Goal: Book appointment/travel/reservation

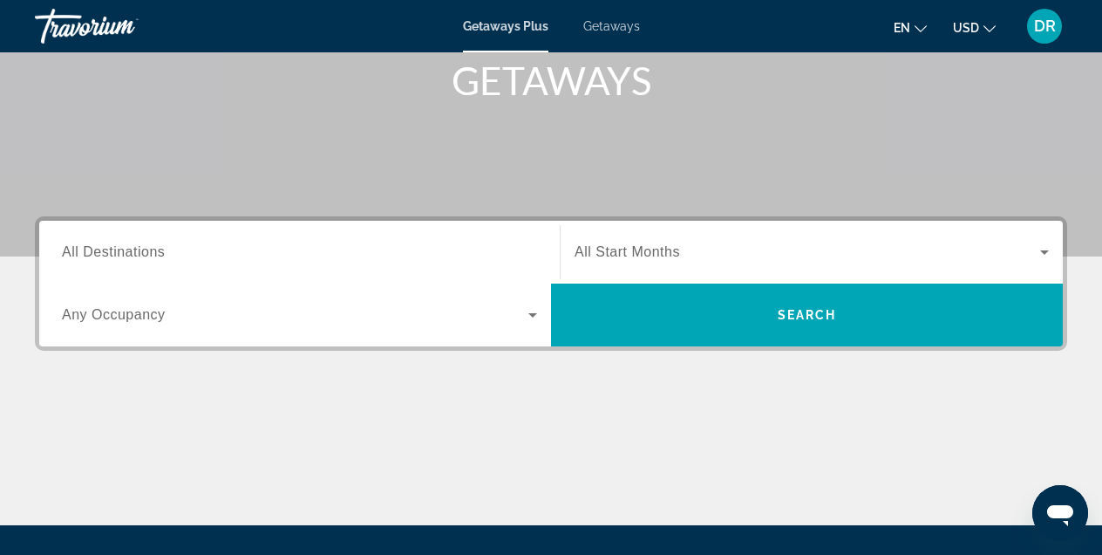
scroll to position [279, 0]
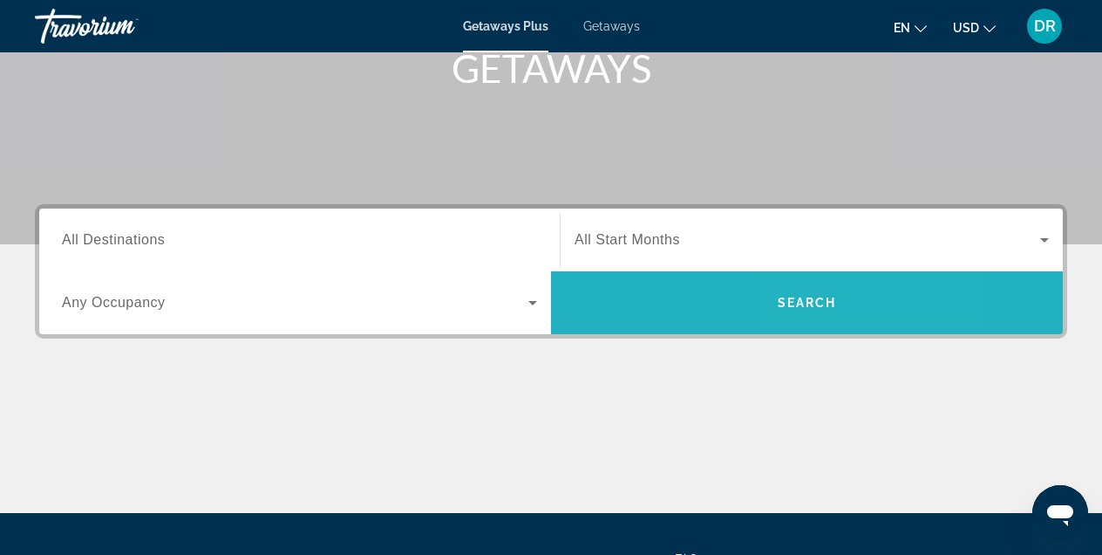
click at [801, 301] on span "Search" at bounding box center [807, 303] width 59 height 14
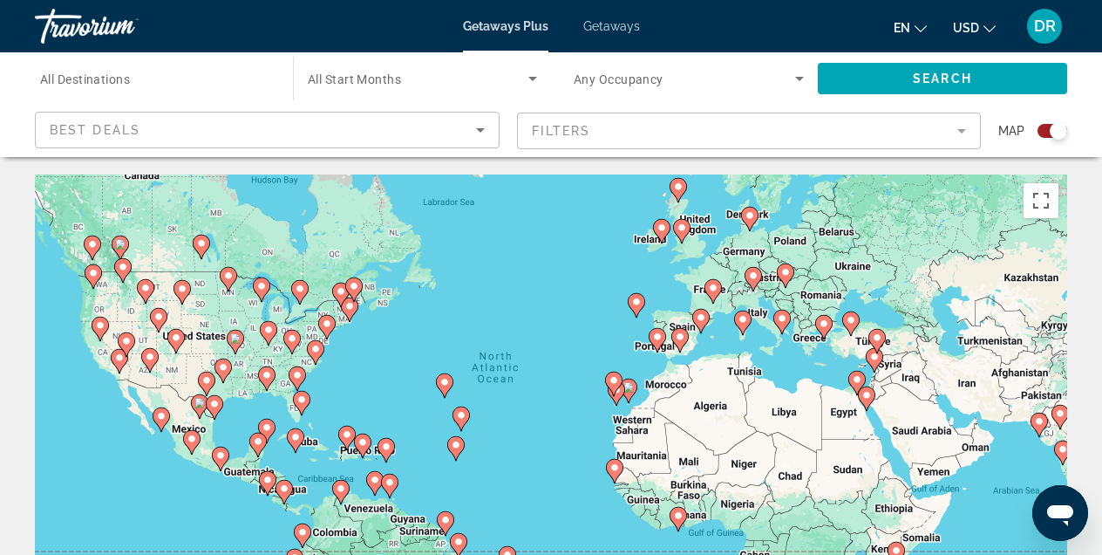
drag, startPoint x: 557, startPoint y: 341, endPoint x: 555, endPoint y: 297, distance: 43.7
click at [555, 297] on div "To activate drag with keyboard, press Alt + Enter. Once in keyboard drag state,…" at bounding box center [551, 435] width 1033 height 523
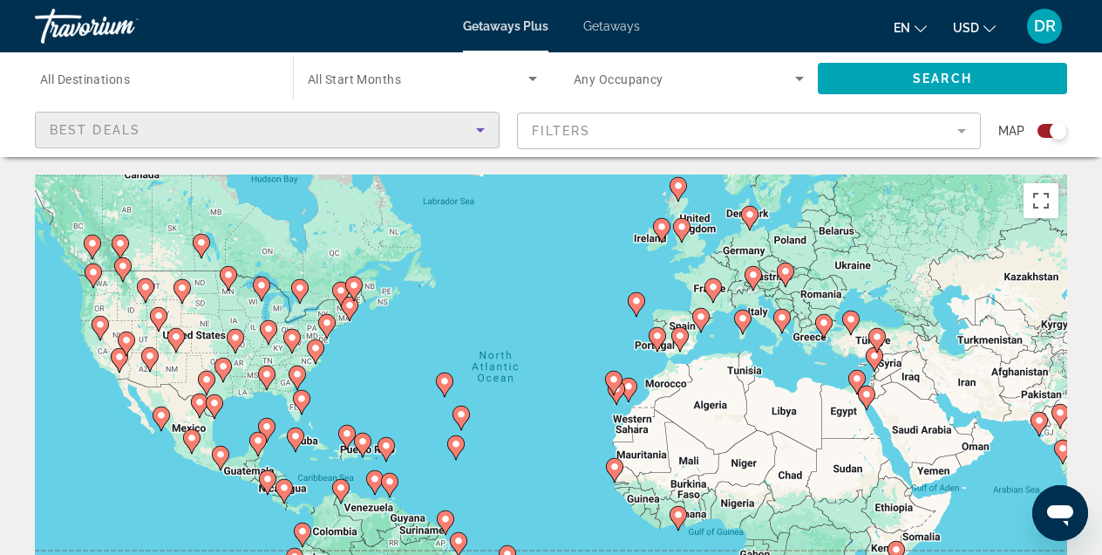
click at [478, 132] on icon "Sort by" at bounding box center [480, 129] width 21 height 21
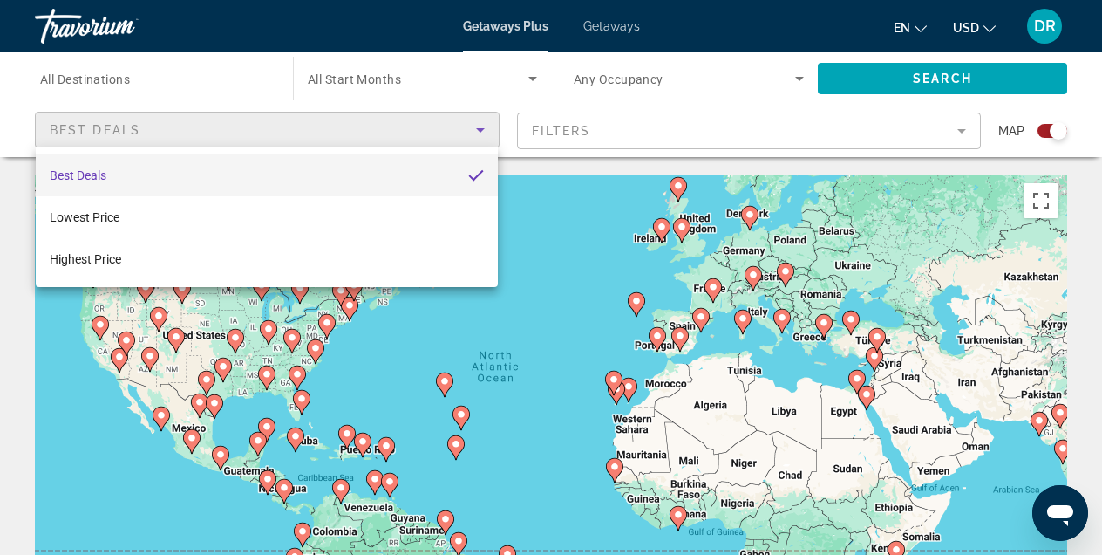
click at [360, 24] on div at bounding box center [551, 277] width 1102 height 555
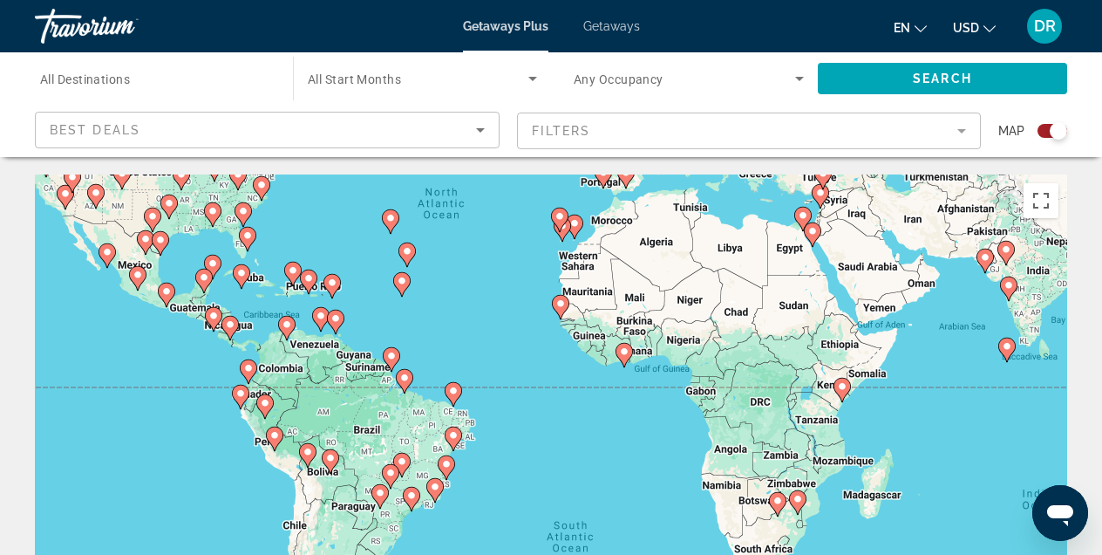
drag, startPoint x: 559, startPoint y: 441, endPoint x: 496, endPoint y: 276, distance: 176.4
click at [496, 276] on div "To activate drag with keyboard, press Alt + Enter. Once in keyboard drag state,…" at bounding box center [551, 435] width 1033 height 523
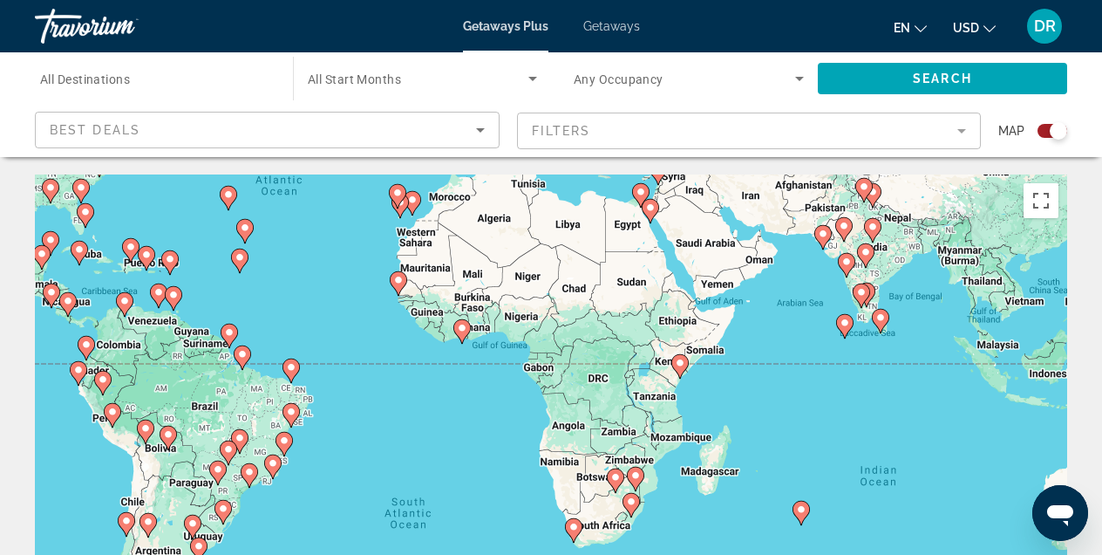
drag, startPoint x: 614, startPoint y: 467, endPoint x: 635, endPoint y: 439, distance: 34.9
click at [624, 439] on div "To activate drag with keyboard, press Alt + Enter. Once in keyboard drag state,…" at bounding box center [551, 435] width 1033 height 523
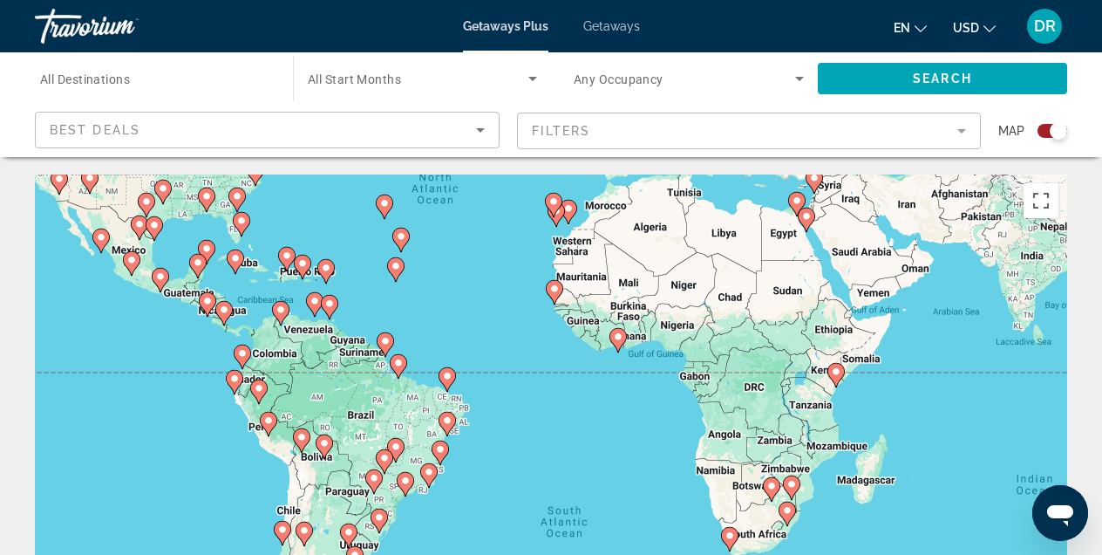
drag, startPoint x: 757, startPoint y: 419, endPoint x: 577, endPoint y: 428, distance: 179.9
click at [577, 428] on div "To activate drag with keyboard, press Alt + Enter. Once in keyboard drag state,…" at bounding box center [551, 435] width 1033 height 523
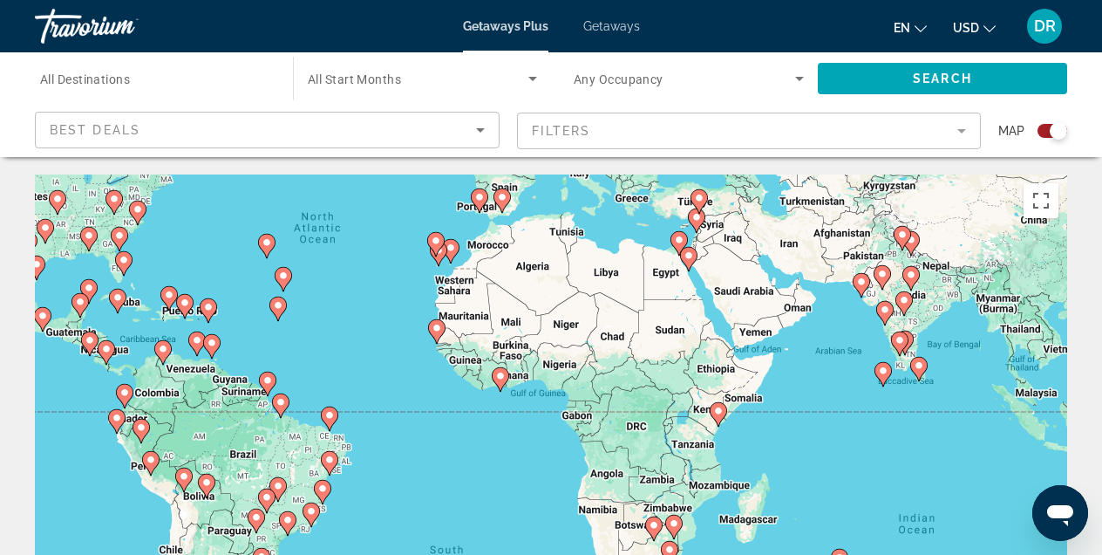
drag, startPoint x: 636, startPoint y: 397, endPoint x: 517, endPoint y: 436, distance: 124.9
click at [517, 436] on div "To activate drag with keyboard, press Alt + Enter. Once in keyboard drag state,…" at bounding box center [551, 435] width 1033 height 523
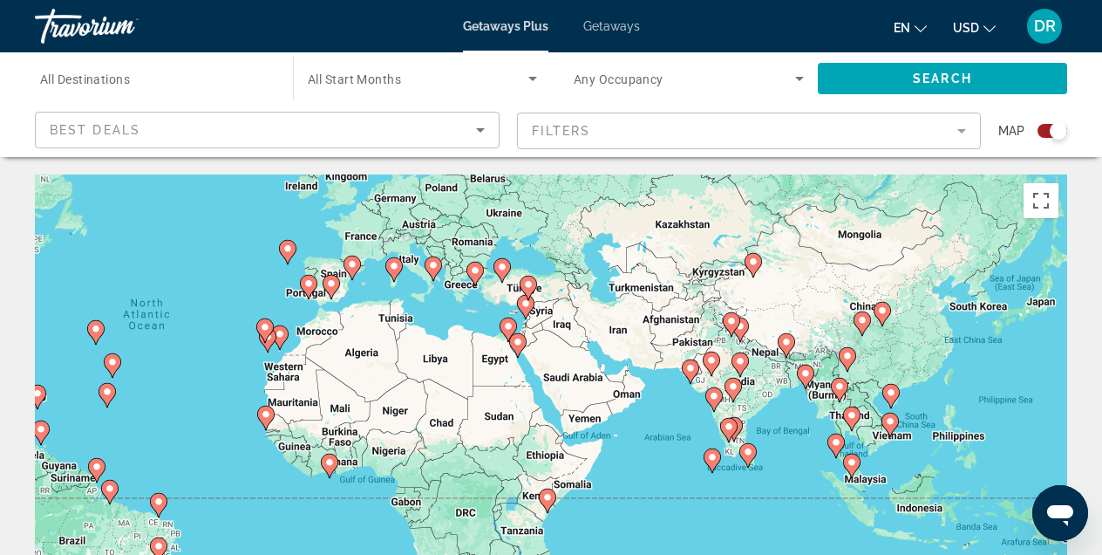
drag, startPoint x: 844, startPoint y: 383, endPoint x: 673, endPoint y: 467, distance: 190.3
click at [673, 467] on div "To activate drag with keyboard, press Alt + Enter. Once in keyboard drag state,…" at bounding box center [551, 435] width 1033 height 523
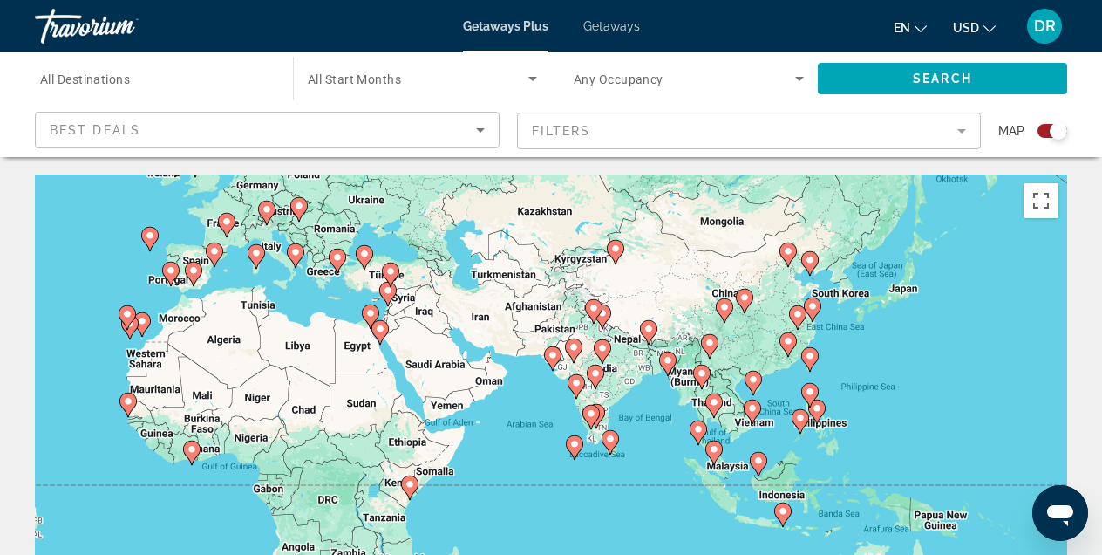
drag, startPoint x: 815, startPoint y: 484, endPoint x: 671, endPoint y: 468, distance: 145.6
click at [671, 468] on div "To activate drag with keyboard, press Alt + Enter. Once in keyboard drag state,…" at bounding box center [551, 435] width 1033 height 523
click at [712, 401] on image "Main content" at bounding box center [714, 402] width 10 height 10
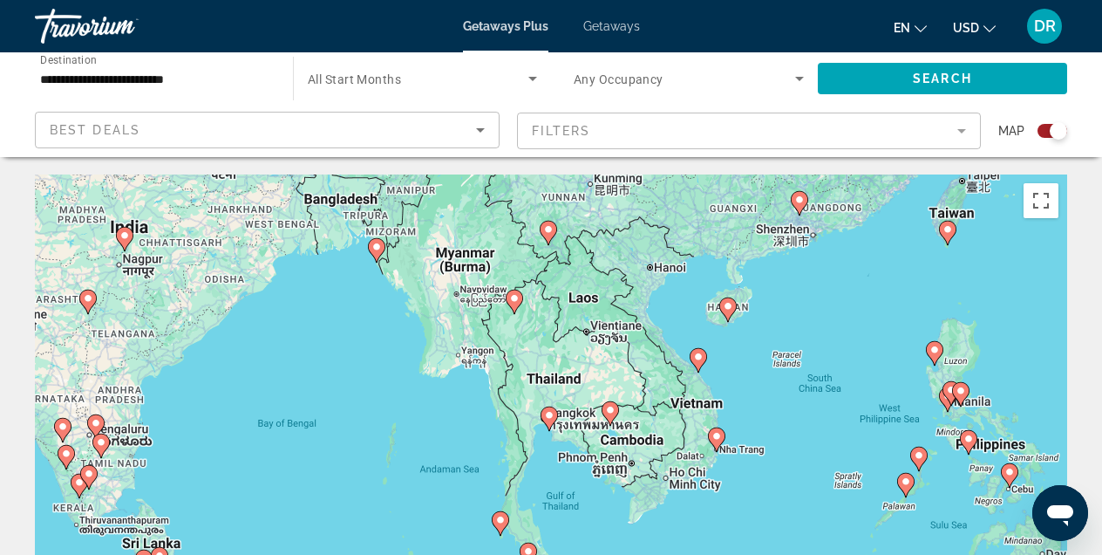
click at [548, 415] on image "Main content" at bounding box center [549, 415] width 10 height 10
type input "**********"
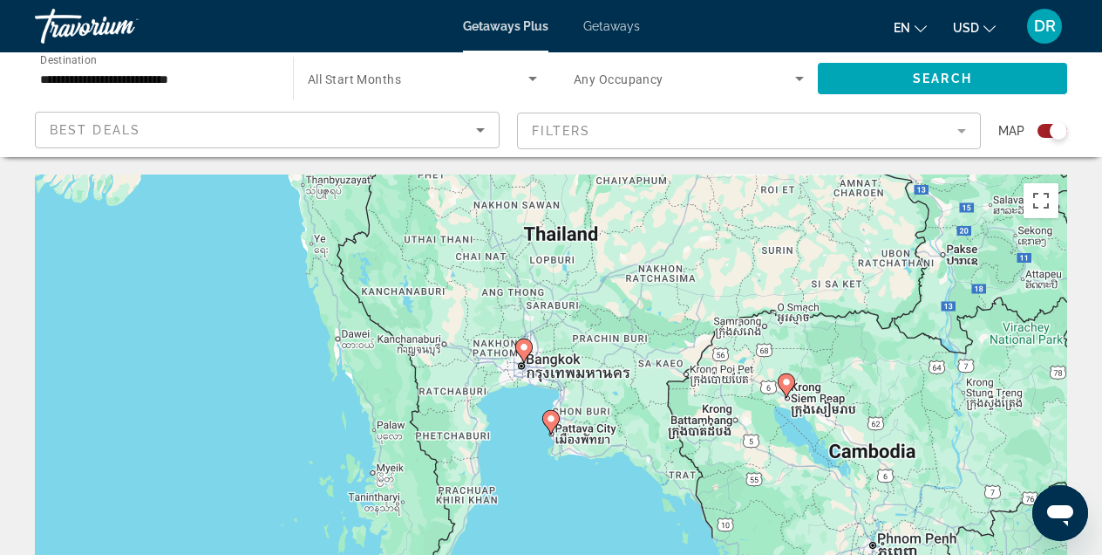
click at [526, 347] on image "Main content" at bounding box center [524, 347] width 10 height 10
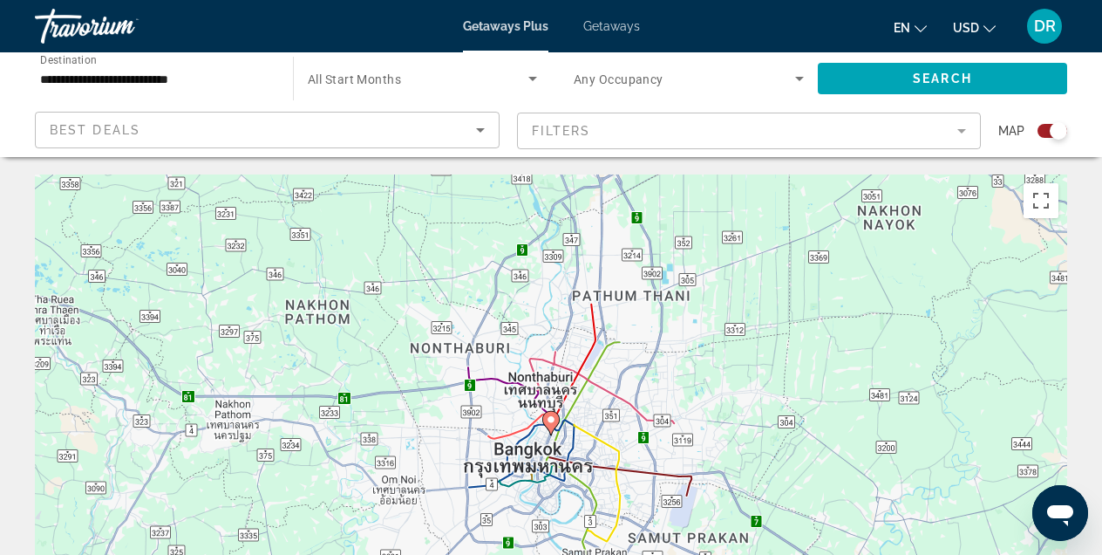
click at [551, 422] on image "Main content" at bounding box center [551, 419] width 10 height 10
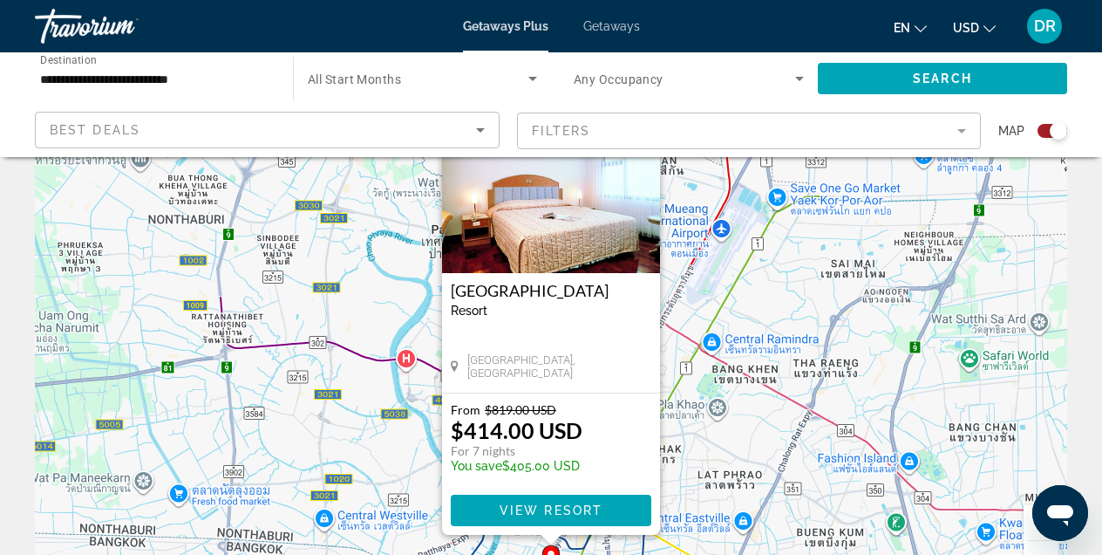
scroll to position [105, 0]
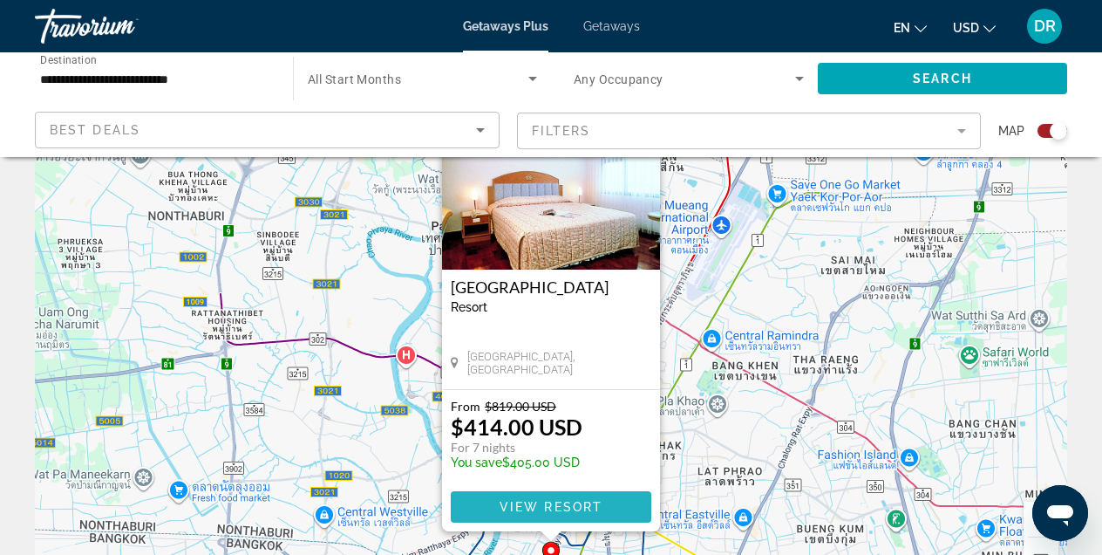
click at [542, 504] on span "View Resort" at bounding box center [551, 507] width 103 height 14
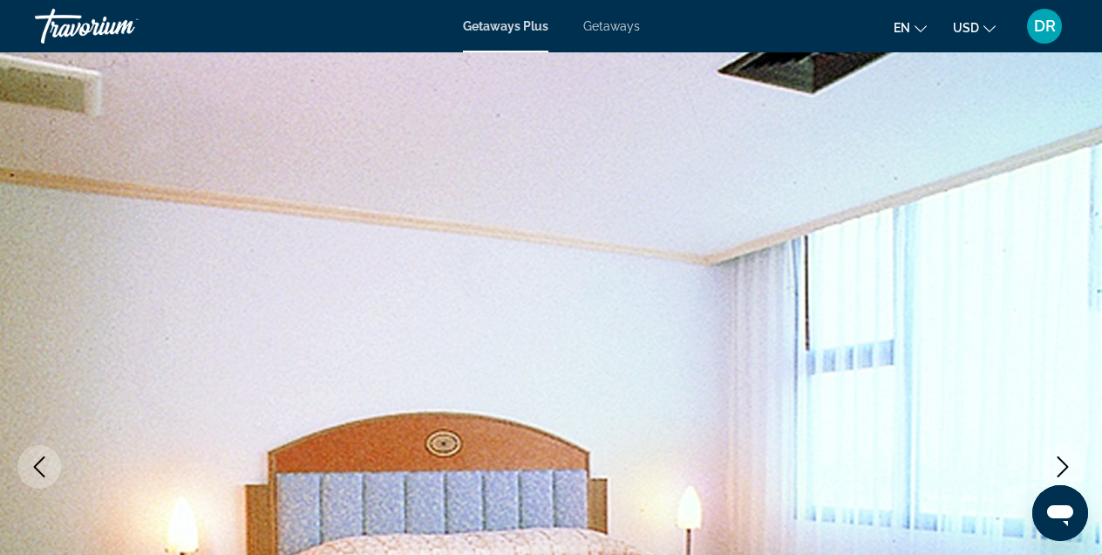
click at [1061, 463] on icon "Next image" at bounding box center [1063, 466] width 21 height 21
click at [1065, 460] on icon "Next image" at bounding box center [1063, 466] width 21 height 21
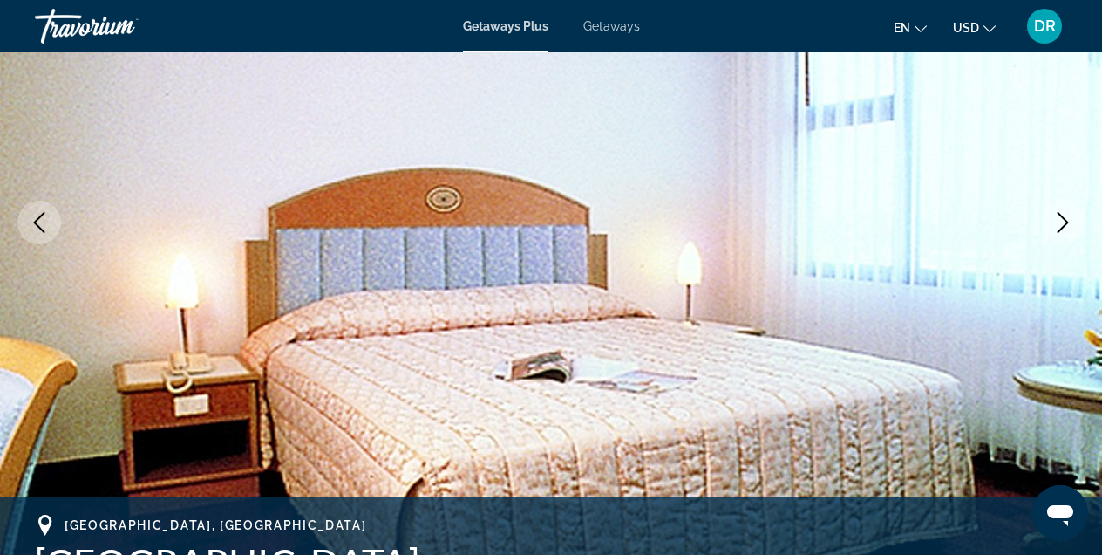
scroll to position [279, 0]
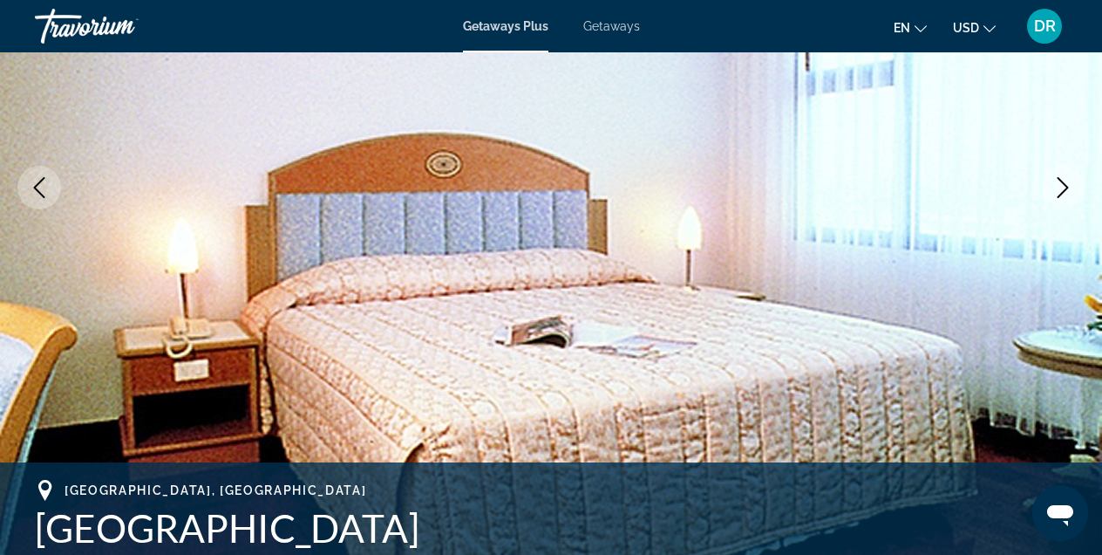
click at [1060, 184] on icon "Next image" at bounding box center [1063, 187] width 21 height 21
click at [1063, 181] on icon "Next image" at bounding box center [1063, 187] width 21 height 21
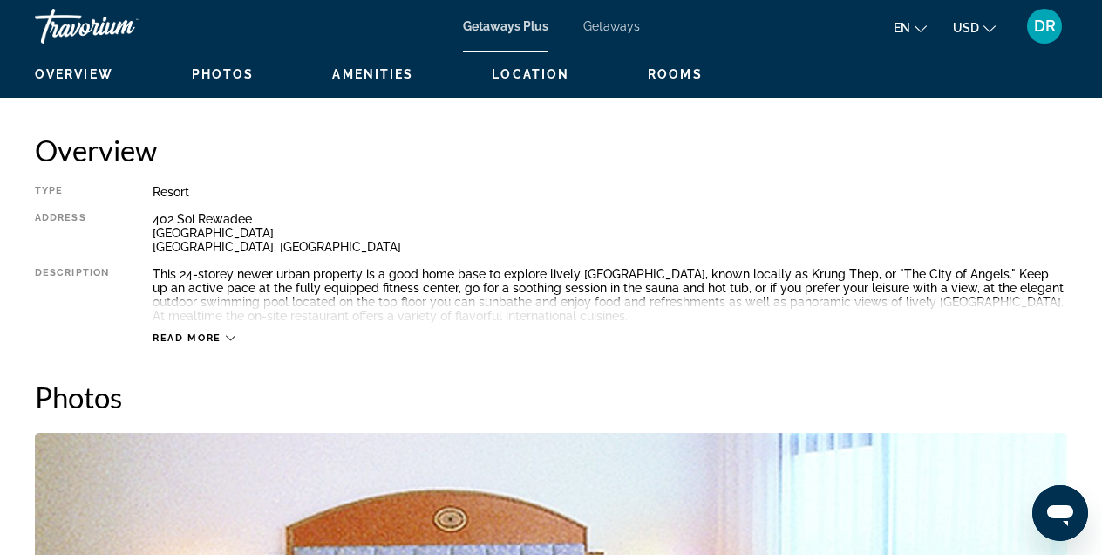
scroll to position [837, 0]
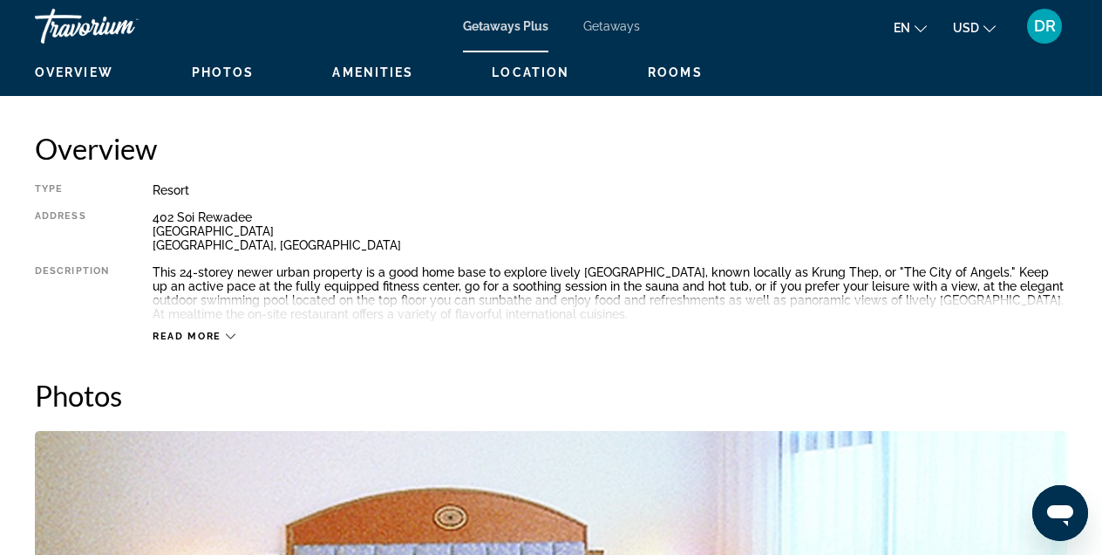
click at [232, 334] on icon "Main content" at bounding box center [231, 336] width 10 height 10
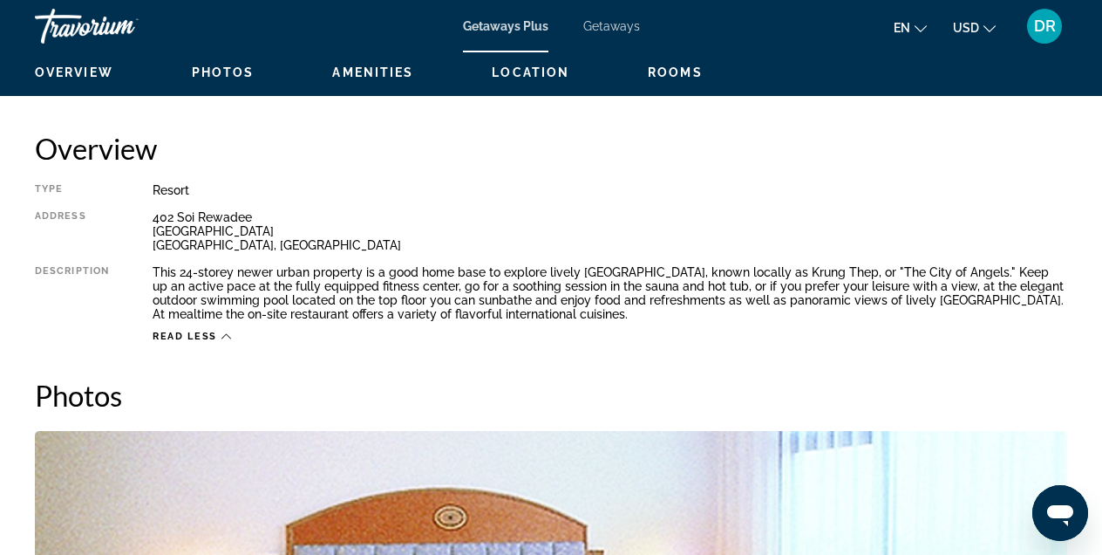
click at [226, 73] on span "Photos" at bounding box center [223, 72] width 63 height 14
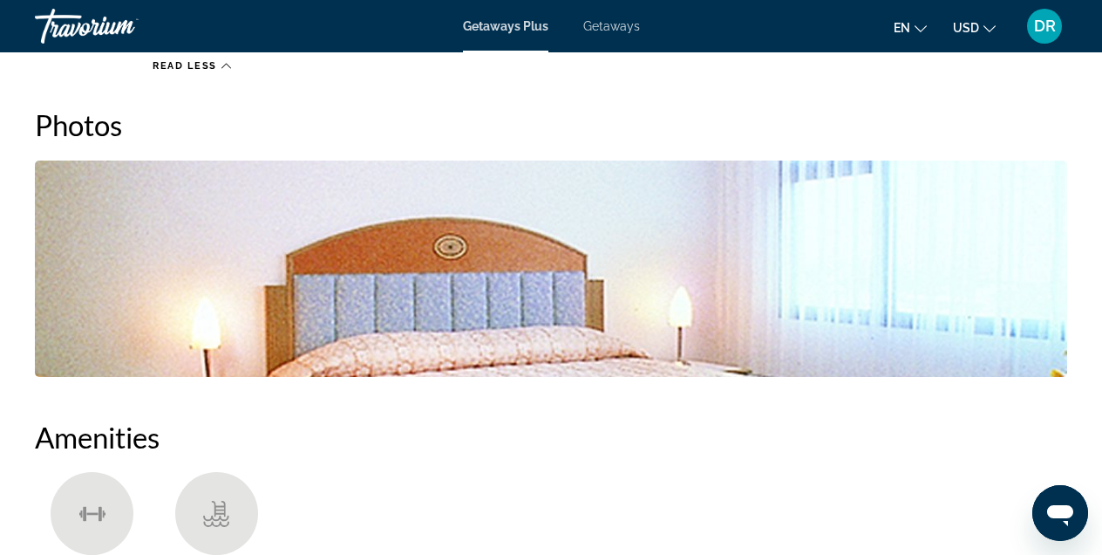
scroll to position [1110, 0]
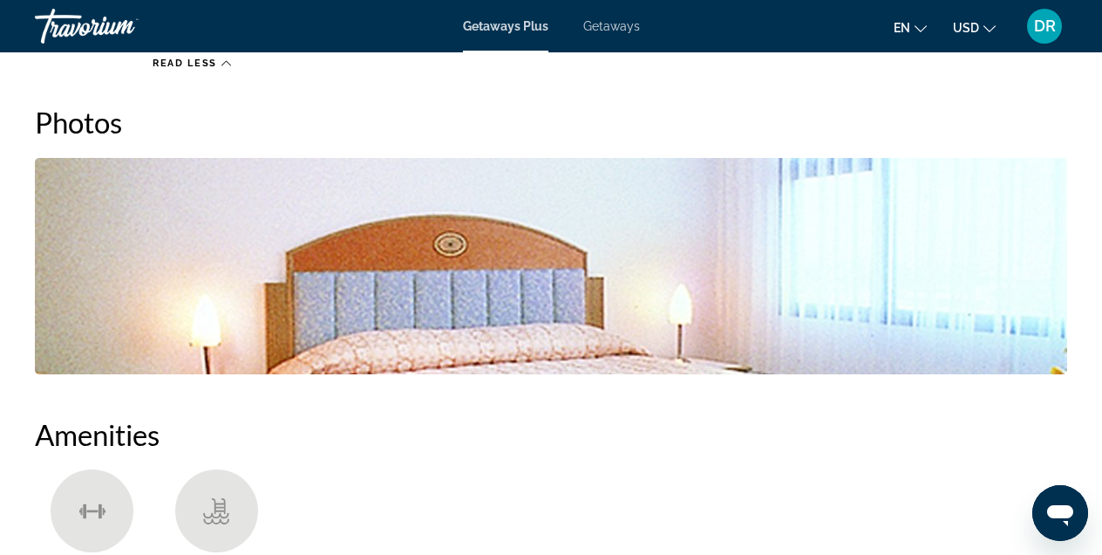
click at [847, 262] on img "Open full-screen image slider" at bounding box center [551, 266] width 1033 height 216
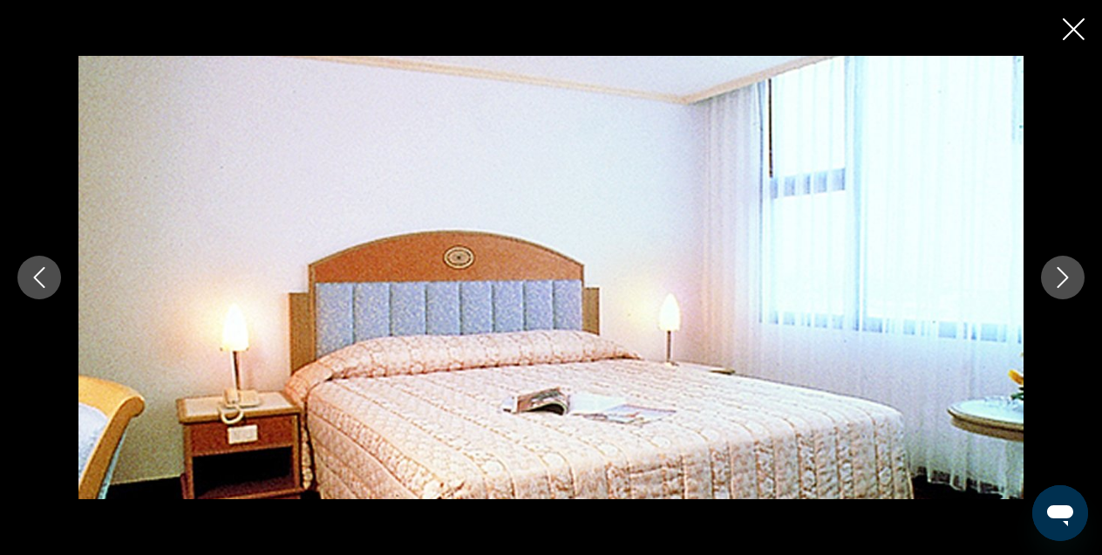
click at [1061, 276] on icon "Next image" at bounding box center [1063, 277] width 21 height 21
click at [39, 271] on icon "Previous image" at bounding box center [39, 277] width 11 height 21
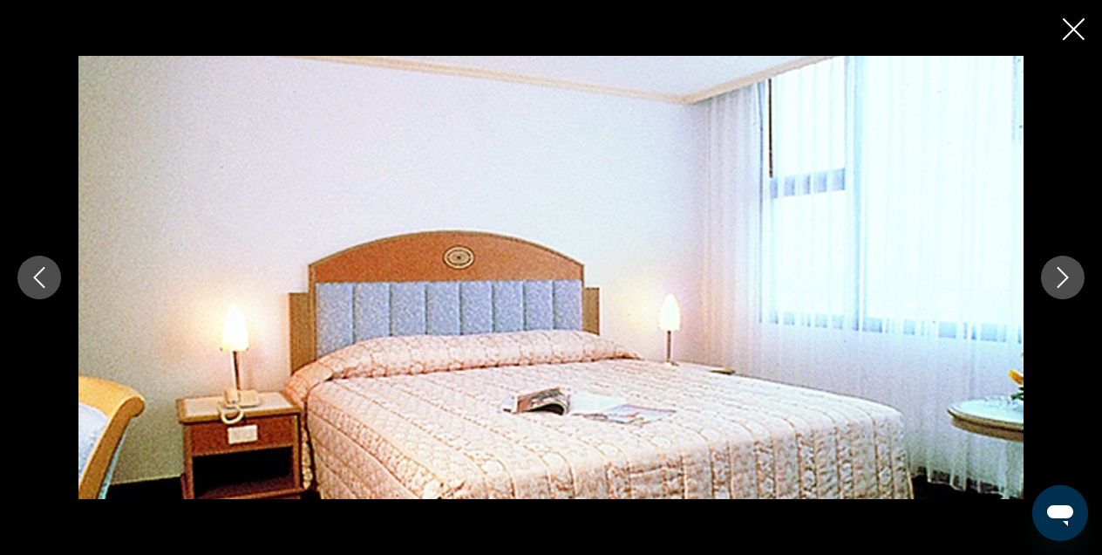
click at [1072, 28] on icon "Close slideshow" at bounding box center [1074, 29] width 22 height 22
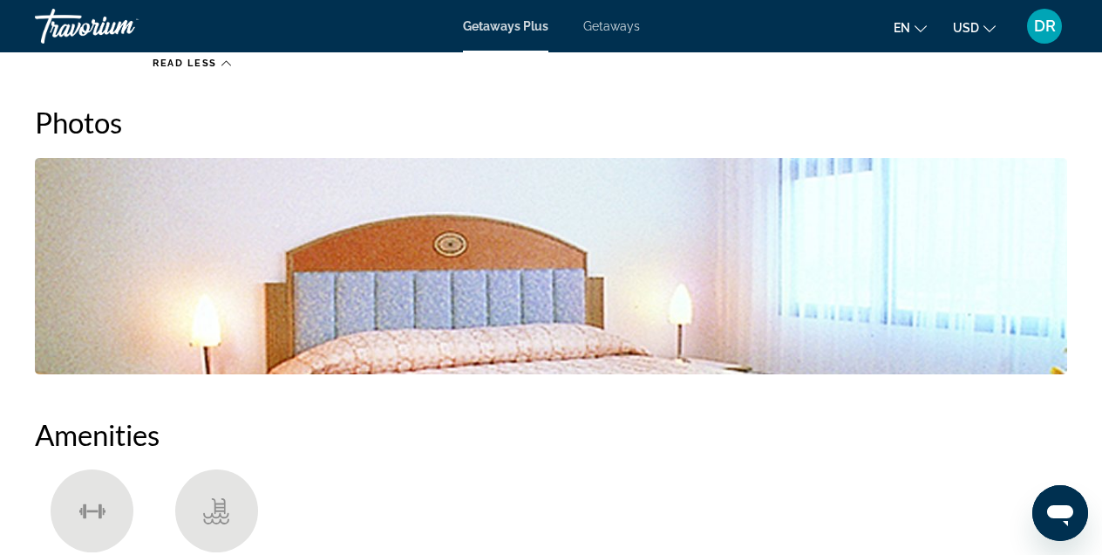
click at [222, 61] on icon "Main content" at bounding box center [227, 63] width 10 height 10
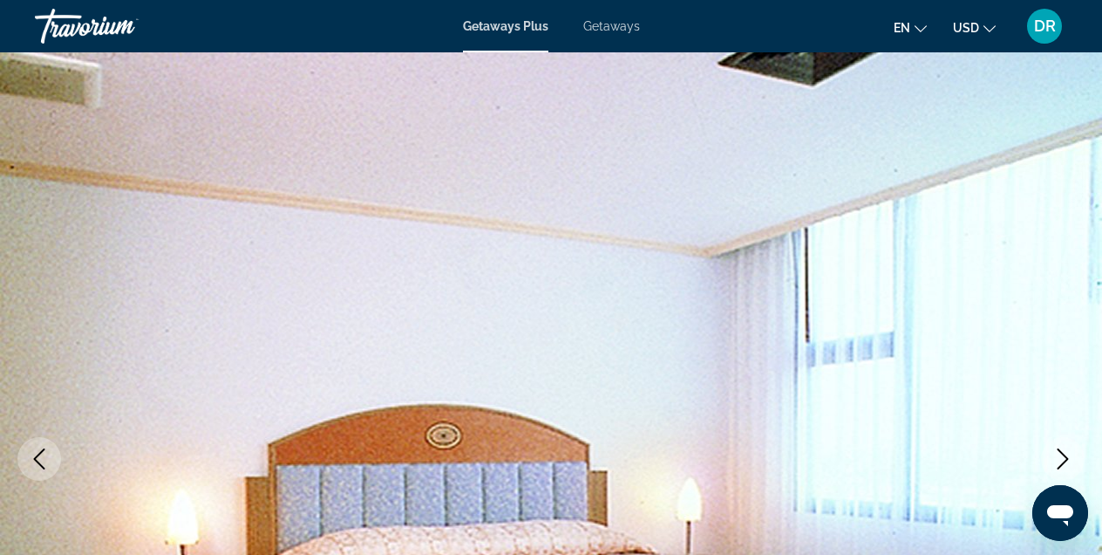
scroll to position [0, 0]
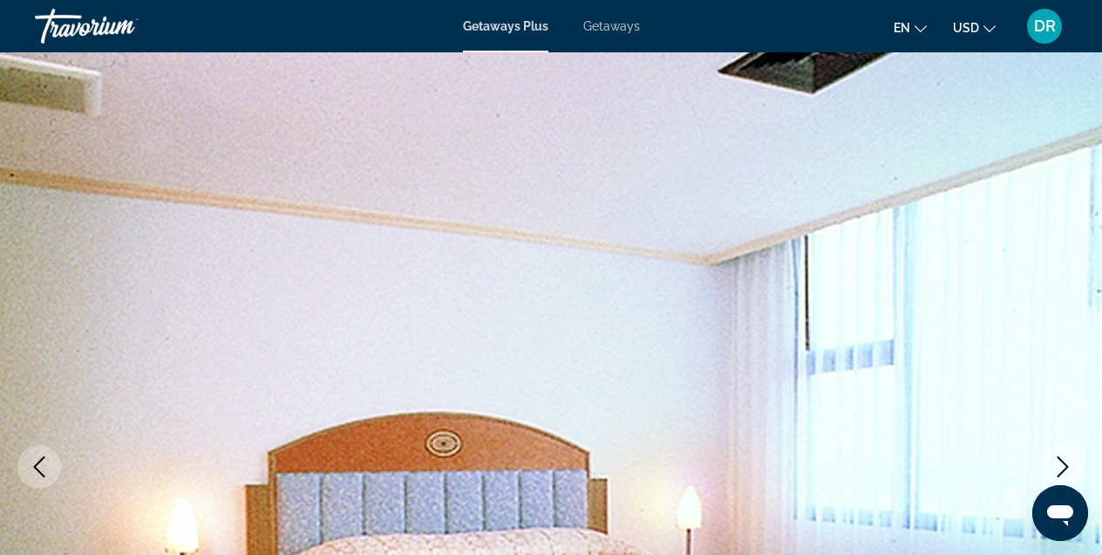
click at [512, 27] on span "Getaways Plus" at bounding box center [505, 26] width 85 height 14
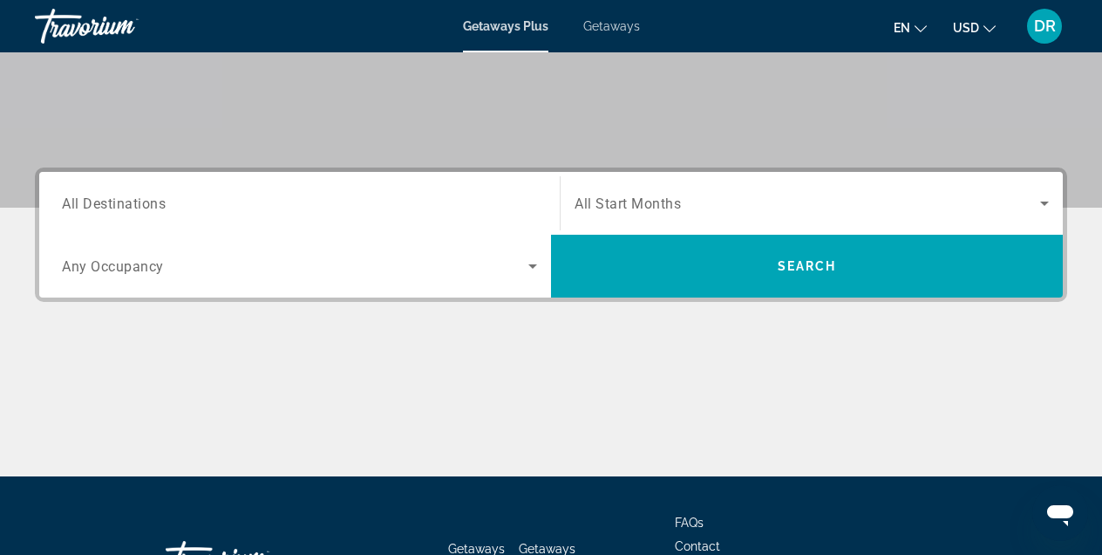
scroll to position [311, 0]
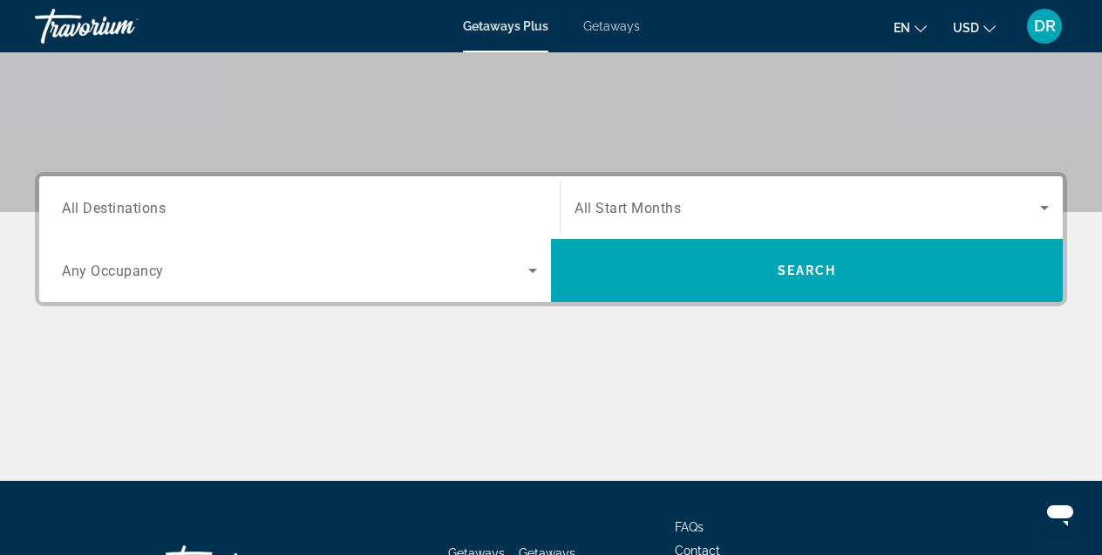
click at [642, 201] on span "All Start Months" at bounding box center [628, 208] width 106 height 17
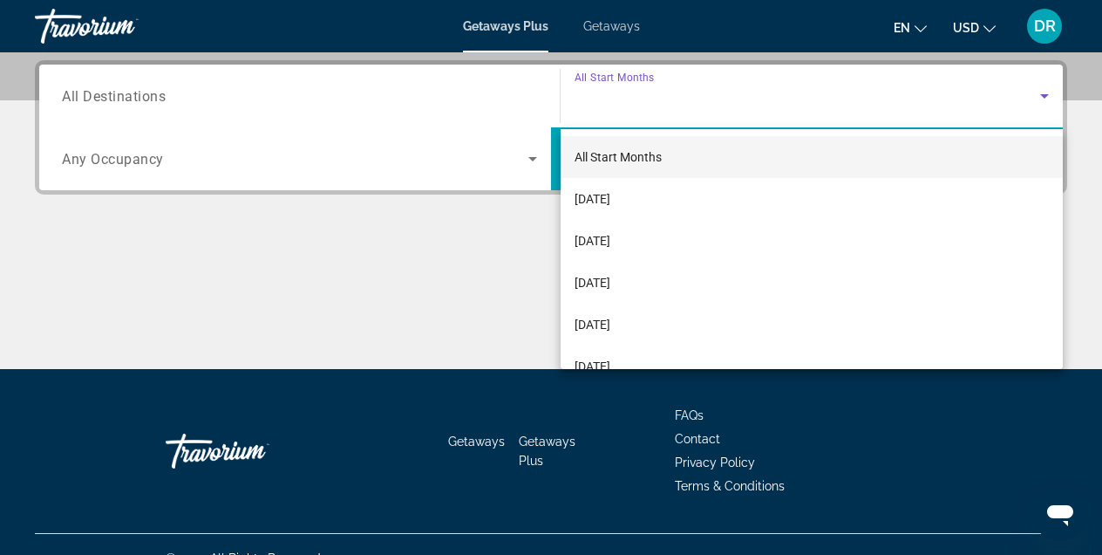
scroll to position [426, 0]
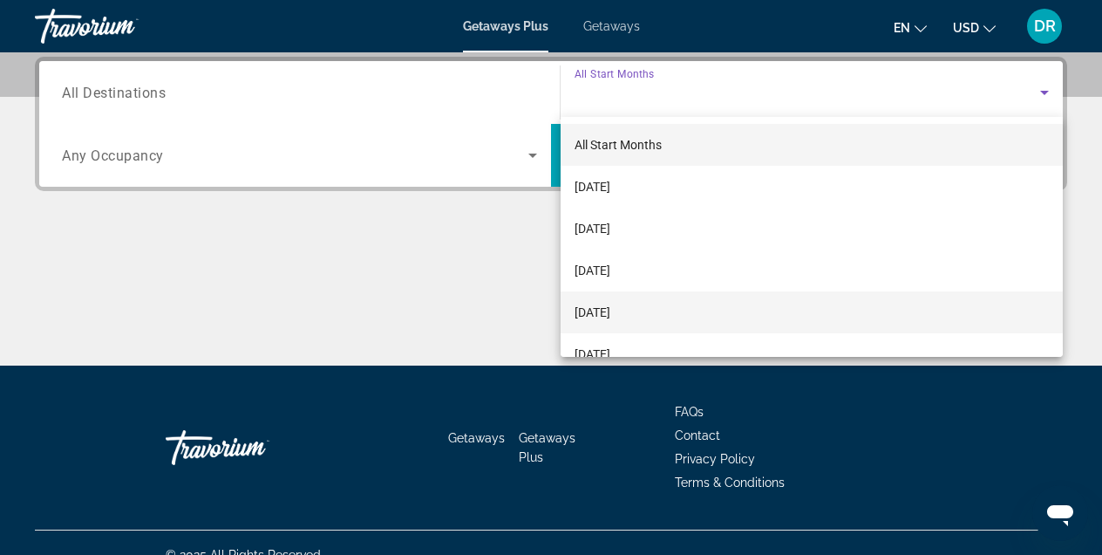
click at [610, 308] on span "[DATE]" at bounding box center [593, 312] width 36 height 21
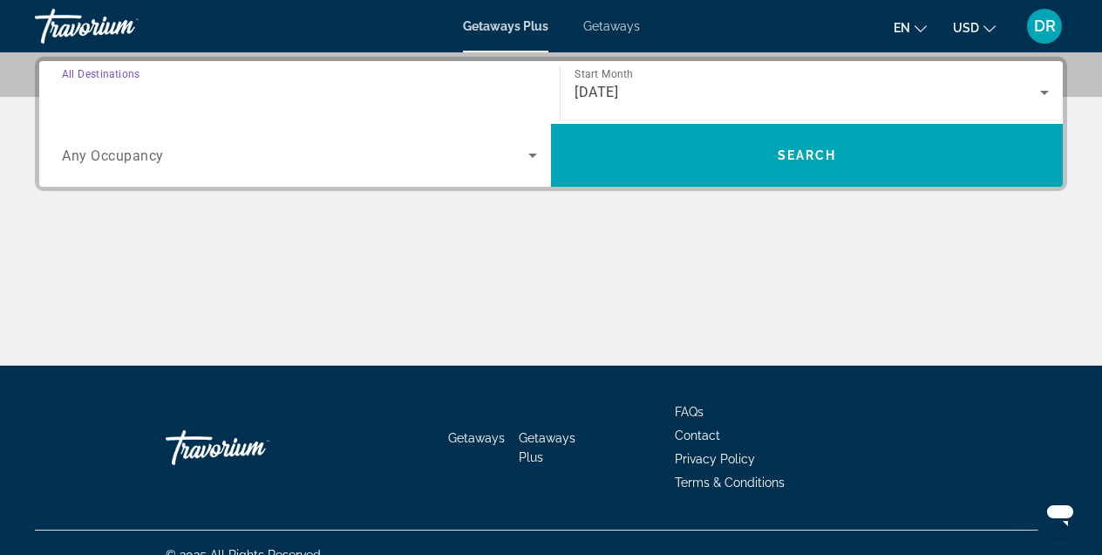
click at [361, 99] on input "Destination All Destinations" at bounding box center [299, 93] width 475 height 21
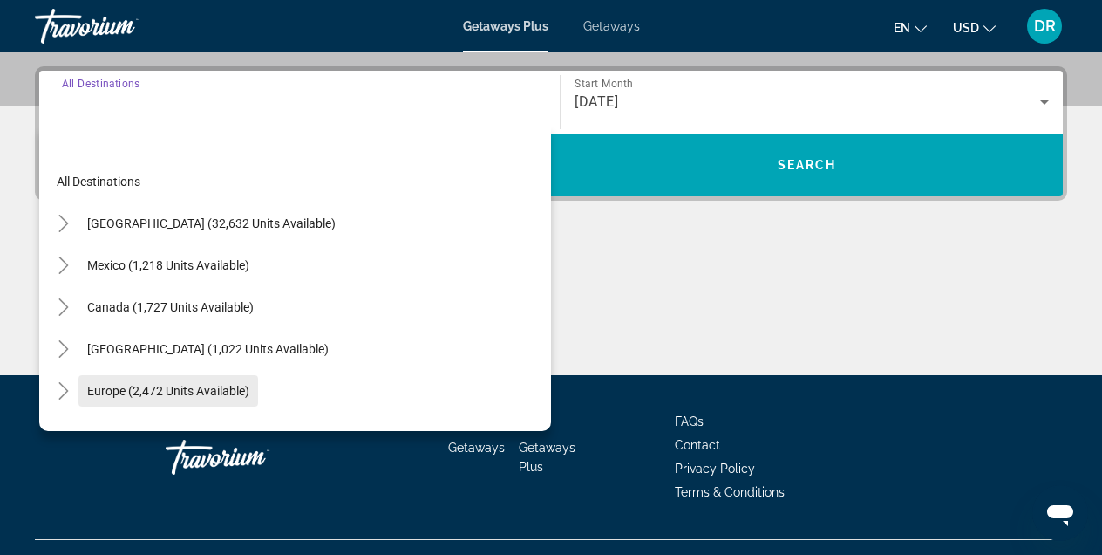
scroll to position [416, 0]
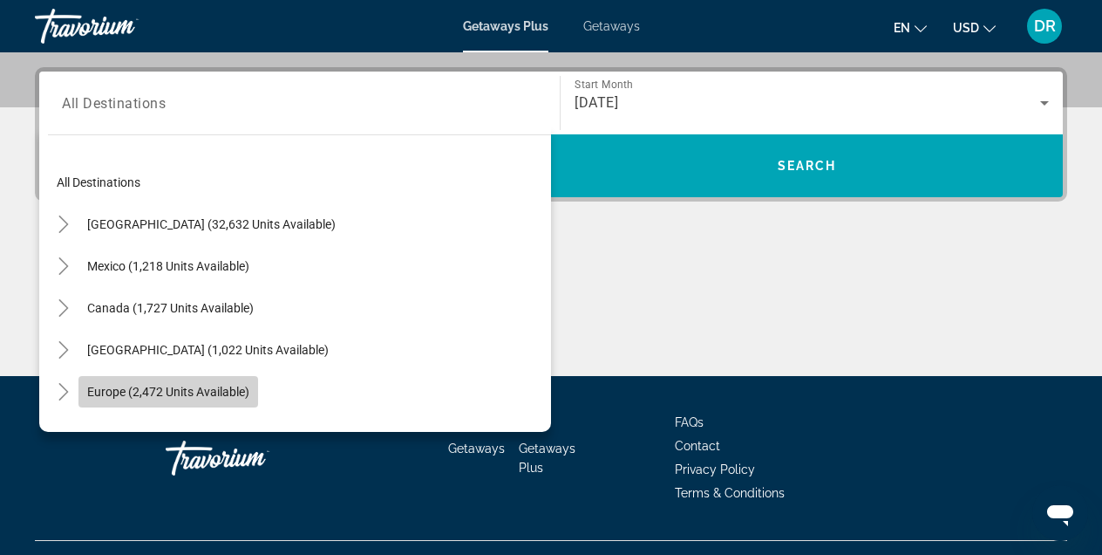
click at [189, 389] on span "Europe (2,472 units available)" at bounding box center [168, 392] width 162 height 14
type input "**********"
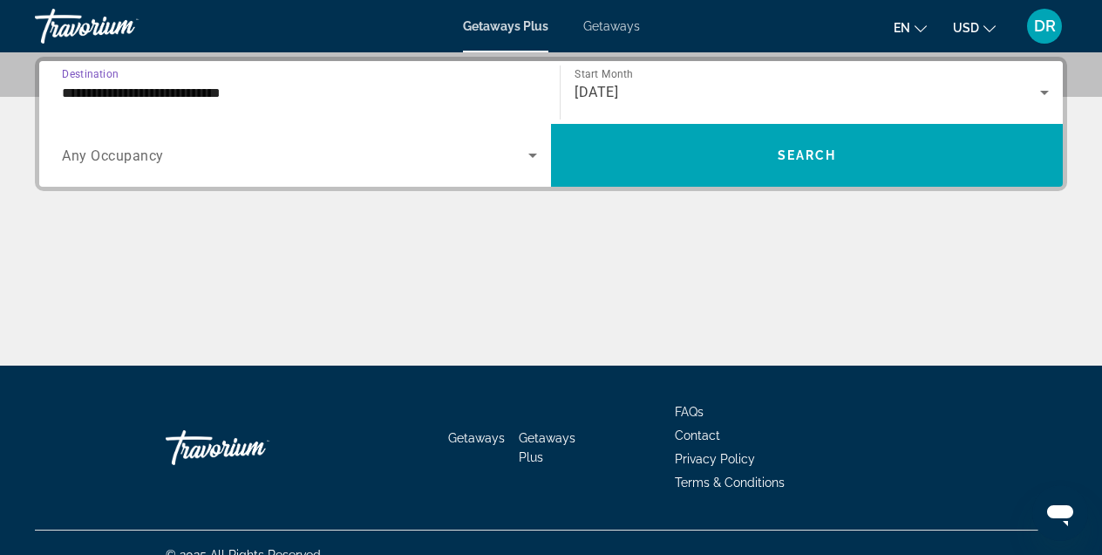
click at [510, 167] on div "Search widget" at bounding box center [299, 155] width 475 height 49
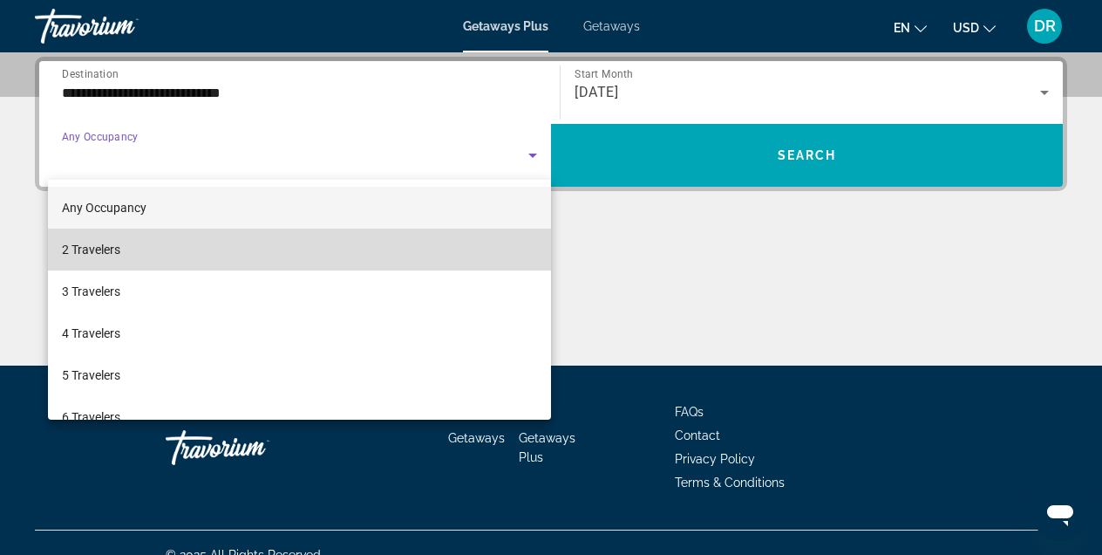
click at [239, 248] on mat-option "2 Travelers" at bounding box center [299, 249] width 503 height 42
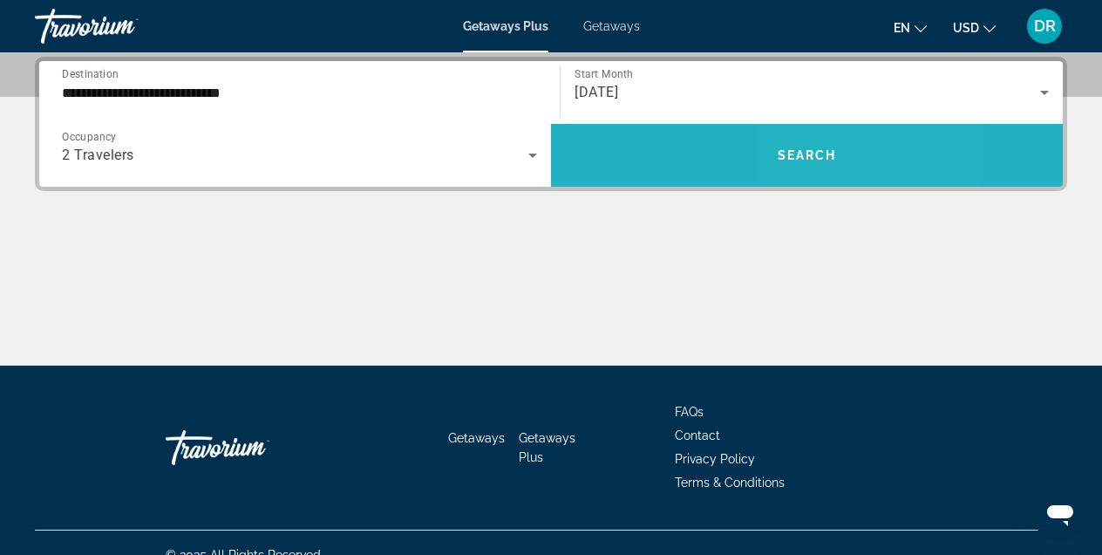
click at [801, 166] on span "Search widget" at bounding box center [807, 155] width 512 height 42
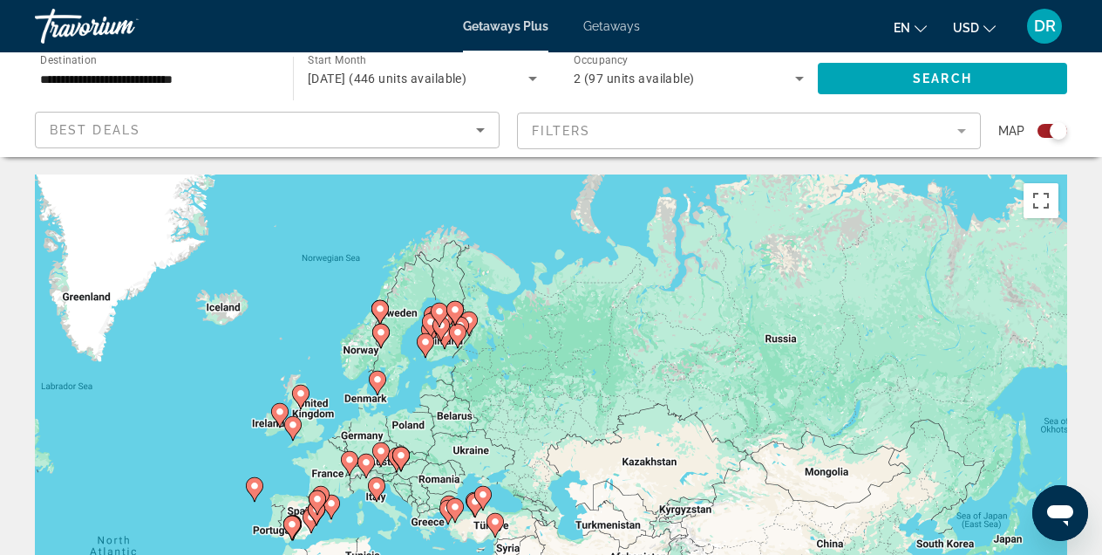
drag, startPoint x: 866, startPoint y: 302, endPoint x: 490, endPoint y: 441, distance: 400.9
click at [485, 442] on div "To activate drag with keyboard, press Alt + Enter. Once in keyboard drag state,…" at bounding box center [551, 435] width 1033 height 523
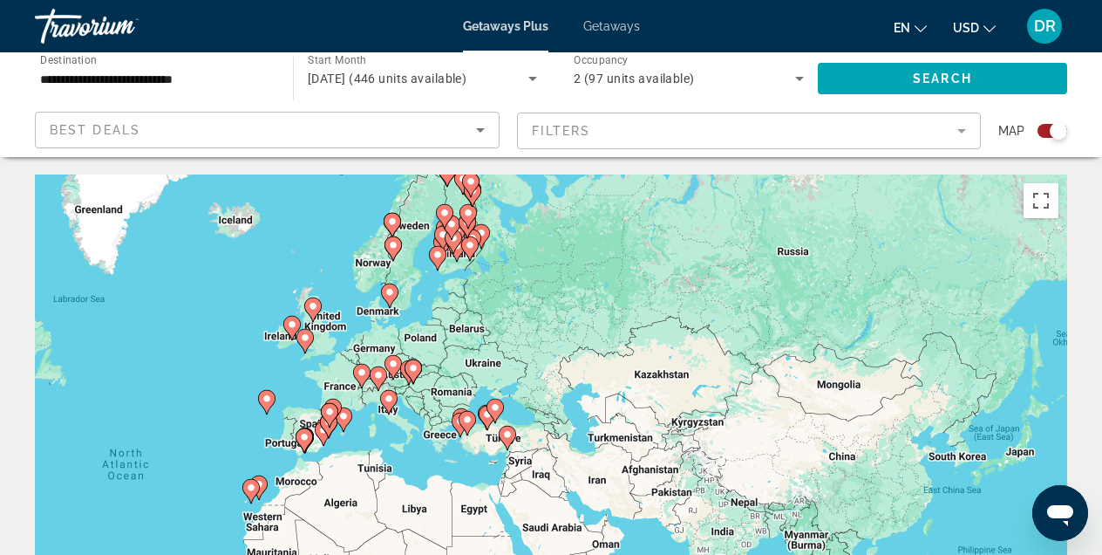
drag, startPoint x: 538, startPoint y: 488, endPoint x: 542, endPoint y: 400, distance: 88.1
click at [542, 400] on div "To activate drag with keyboard, press Alt + Enter. Once in keyboard drag state,…" at bounding box center [551, 435] width 1033 height 523
click at [599, 389] on div "To activate drag with keyboard, press Alt + Enter. Once in keyboard drag state,…" at bounding box center [551, 435] width 1033 height 523
click at [1039, 200] on button "Toggle fullscreen view" at bounding box center [1041, 200] width 35 height 35
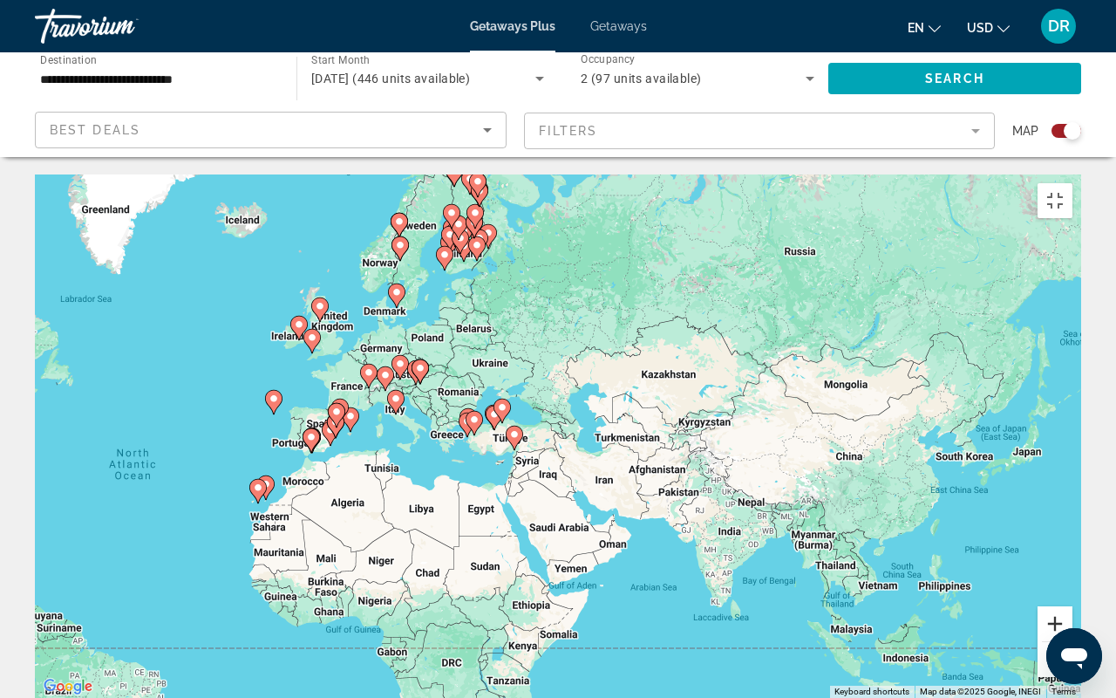
click at [1073, 554] on button "Zoom in" at bounding box center [1055, 623] width 35 height 35
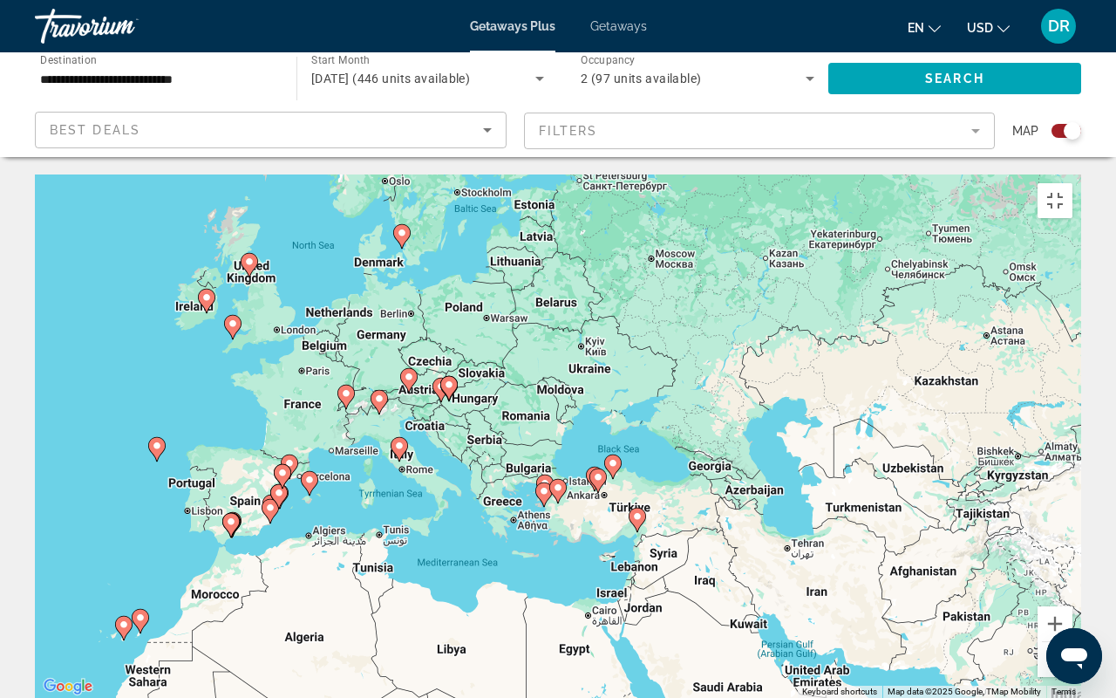
drag, startPoint x: 325, startPoint y: 366, endPoint x: 494, endPoint y: 436, distance: 182.2
click at [494, 436] on div "To activate drag with keyboard, press Alt + Enter. Once in keyboard drag state,…" at bounding box center [558, 435] width 1046 height 523
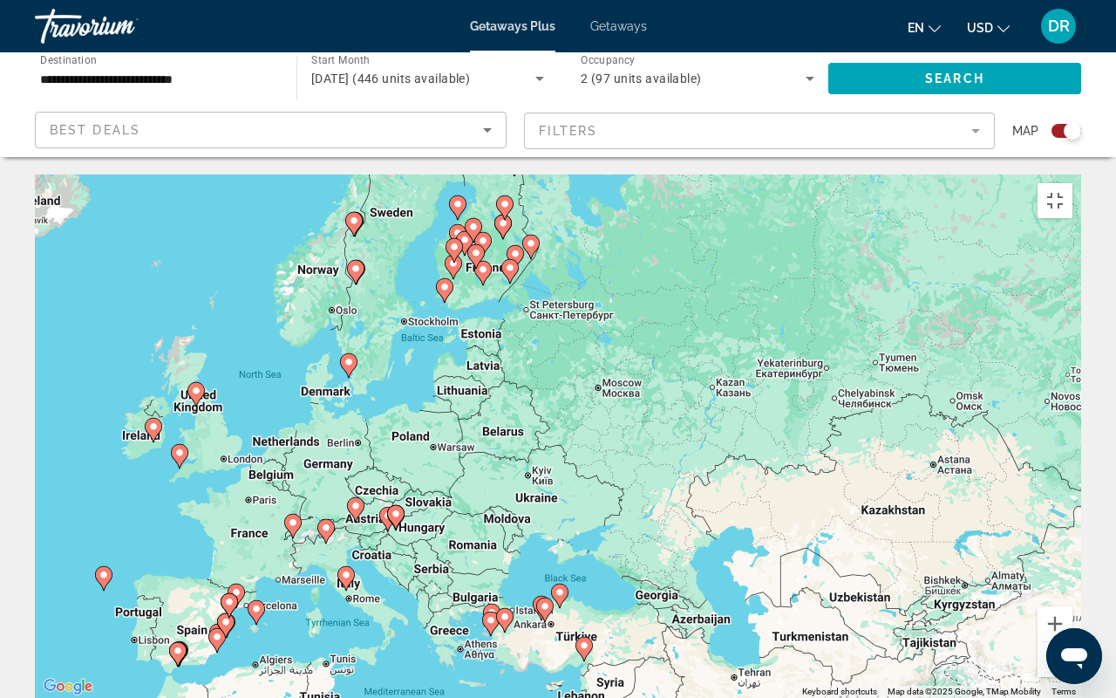
drag, startPoint x: 889, startPoint y: 311, endPoint x: 837, endPoint y: 445, distance: 143.3
click at [837, 445] on div "To activate drag with keyboard, press Alt + Enter. Once in keyboard drag state,…" at bounding box center [558, 435] width 1046 height 523
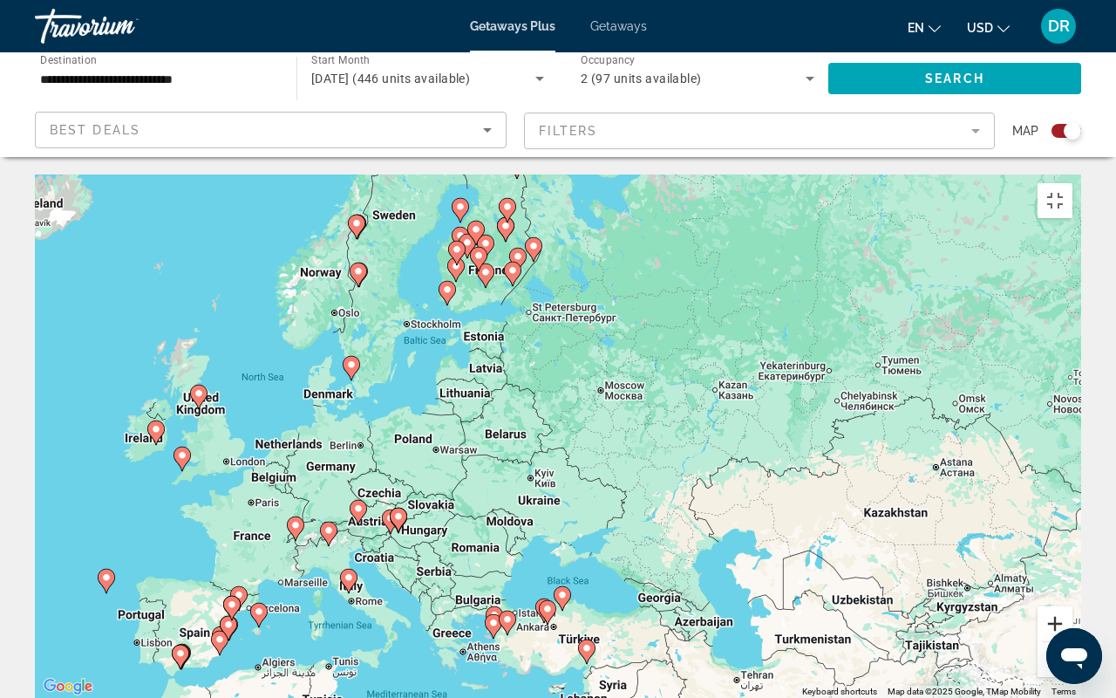
click at [1073, 554] on button "Zoom in" at bounding box center [1055, 623] width 35 height 35
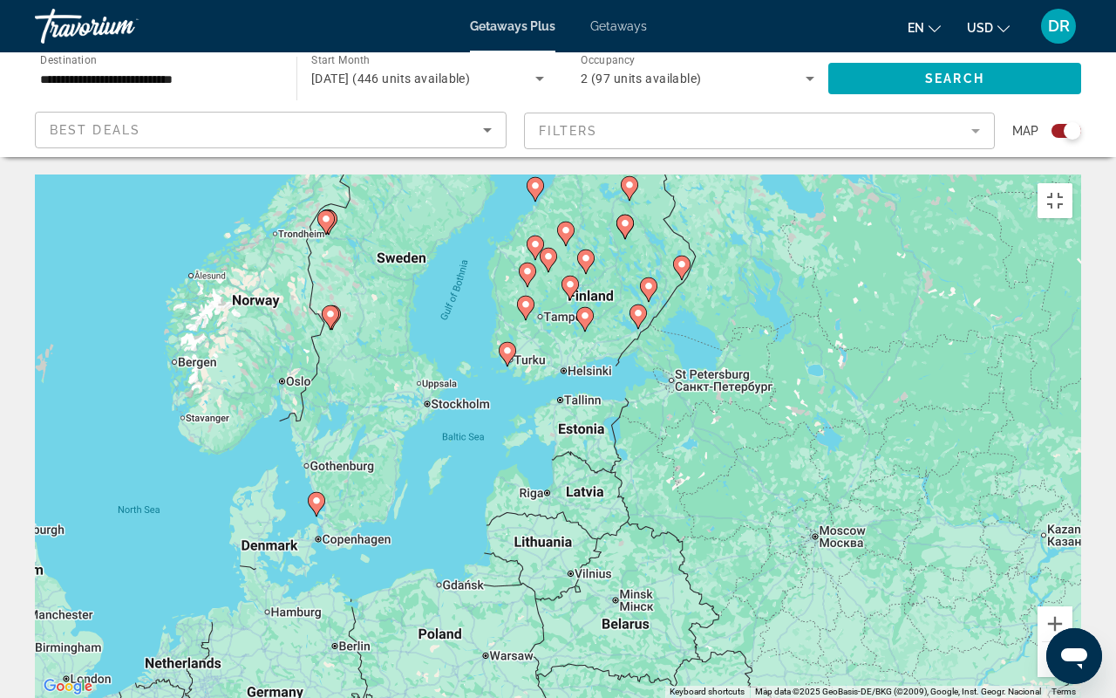
drag, startPoint x: 206, startPoint y: 335, endPoint x: 380, endPoint y: 525, distance: 258.0
click at [380, 525] on div "To activate drag with keyboard, press Alt + Enter. Once in keyboard drag state,…" at bounding box center [558, 435] width 1046 height 523
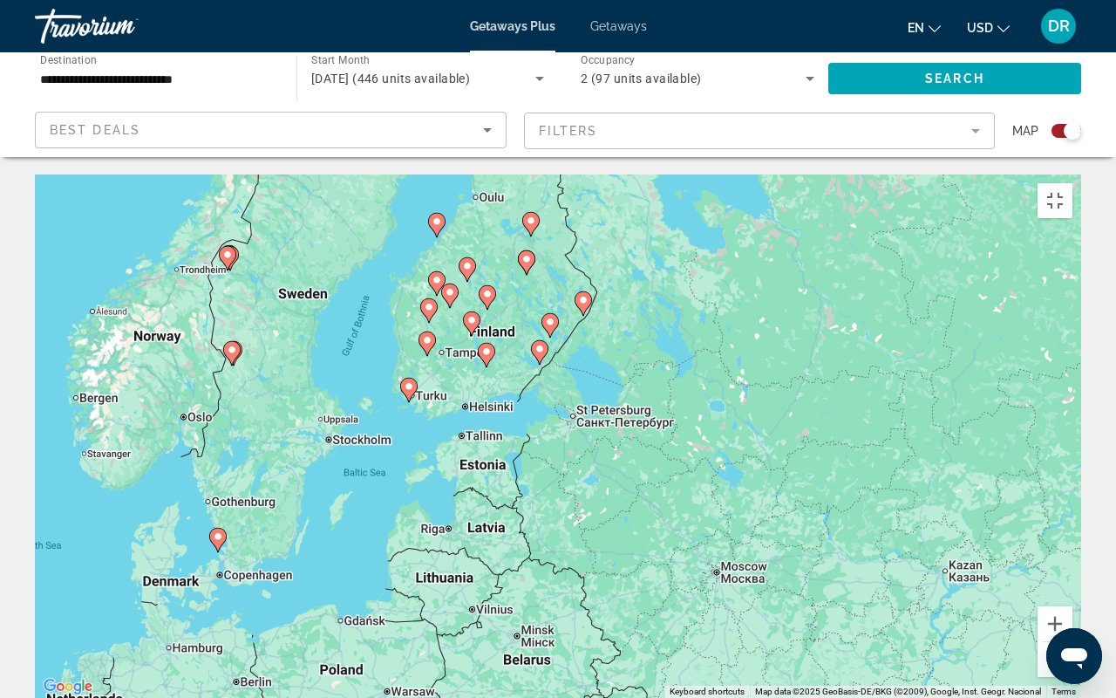
drag, startPoint x: 465, startPoint y: 193, endPoint x: 366, endPoint y: 235, distance: 107.1
click at [366, 235] on div "To activate drag with keyboard, press Alt + Enter. Once in keyboard drag state,…" at bounding box center [558, 435] width 1046 height 523
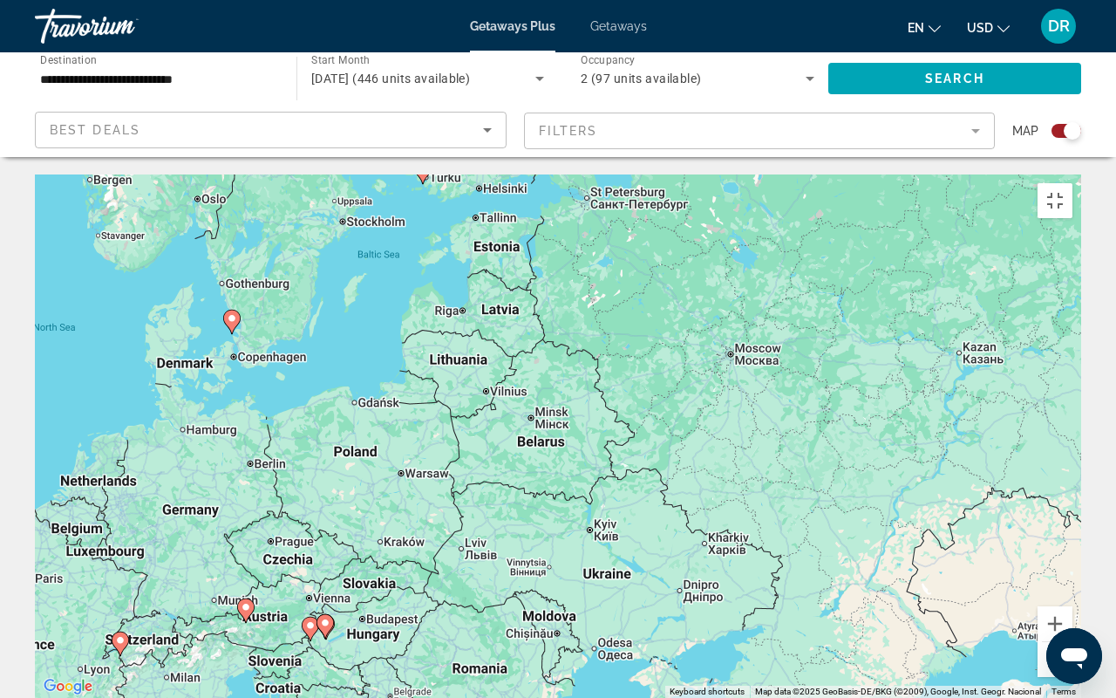
drag, startPoint x: 352, startPoint y: 479, endPoint x: 366, endPoint y: 253, distance: 226.3
click at [366, 253] on div "To activate drag with keyboard, press Alt + Enter. Once in keyboard drag state,…" at bounding box center [558, 435] width 1046 height 523
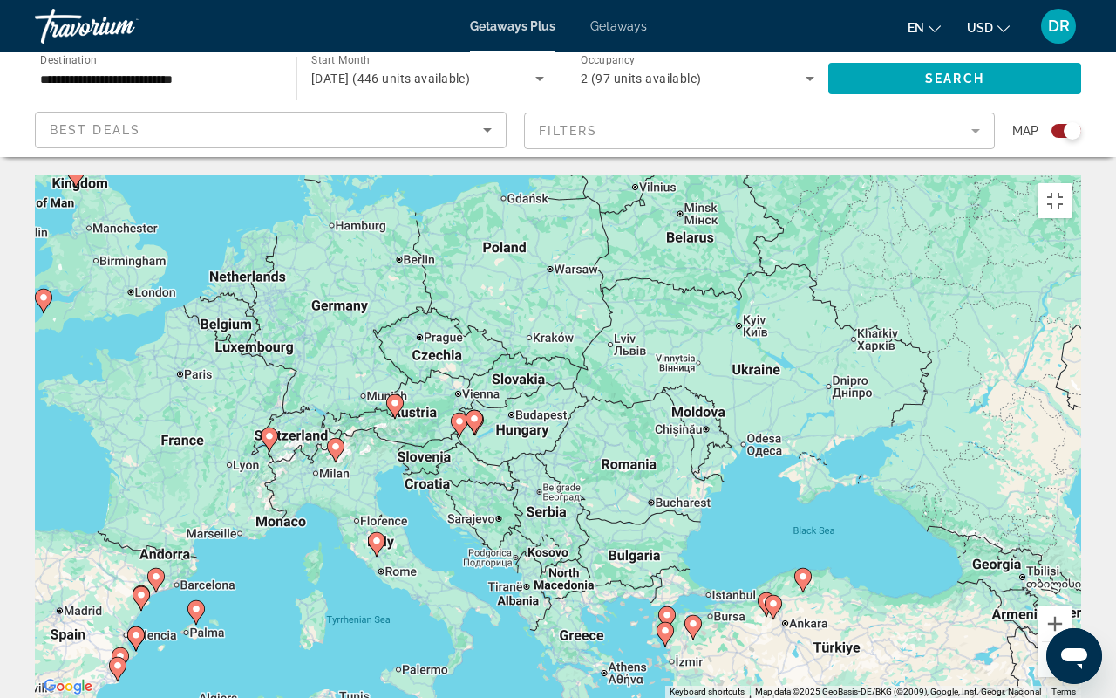
drag, startPoint x: 272, startPoint y: 504, endPoint x: 421, endPoint y: 296, distance: 256.3
click at [421, 296] on div "To activate drag with keyboard, press Alt + Enter. Once in keyboard drag state,…" at bounding box center [558, 435] width 1046 height 523
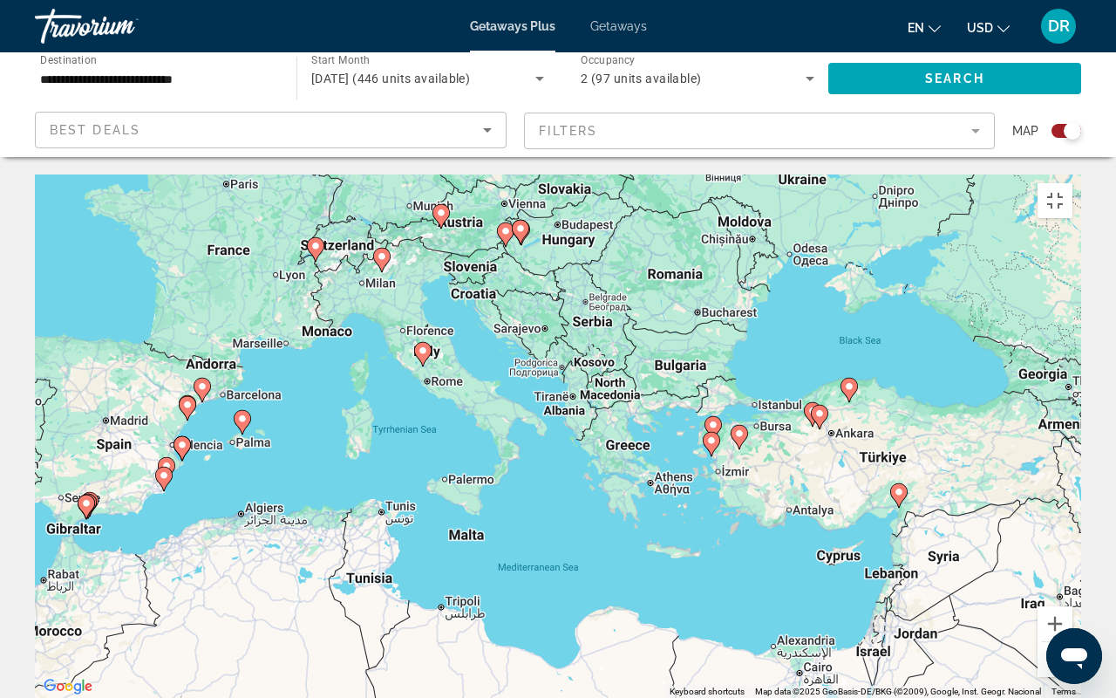
drag, startPoint x: 274, startPoint y: 502, endPoint x: 320, endPoint y: 311, distance: 196.5
click at [320, 310] on div "To activate drag with keyboard, press Alt + Enter. Once in keyboard drag state,…" at bounding box center [558, 435] width 1046 height 523
click at [1073, 554] on button "Zoom in" at bounding box center [1055, 623] width 35 height 35
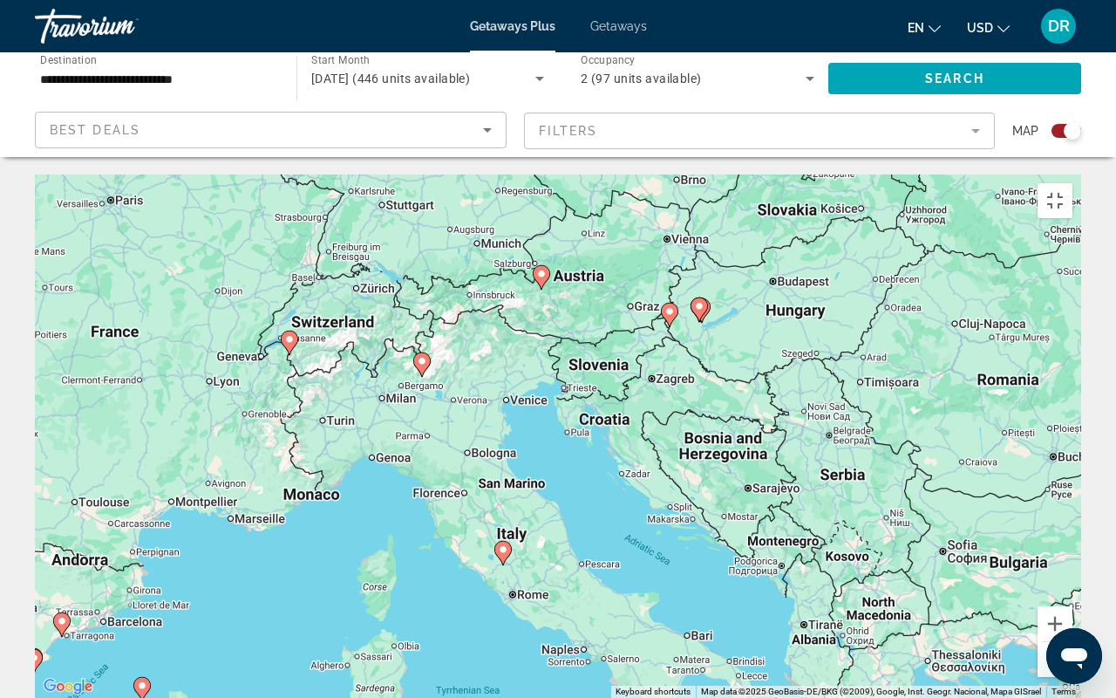
drag, startPoint x: 354, startPoint y: 105, endPoint x: 578, endPoint y: 367, distance: 345.1
click at [578, 368] on div "To activate drag with keyboard, press Alt + Enter. Once in keyboard drag state,…" at bounding box center [558, 435] width 1046 height 523
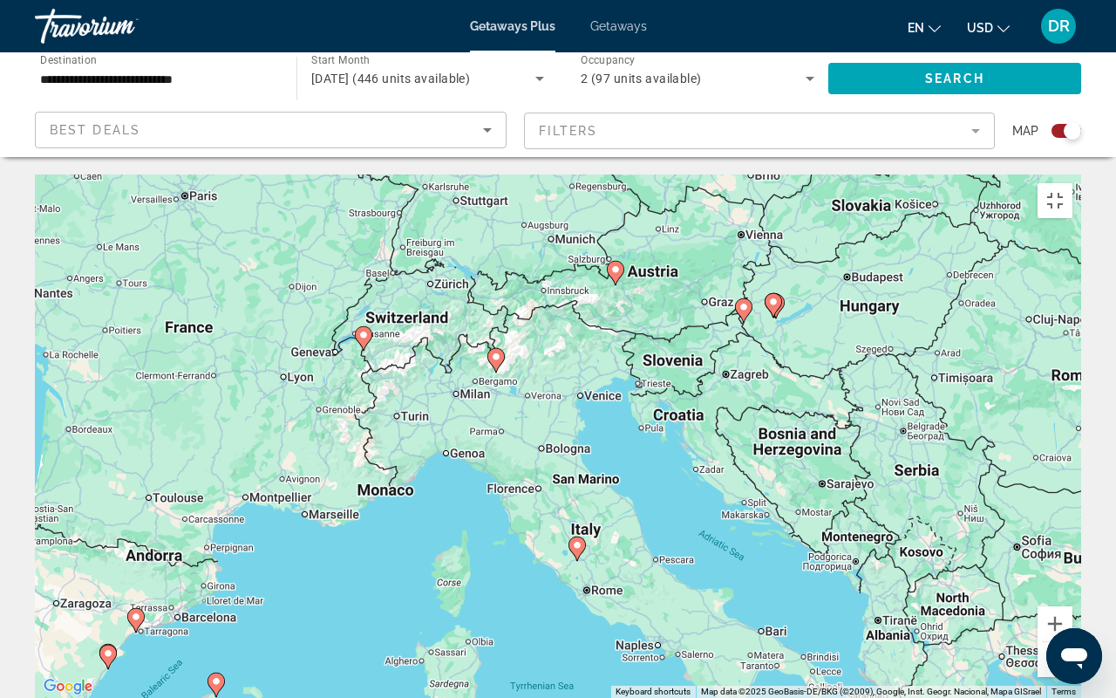
drag, startPoint x: 319, startPoint y: 486, endPoint x: 378, endPoint y: 505, distance: 61.5
click at [378, 505] on div "To activate drag with keyboard, press Alt + Enter. Once in keyboard drag state,…" at bounding box center [558, 435] width 1046 height 523
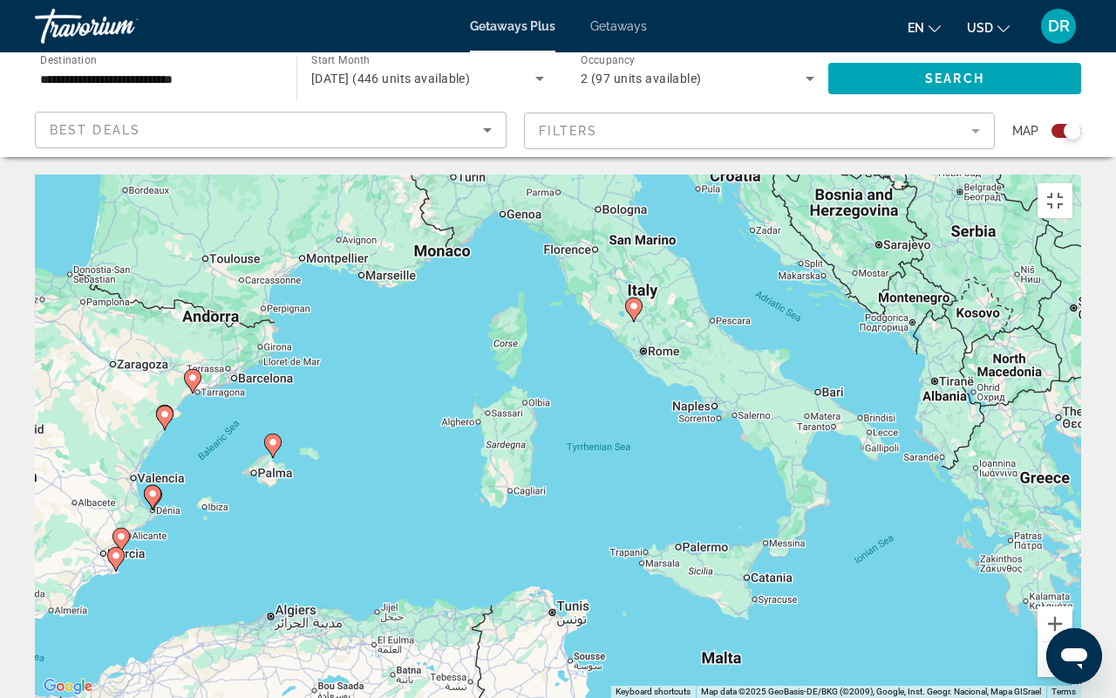
drag, startPoint x: 294, startPoint y: 588, endPoint x: 386, endPoint y: 297, distance: 304.7
click at [386, 297] on div "To activate drag with keyboard, press Alt + Enter. Once in keyboard drag state,…" at bounding box center [558, 435] width 1046 height 523
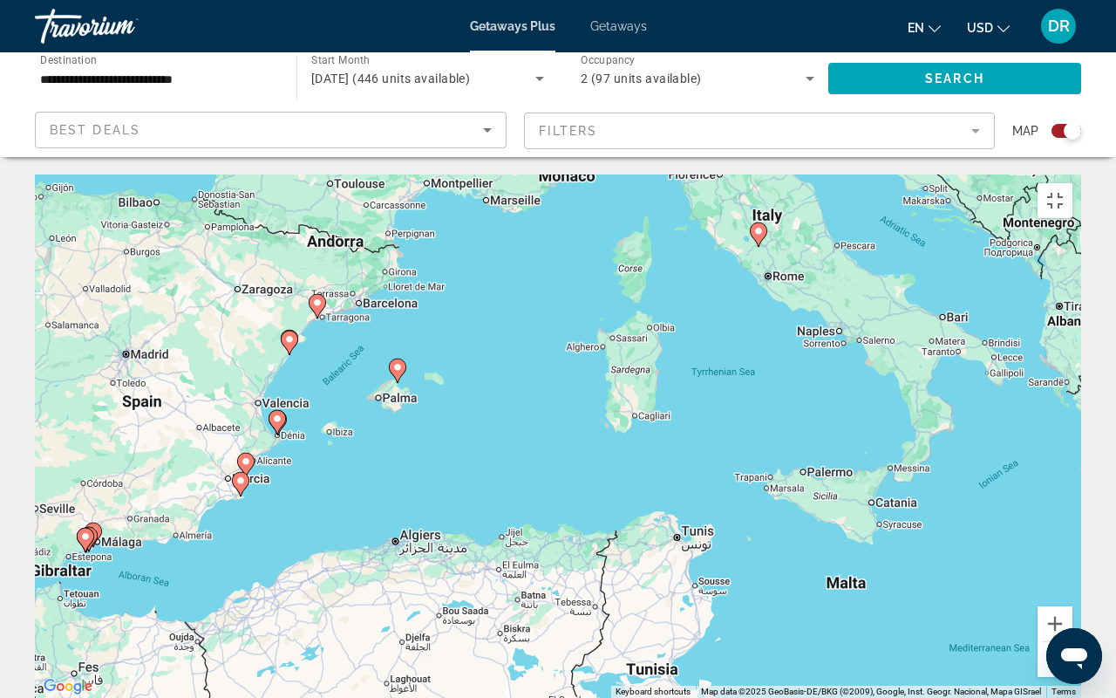
drag, startPoint x: 172, startPoint y: 516, endPoint x: 296, endPoint y: 440, distance: 146.0
click at [296, 440] on div "To activate drag with keyboard, press Alt + Enter. Once in keyboard drag state,…" at bounding box center [558, 435] width 1046 height 523
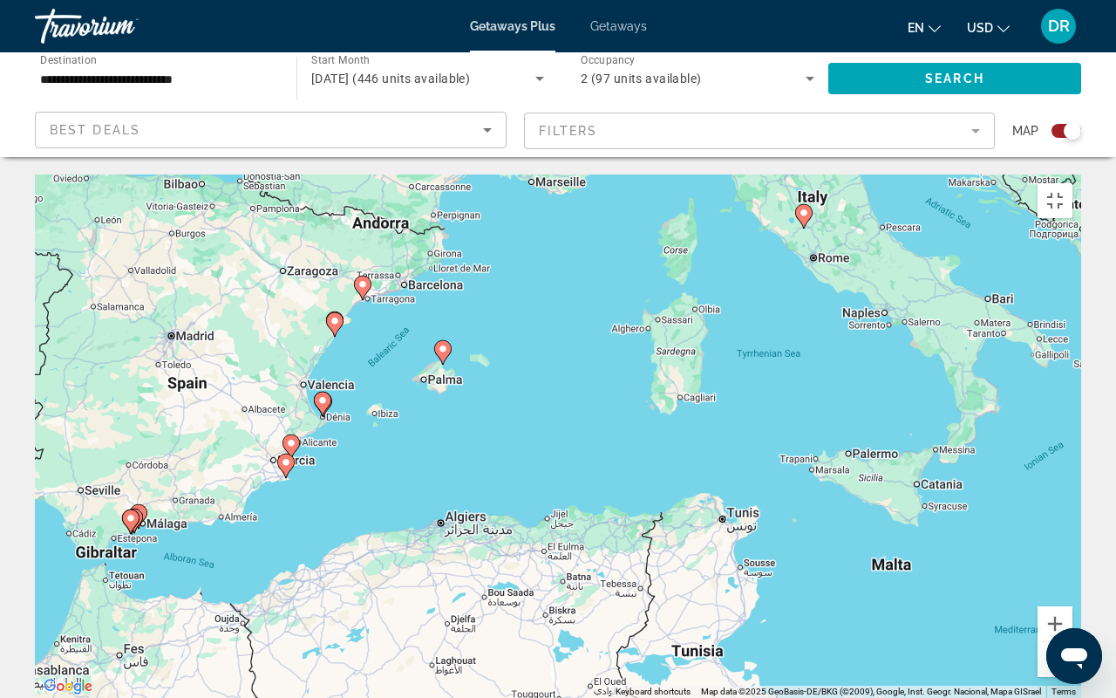
drag, startPoint x: 166, startPoint y: 492, endPoint x: 215, endPoint y: 472, distance: 53.6
click at [215, 472] on div "To activate drag with keyboard, press Alt + Enter. Once in keyboard drag state,…" at bounding box center [558, 435] width 1046 height 523
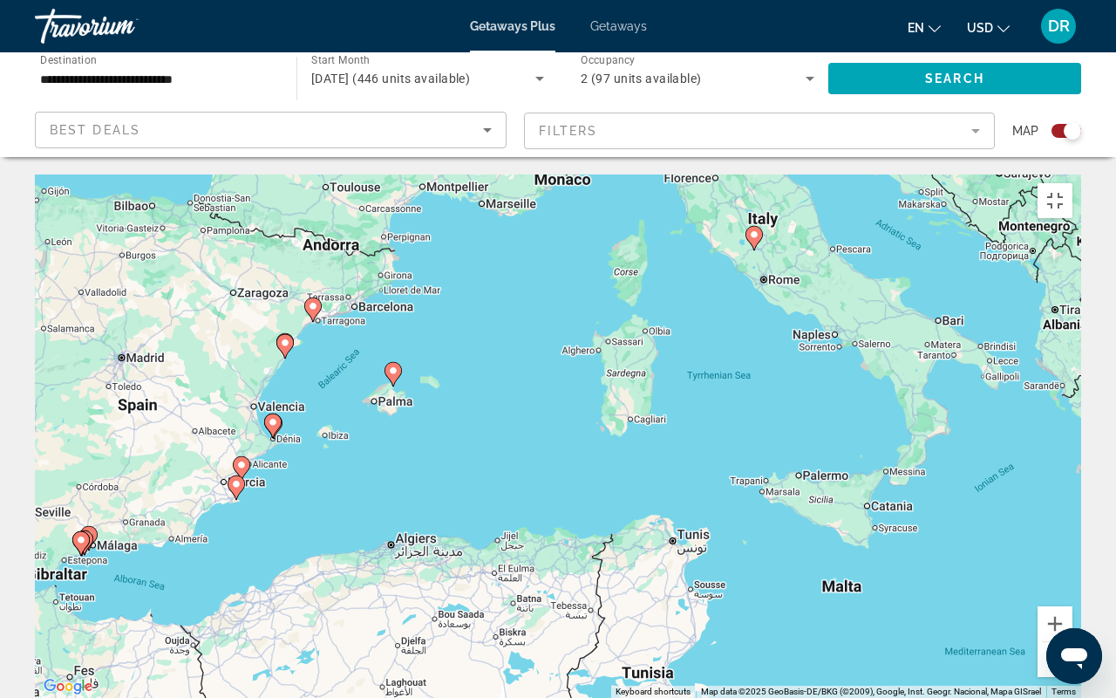
drag, startPoint x: 453, startPoint y: 358, endPoint x: 398, endPoint y: 382, distance: 59.8
click at [398, 382] on div "To activate drag with keyboard, press Alt + Enter. Once in keyboard drag state,…" at bounding box center [558, 435] width 1046 height 523
click at [1073, 554] on button "Zoom in" at bounding box center [1055, 623] width 35 height 35
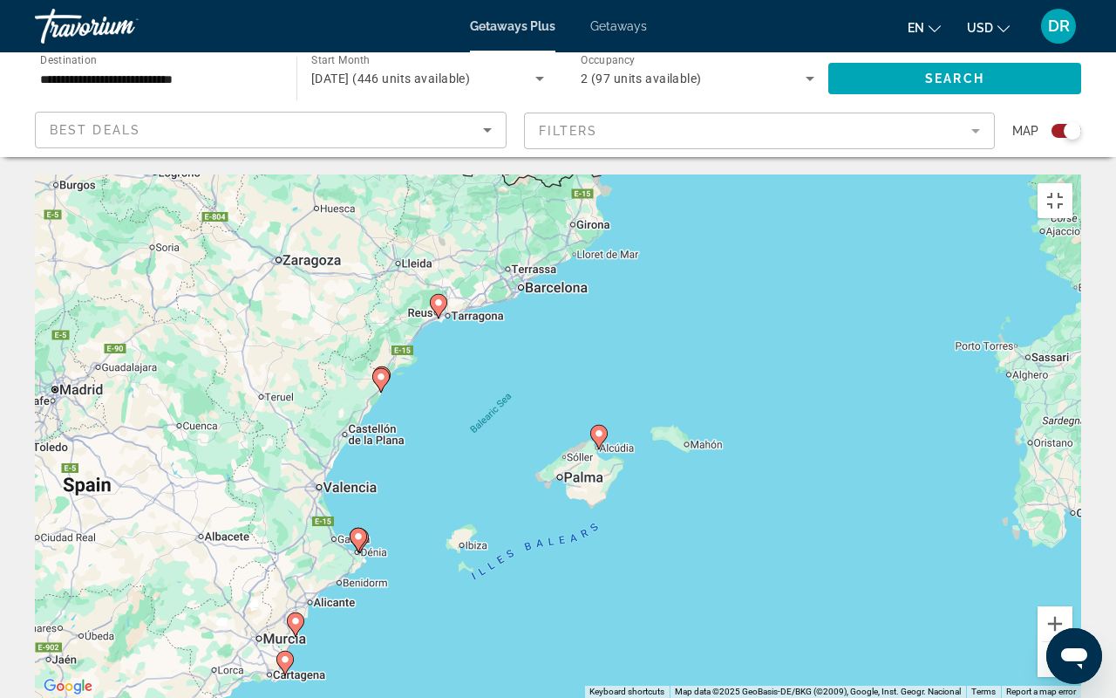
drag, startPoint x: 86, startPoint y: 432, endPoint x: 458, endPoint y: 539, distance: 386.7
click at [458, 539] on div "To activate drag with keyboard, press Alt + Enter. Once in keyboard drag state,…" at bounding box center [558, 435] width 1046 height 523
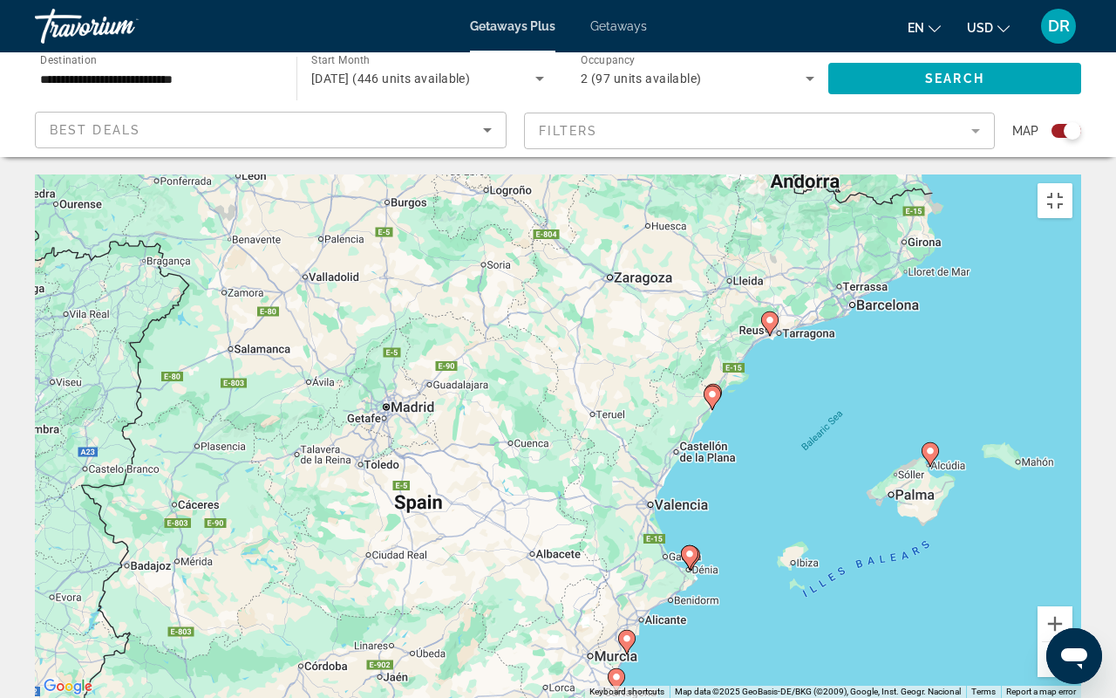
drag, startPoint x: 161, startPoint y: 369, endPoint x: 494, endPoint y: 390, distance: 333.8
click at [494, 390] on div "To activate drag with keyboard, press Alt + Enter. Once in keyboard drag state,…" at bounding box center [558, 435] width 1046 height 523
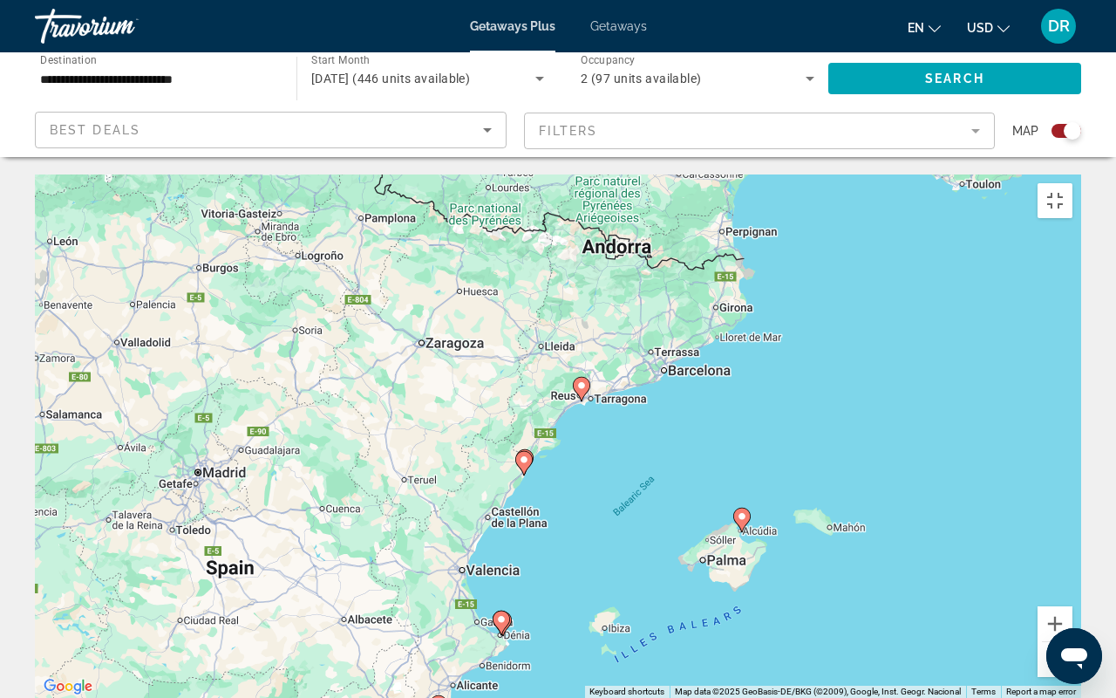
drag, startPoint x: 364, startPoint y: 567, endPoint x: 179, endPoint y: 637, distance: 197.6
click at [179, 554] on div "To activate drag with keyboard, press Alt + Enter. Once in keyboard drag state,…" at bounding box center [558, 435] width 1046 height 523
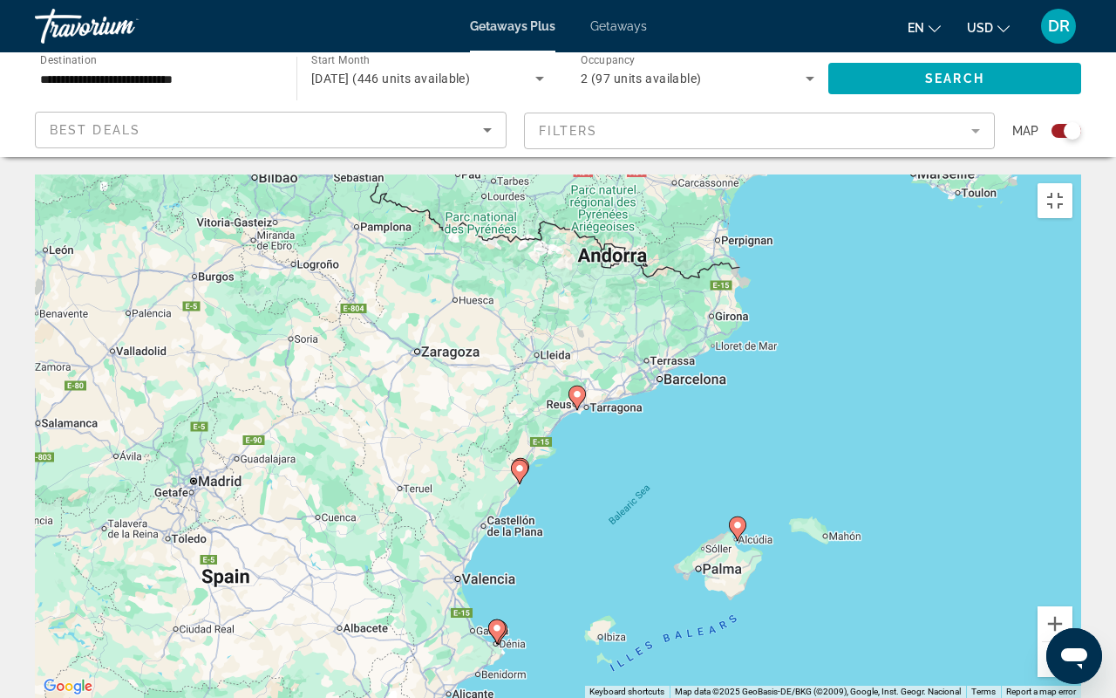
click at [1073, 554] on button "Zoom out" at bounding box center [1055, 659] width 35 height 35
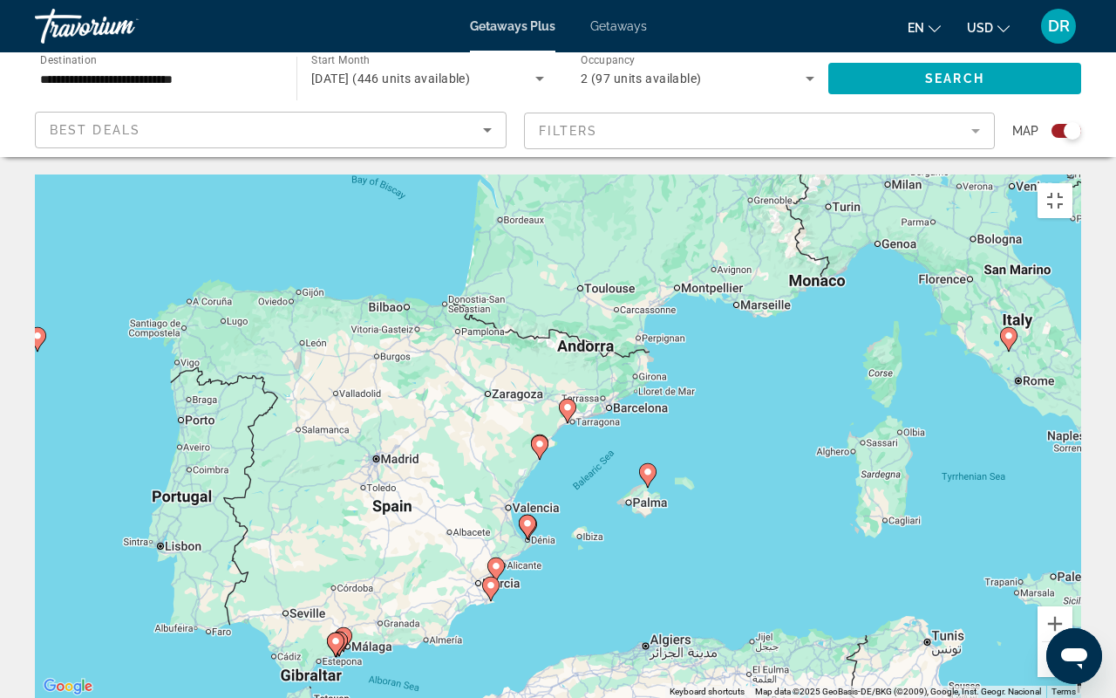
click at [1073, 554] on button "Zoom out" at bounding box center [1055, 659] width 35 height 35
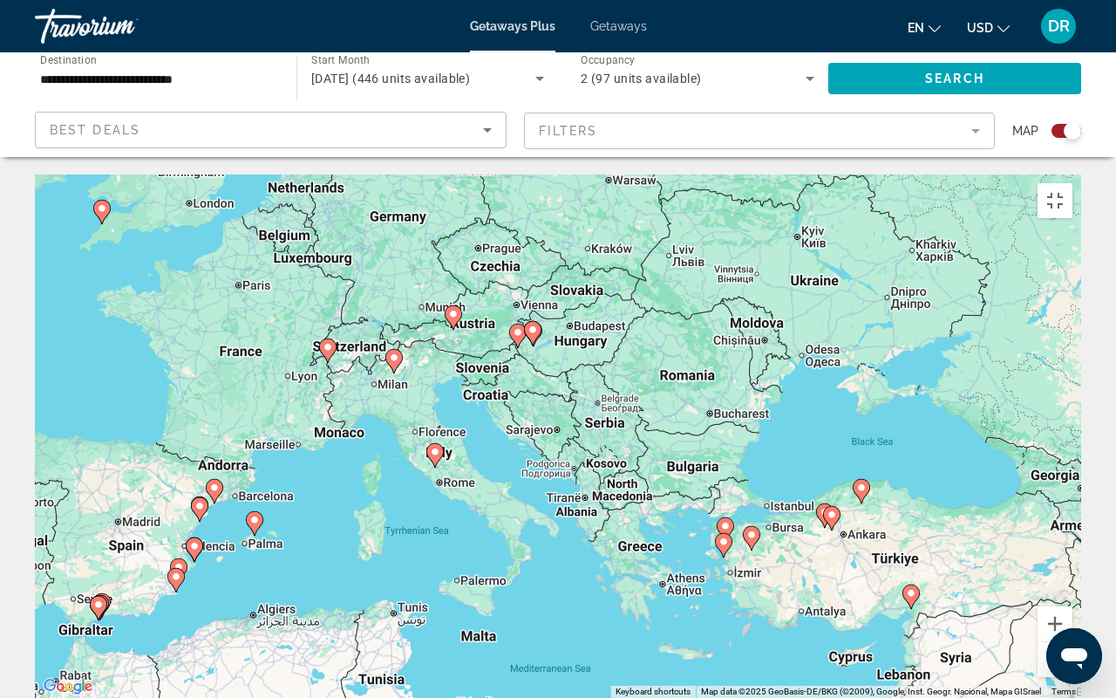
drag, startPoint x: 951, startPoint y: 464, endPoint x: 649, endPoint y: 535, distance: 309.9
click at [609, 536] on div "To activate drag with keyboard, press Alt + Enter. Once in keyboard drag state,…" at bounding box center [558, 435] width 1046 height 523
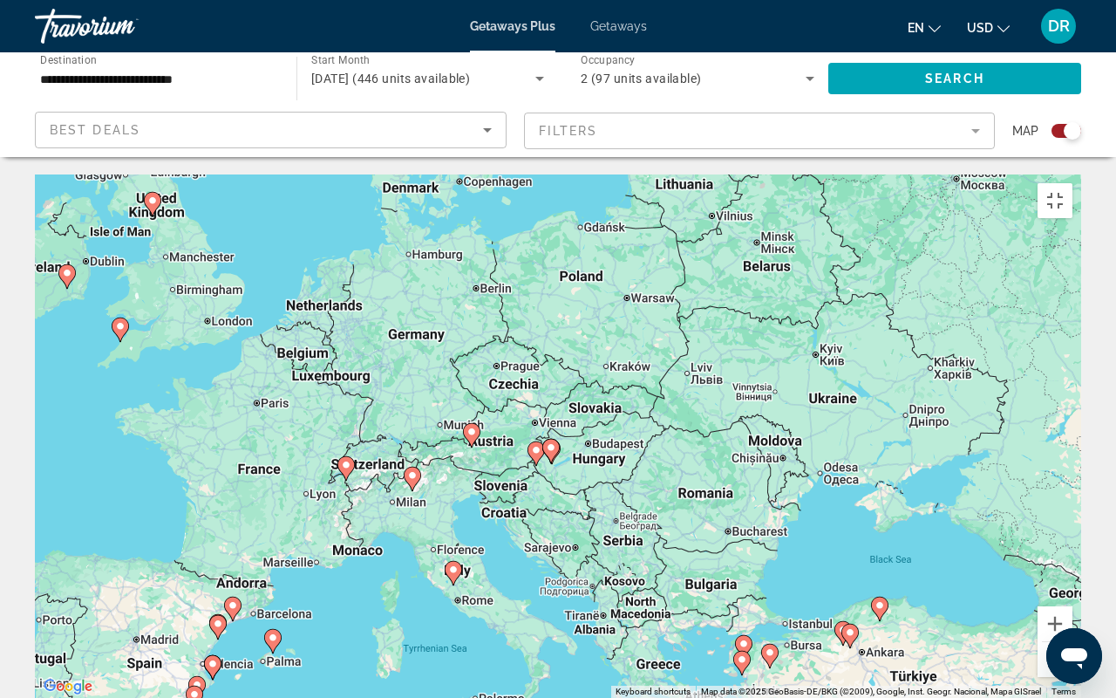
drag, startPoint x: 738, startPoint y: 508, endPoint x: 737, endPoint y: 627, distance: 119.5
click at [737, 554] on div "To activate drag with keyboard, press Alt + Enter. Once in keyboard drag state,…" at bounding box center [558, 435] width 1046 height 523
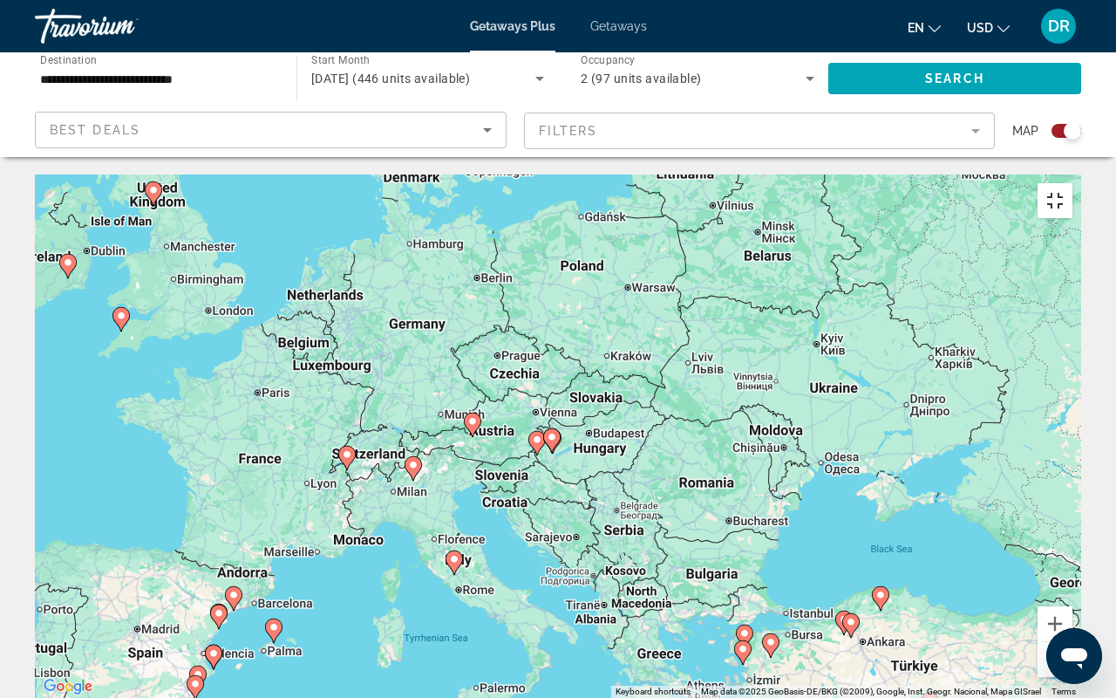
click at [1073, 183] on button "Toggle fullscreen view" at bounding box center [1055, 200] width 35 height 35
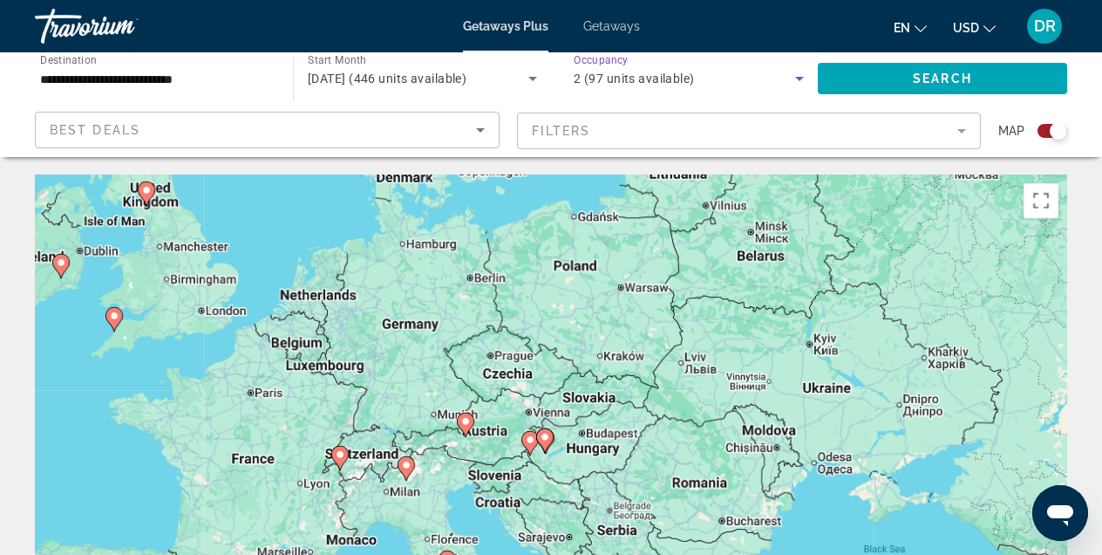
click at [748, 75] on div "2 (97 units available)" at bounding box center [685, 78] width 222 height 21
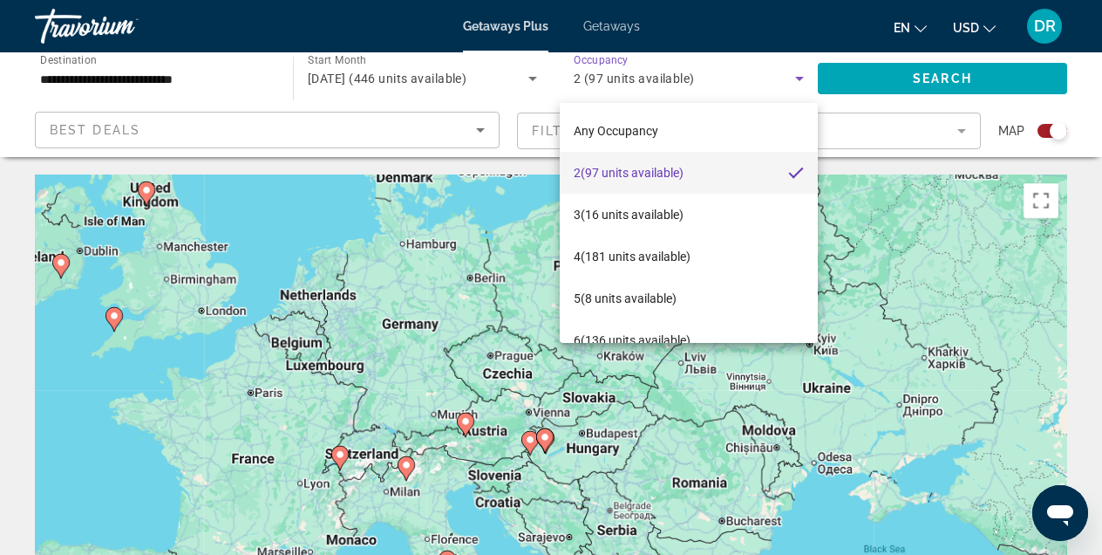
click at [291, 85] on div at bounding box center [551, 277] width 1102 height 555
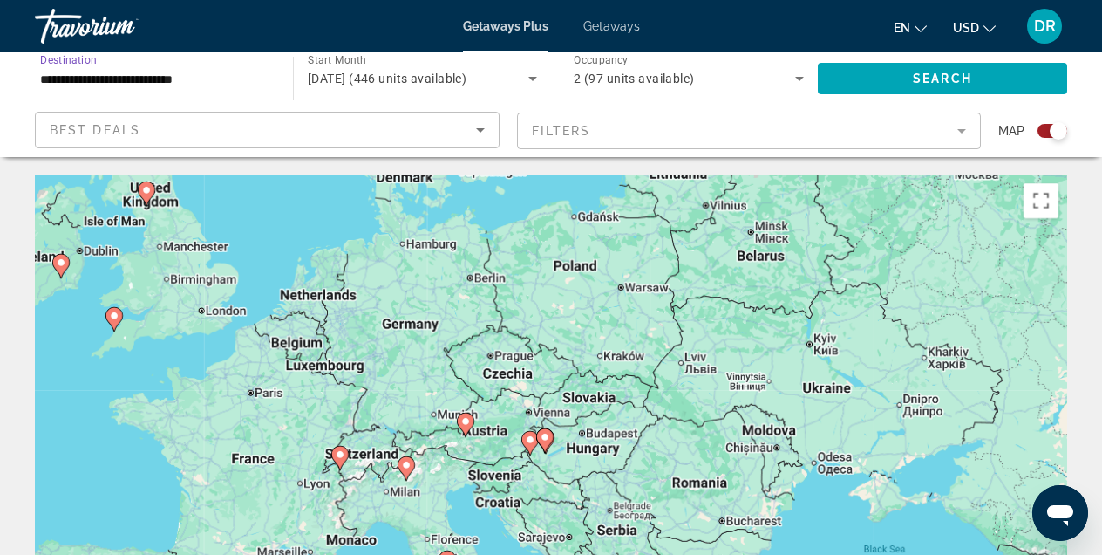
click at [258, 69] on input "**********" at bounding box center [155, 79] width 230 height 21
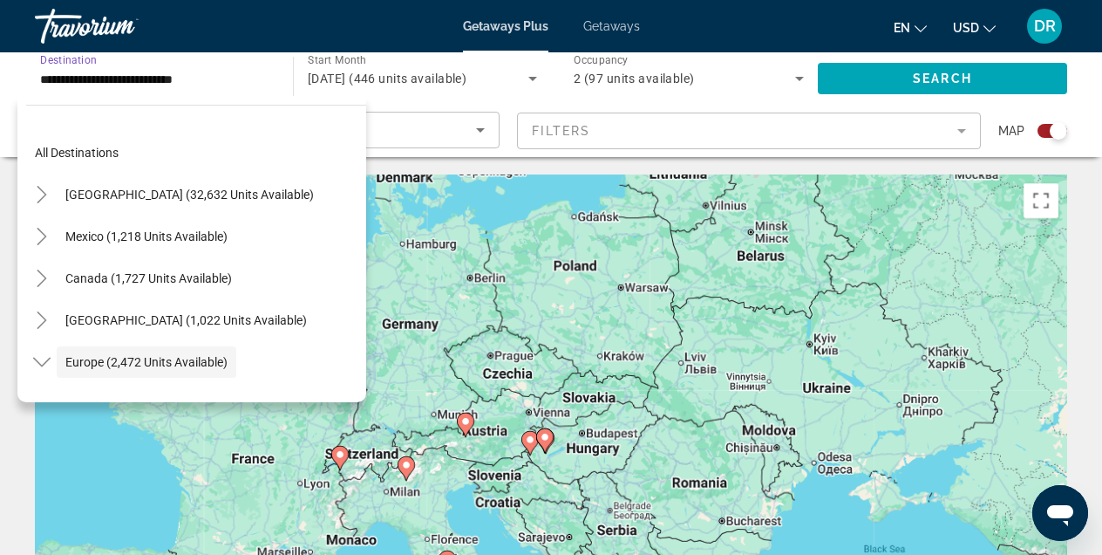
scroll to position [104, 0]
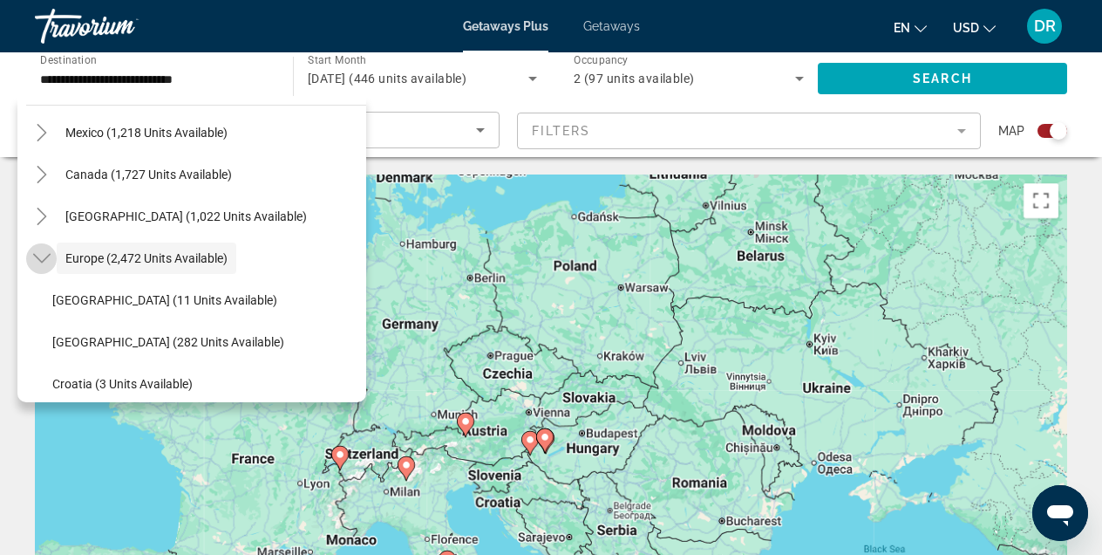
click at [39, 260] on icon "Toggle Europe (2,472 units available)" at bounding box center [40, 259] width 17 height 10
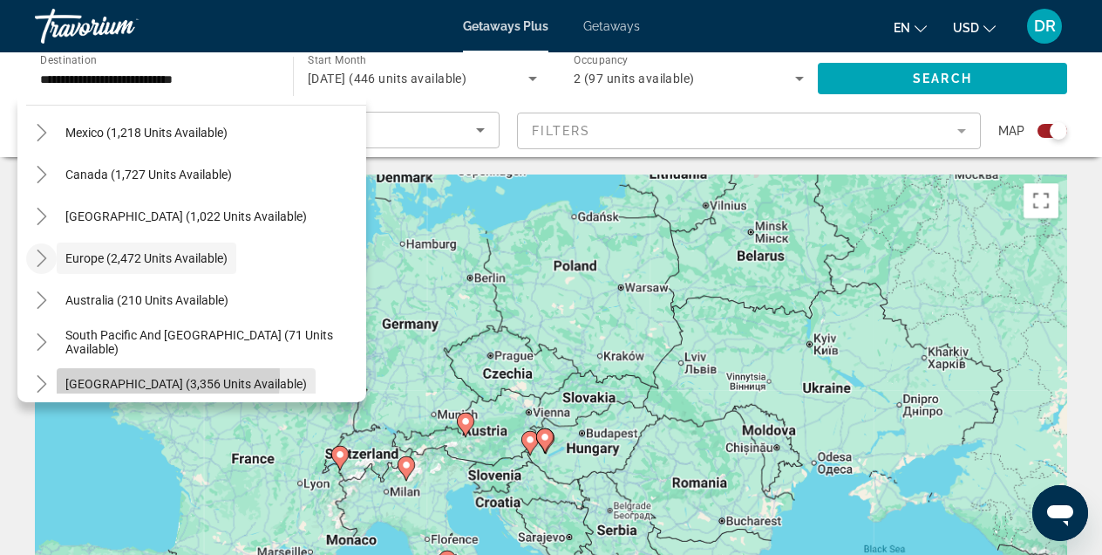
click at [91, 377] on span "[GEOGRAPHIC_DATA] (3,356 units available)" at bounding box center [186, 384] width 242 height 14
type input "**********"
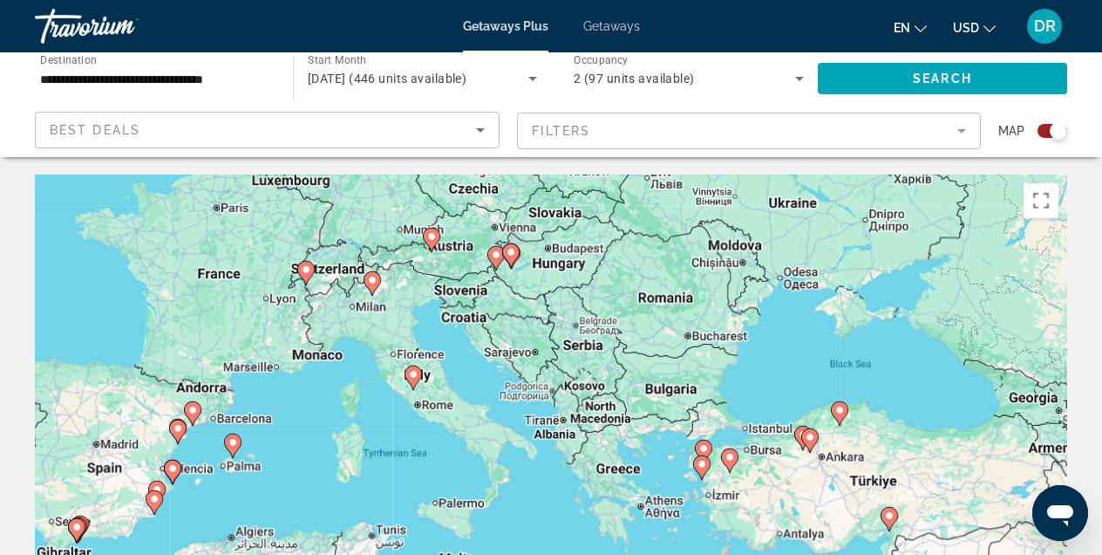
drag, startPoint x: 861, startPoint y: 514, endPoint x: 835, endPoint y: 329, distance: 186.7
click at [830, 325] on div "To activate drag with keyboard, press Alt + Enter. Once in keyboard drag state,…" at bounding box center [551, 435] width 1033 height 523
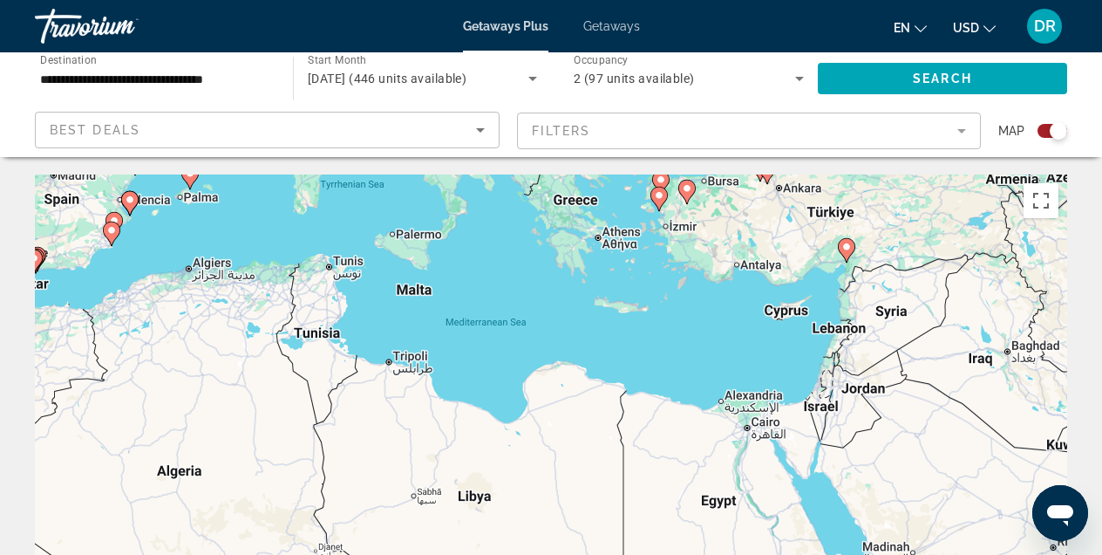
drag, startPoint x: 961, startPoint y: 520, endPoint x: 911, endPoint y: 249, distance: 275.7
click at [911, 249] on div "To activate drag with keyboard, press Alt + Enter. Once in keyboard drag state,…" at bounding box center [551, 435] width 1033 height 523
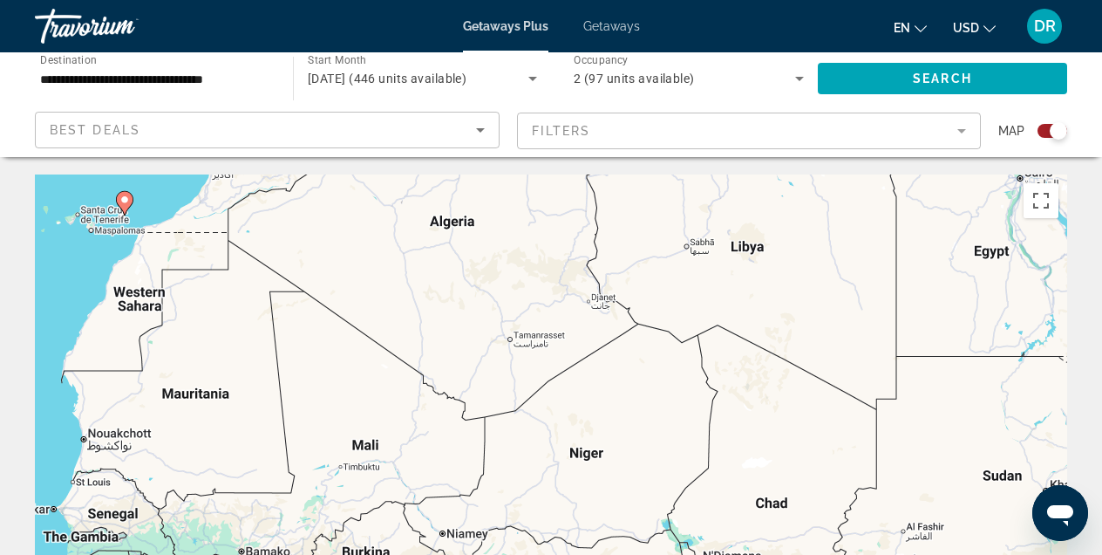
drag, startPoint x: 426, startPoint y: 482, endPoint x: 699, endPoint y: 233, distance: 369.1
click at [699, 230] on div "To activate drag with keyboard, press Alt + Enter. Once in keyboard drag state,…" at bounding box center [551, 435] width 1033 height 523
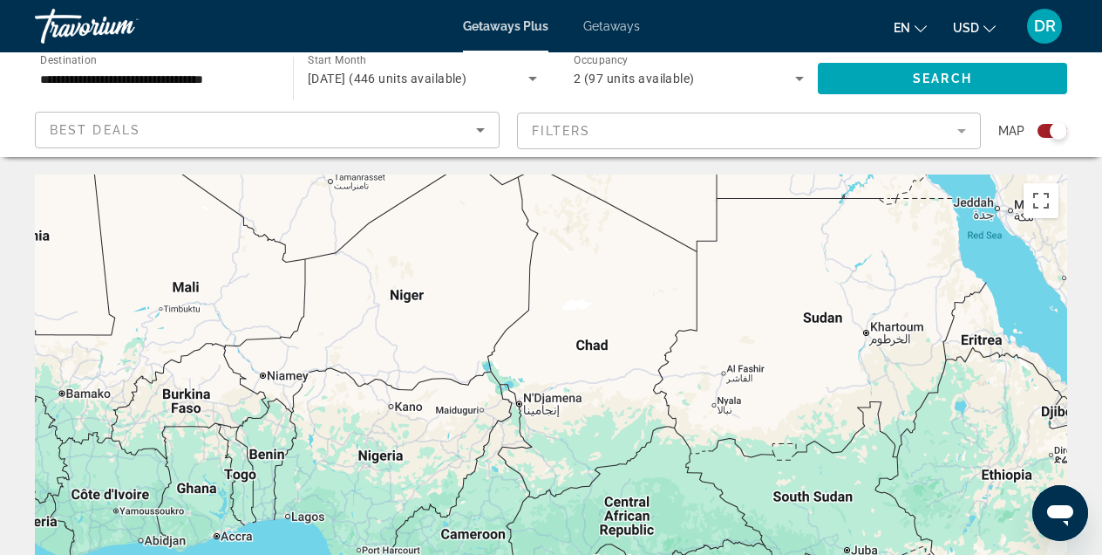
drag, startPoint x: 553, startPoint y: 494, endPoint x: 378, endPoint y: 338, distance: 234.7
click at [378, 338] on div "To activate drag with keyboard, press Alt + Enter. Once in keyboard drag state,…" at bounding box center [551, 435] width 1033 height 523
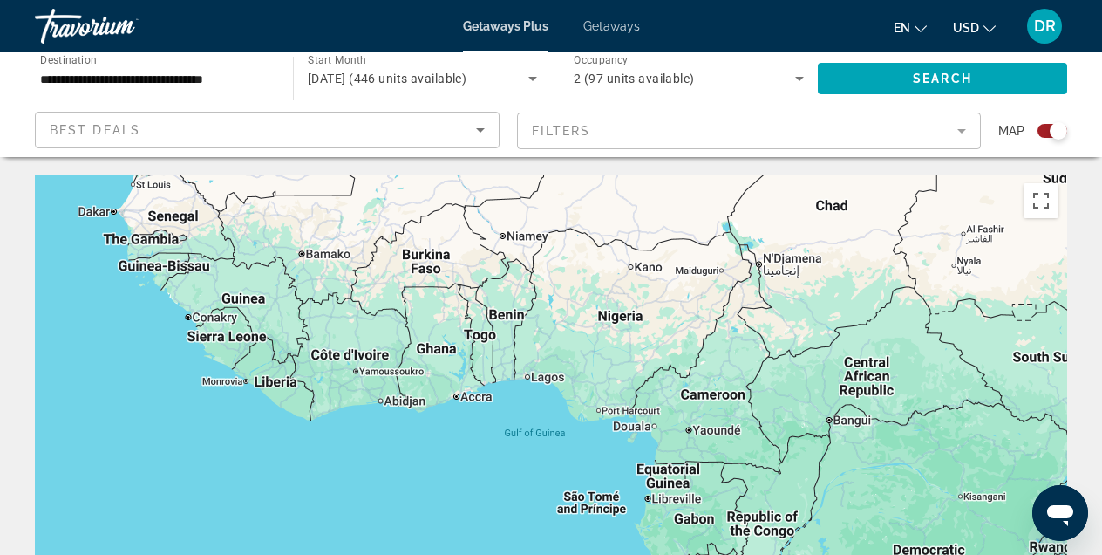
drag, startPoint x: 310, startPoint y: 516, endPoint x: 536, endPoint y: 362, distance: 274.3
click at [540, 365] on div "To activate drag with keyboard, press Alt + Enter. Once in keyboard drag state,…" at bounding box center [551, 435] width 1033 height 523
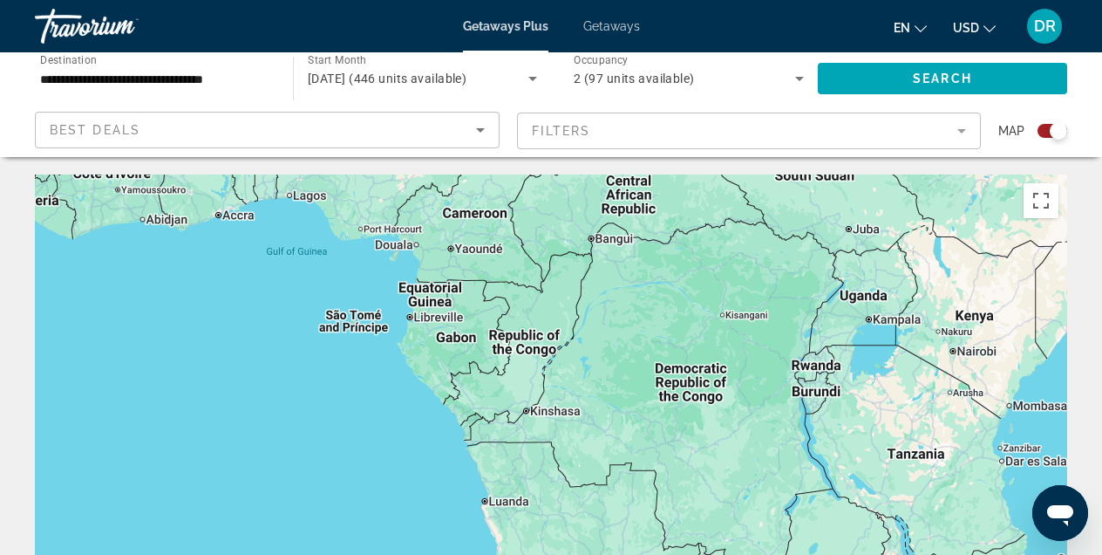
drag, startPoint x: 745, startPoint y: 453, endPoint x: 463, endPoint y: 247, distance: 349.4
click at [458, 247] on div "Main content" at bounding box center [551, 435] width 1033 height 523
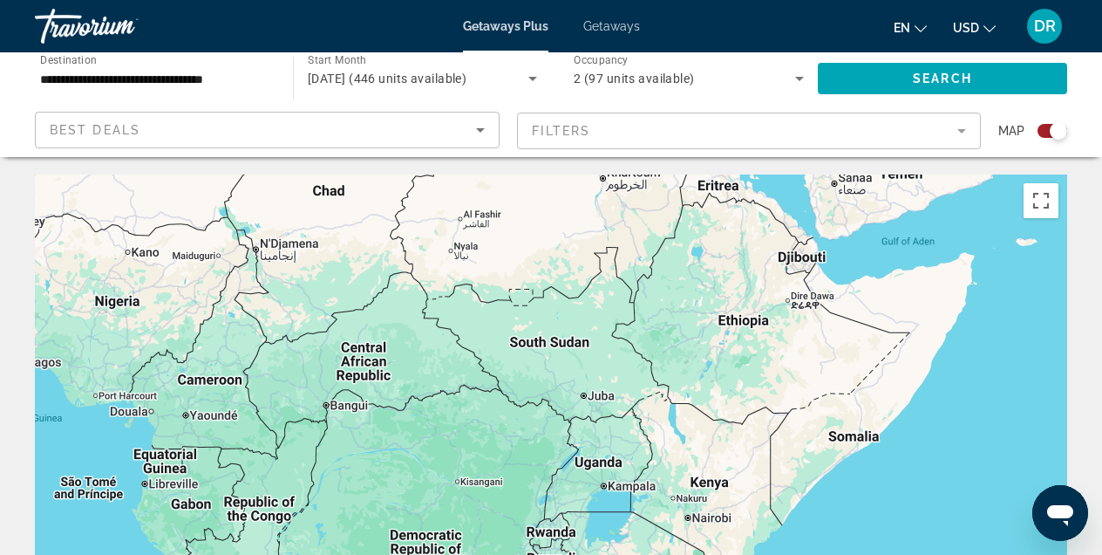
drag, startPoint x: 784, startPoint y: 296, endPoint x: 565, endPoint y: 493, distance: 294.0
click at [565, 493] on div "Main content" at bounding box center [551, 435] width 1033 height 523
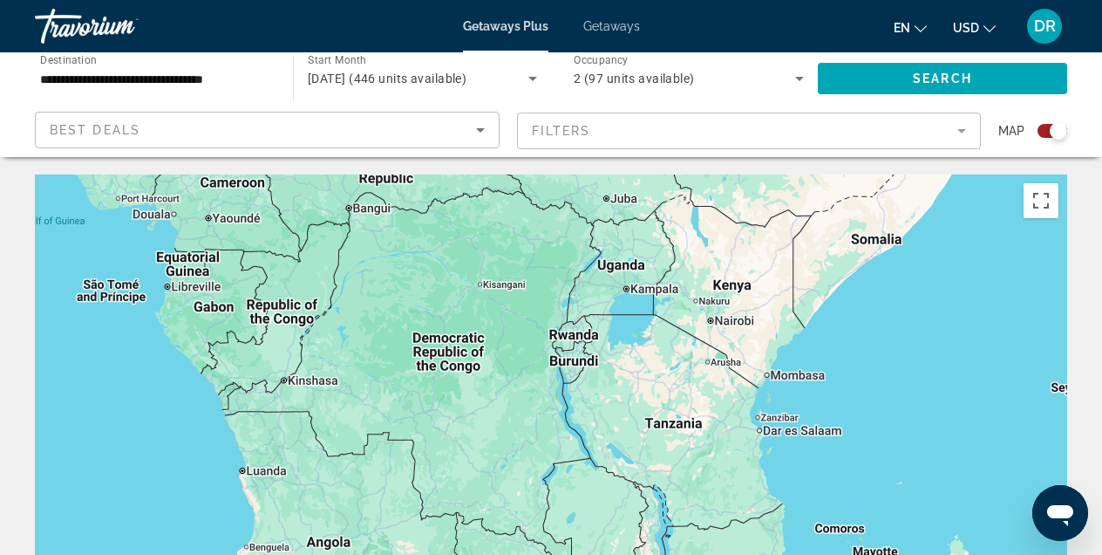
drag, startPoint x: 529, startPoint y: 503, endPoint x: 555, endPoint y: 304, distance: 200.5
click at [555, 301] on div "Main content" at bounding box center [551, 435] width 1033 height 523
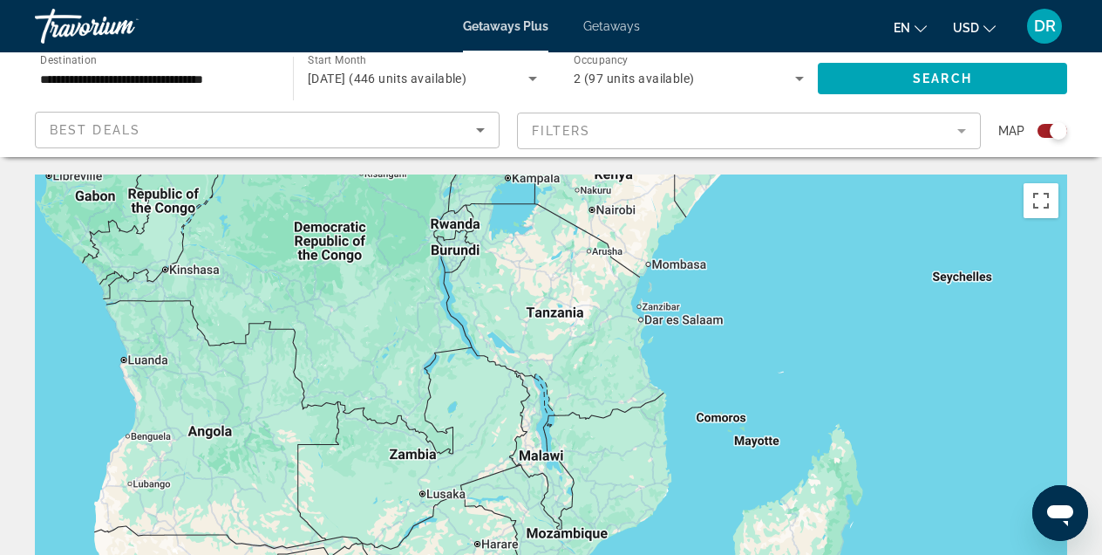
drag, startPoint x: 518, startPoint y: 490, endPoint x: 395, endPoint y: 387, distance: 160.3
click at [395, 386] on div "Main content" at bounding box center [551, 435] width 1033 height 523
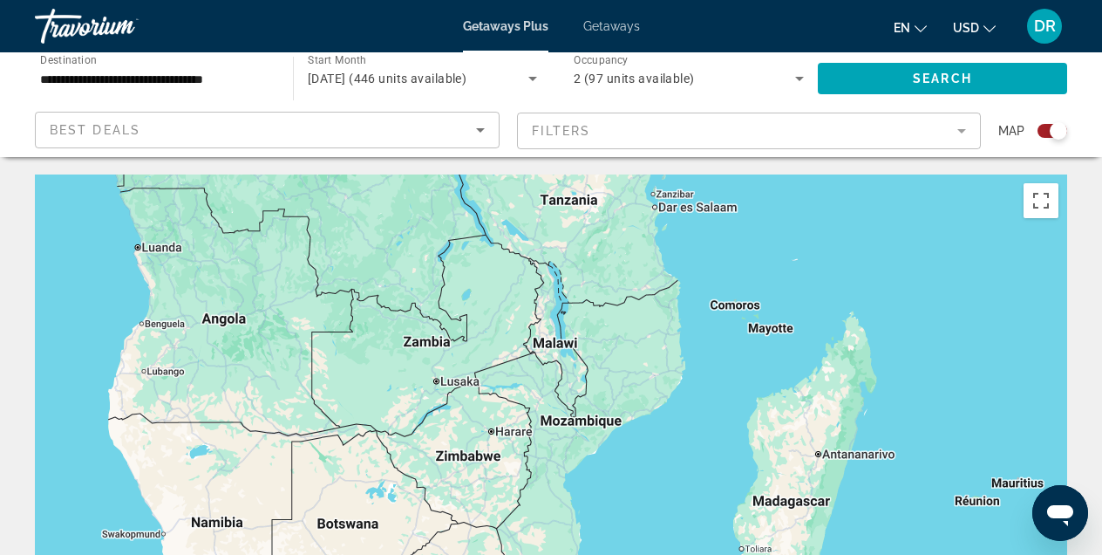
drag, startPoint x: 529, startPoint y: 502, endPoint x: 542, endPoint y: 384, distance: 119.2
click at [542, 384] on div "Main content" at bounding box center [551, 435] width 1033 height 523
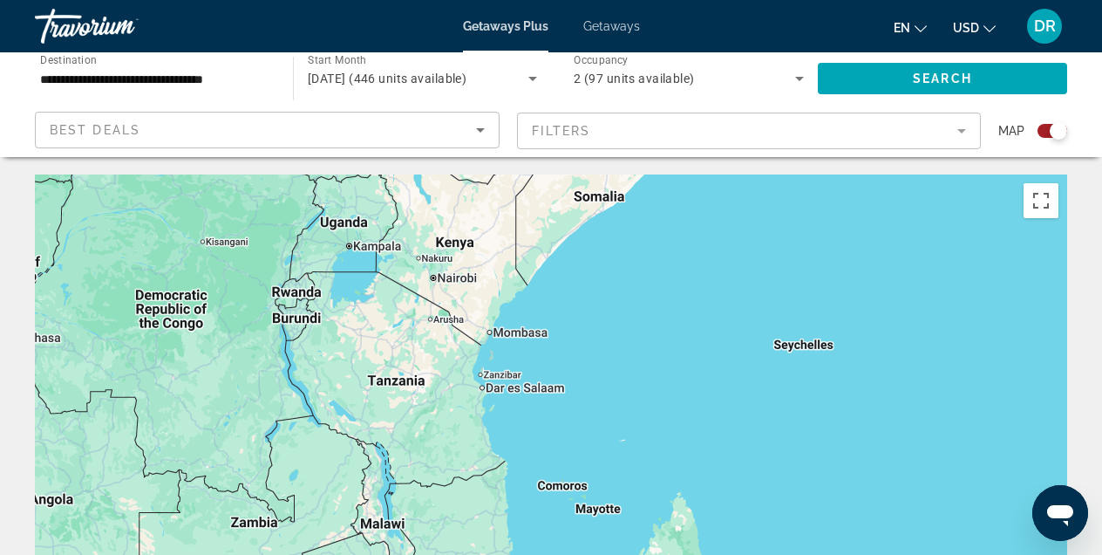
drag, startPoint x: 653, startPoint y: 232, endPoint x: 494, endPoint y: 410, distance: 239.0
click at [474, 418] on div "Main content" at bounding box center [551, 435] width 1033 height 523
click at [811, 350] on div "Main content" at bounding box center [551, 435] width 1033 height 523
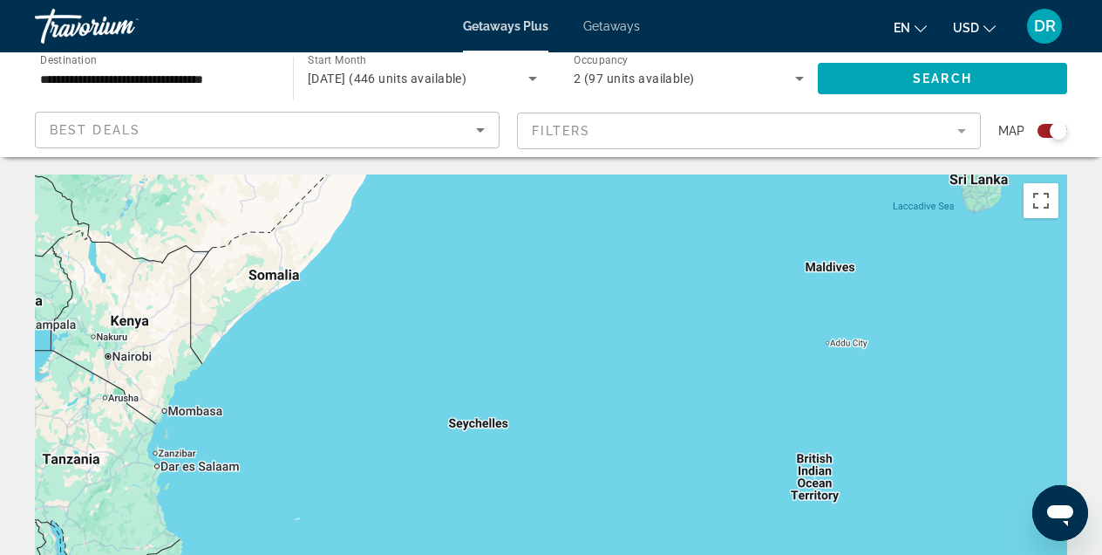
drag, startPoint x: 884, startPoint y: 247, endPoint x: 554, endPoint y: 328, distance: 340.3
click at [554, 328] on div "Main content" at bounding box center [551, 435] width 1033 height 523
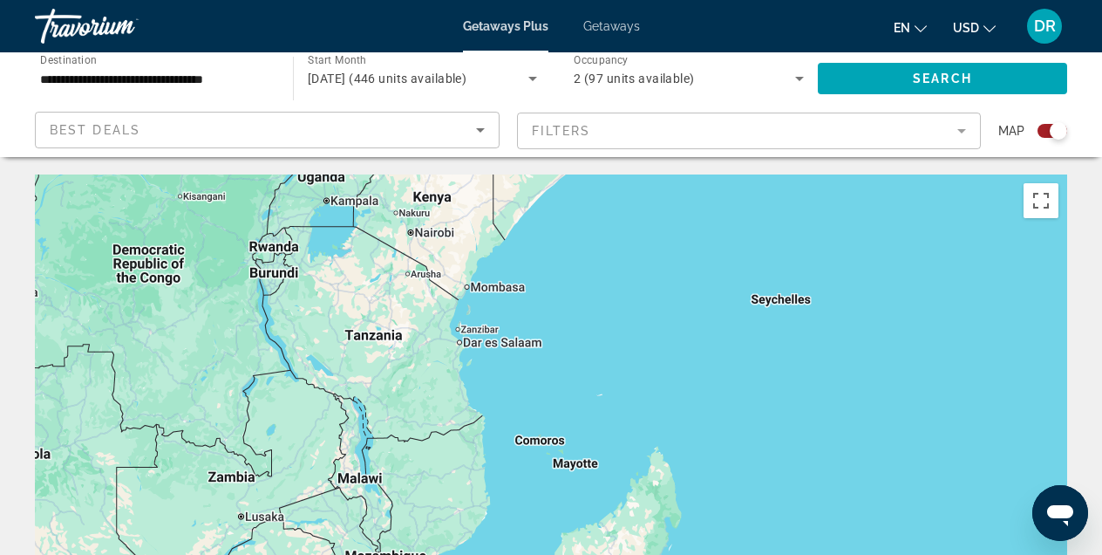
drag, startPoint x: 278, startPoint y: 390, endPoint x: 582, endPoint y: 261, distance: 329.8
click at [582, 261] on div "Main content" at bounding box center [551, 435] width 1033 height 523
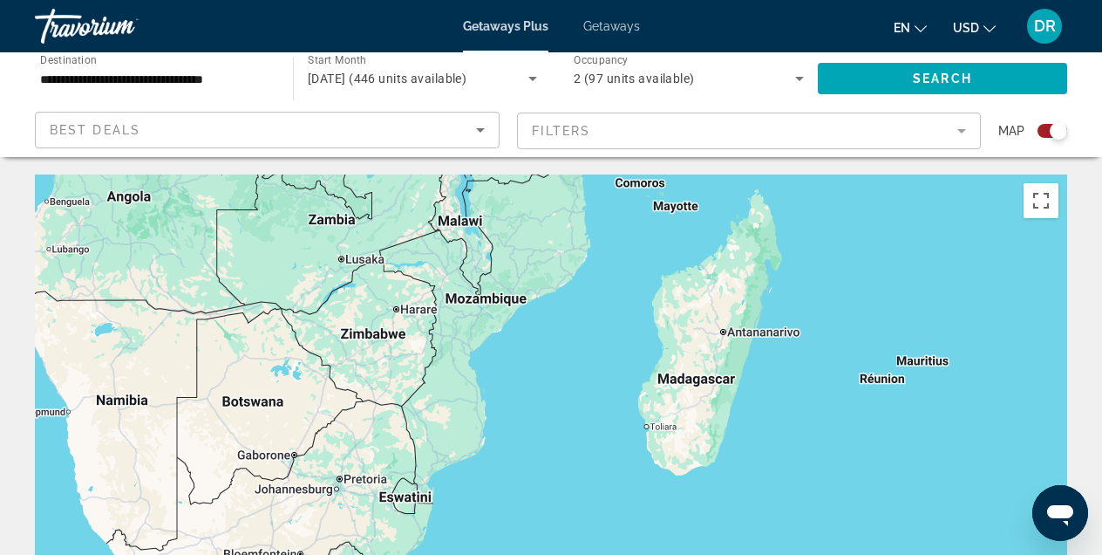
drag, startPoint x: 514, startPoint y: 495, endPoint x: 609, endPoint y: 251, distance: 262.0
click at [611, 249] on div "Main content" at bounding box center [551, 435] width 1033 height 523
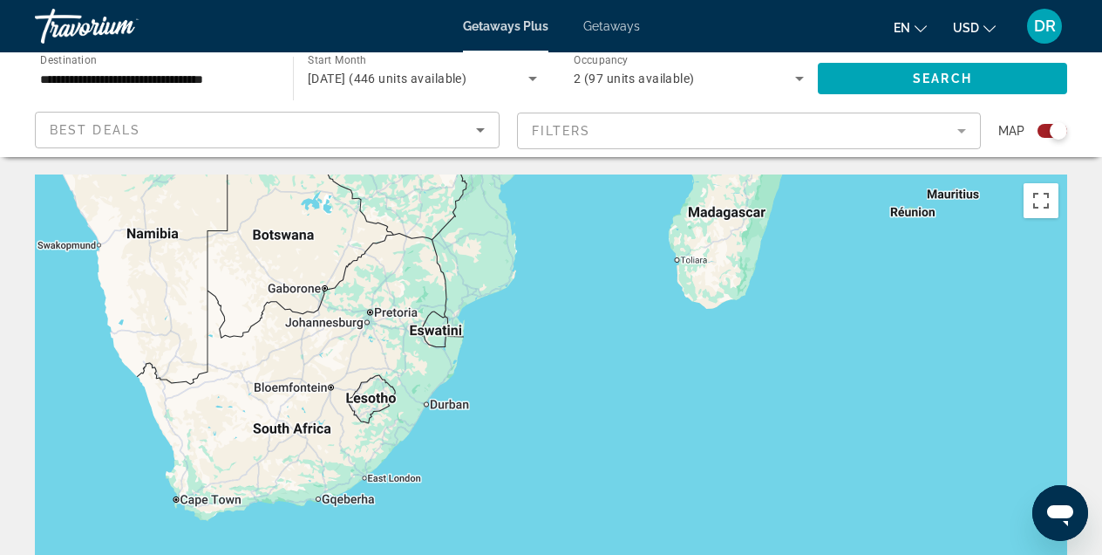
drag, startPoint x: 481, startPoint y: 535, endPoint x: 517, endPoint y: 361, distance: 177.2
click at [517, 361] on div "Main content" at bounding box center [551, 435] width 1033 height 523
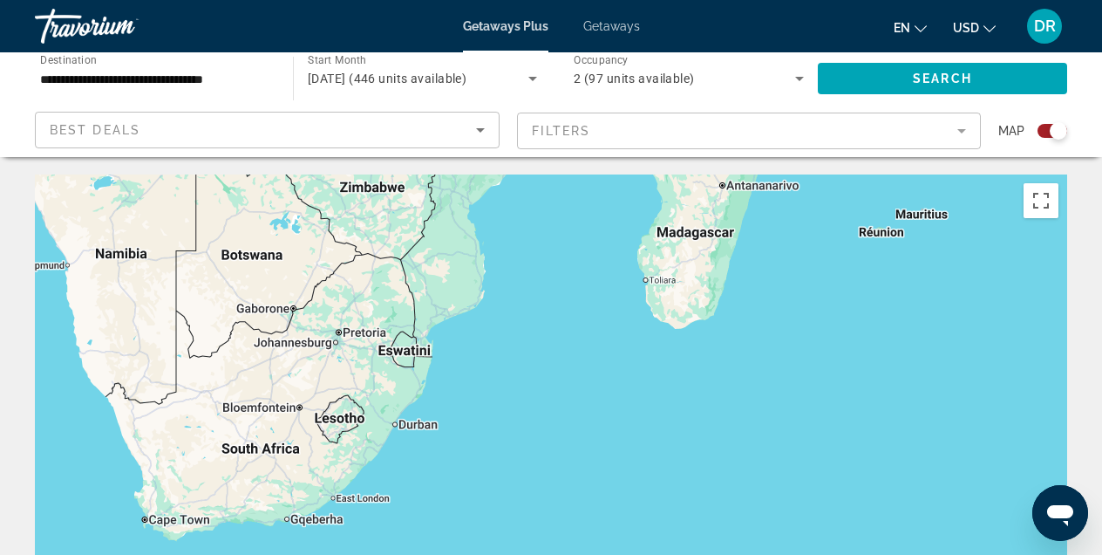
drag, startPoint x: 574, startPoint y: 502, endPoint x: 542, endPoint y: 517, distance: 35.5
click at [542, 517] on div "Main content" at bounding box center [551, 435] width 1033 height 523
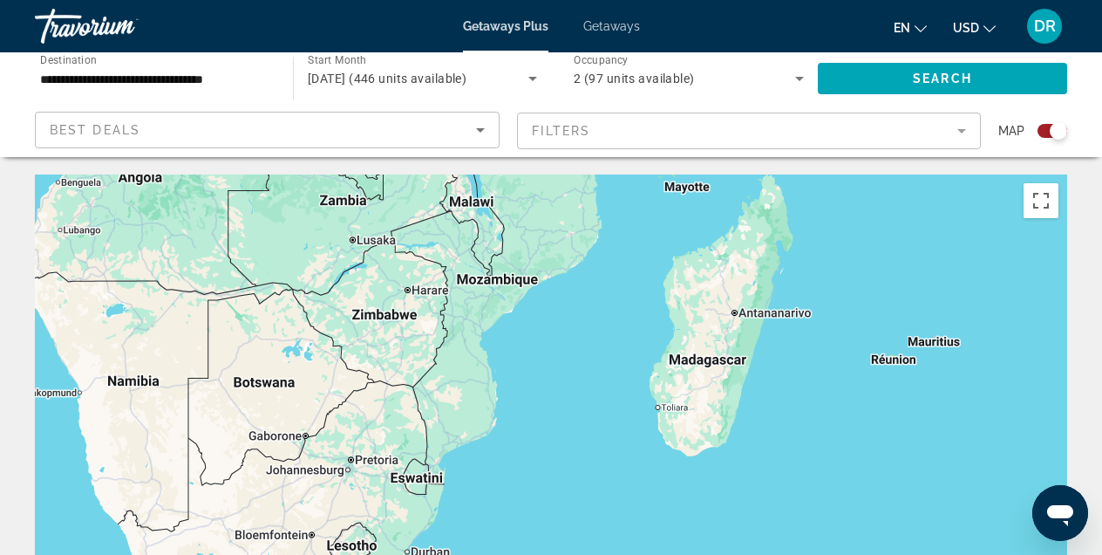
drag, startPoint x: 526, startPoint y: 281, endPoint x: 538, endPoint y: 410, distance: 129.6
click at [538, 410] on div "Main content" at bounding box center [551, 435] width 1033 height 523
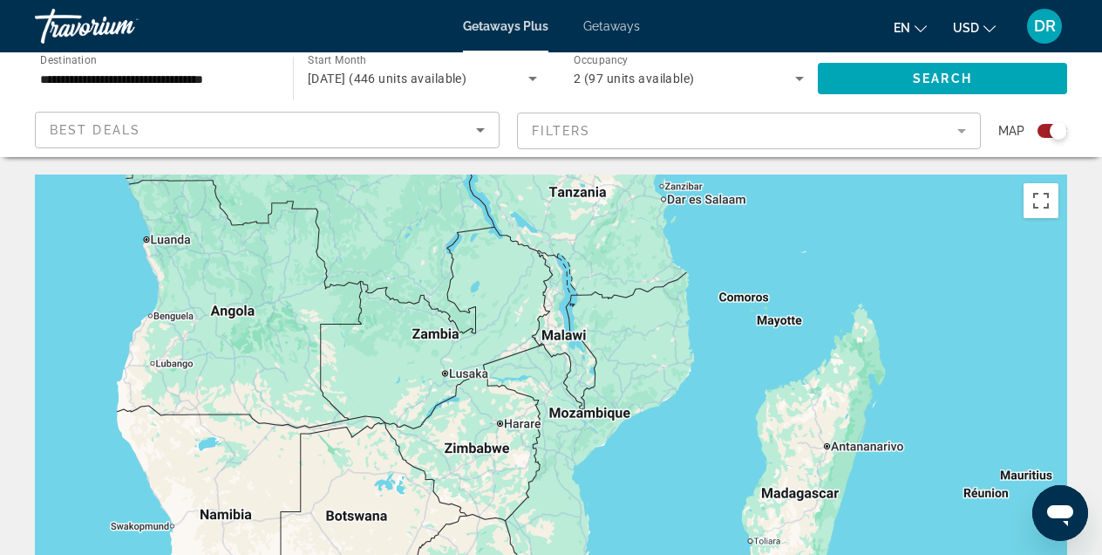
drag, startPoint x: 474, startPoint y: 317, endPoint x: 569, endPoint y: 452, distance: 164.5
click at [569, 452] on div "Main content" at bounding box center [551, 435] width 1033 height 523
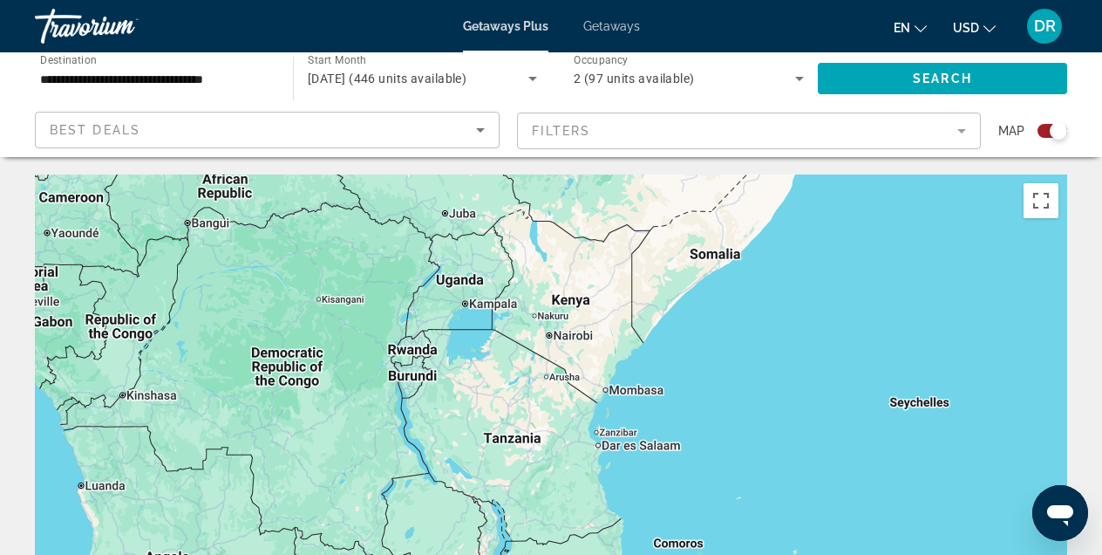
drag, startPoint x: 612, startPoint y: 245, endPoint x: 526, endPoint y: 477, distance: 247.5
click at [525, 477] on div "Main content" at bounding box center [551, 435] width 1033 height 523
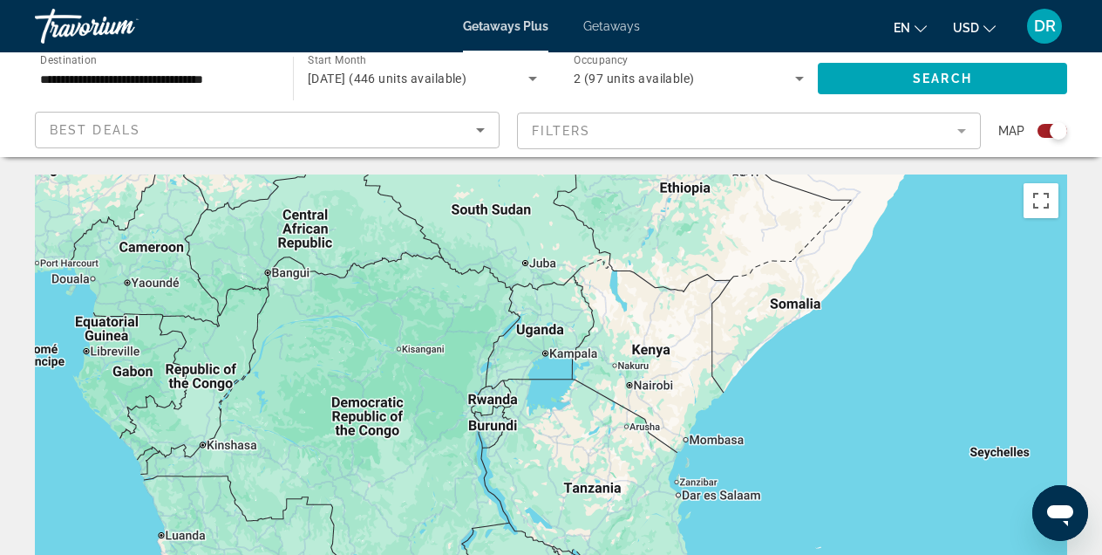
drag, startPoint x: 399, startPoint y: 461, endPoint x: 509, endPoint y: 533, distance: 131.8
click at [509, 533] on div "Main content" at bounding box center [551, 435] width 1033 height 523
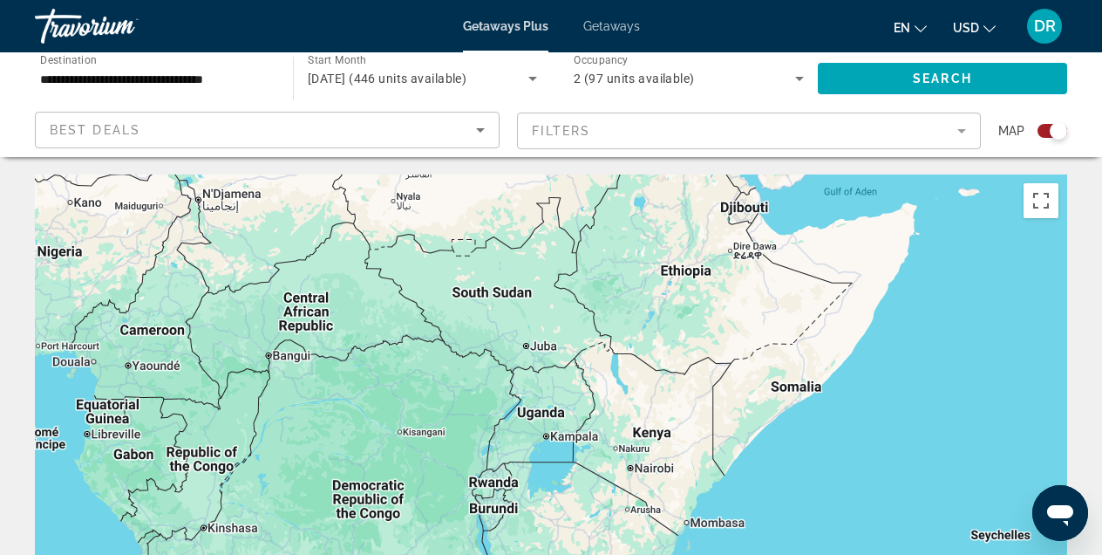
drag, startPoint x: 542, startPoint y: 520, endPoint x: 541, endPoint y: 598, distance: 78.5
click at [541, 554] on html "**********" at bounding box center [551, 277] width 1102 height 555
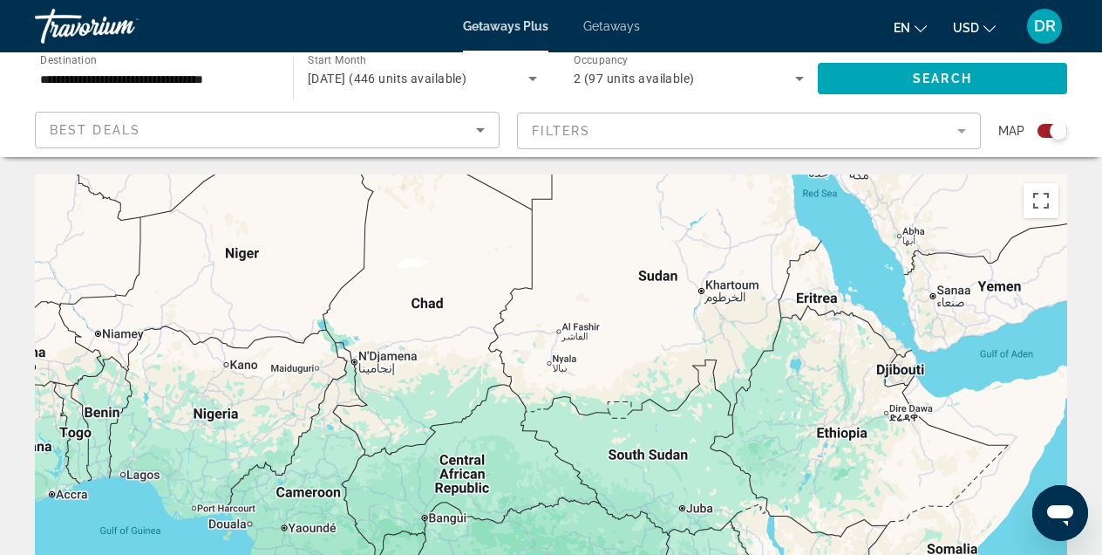
drag, startPoint x: 233, startPoint y: 350, endPoint x: 393, endPoint y: 511, distance: 227.5
click at [393, 511] on div "Main content" at bounding box center [551, 435] width 1033 height 523
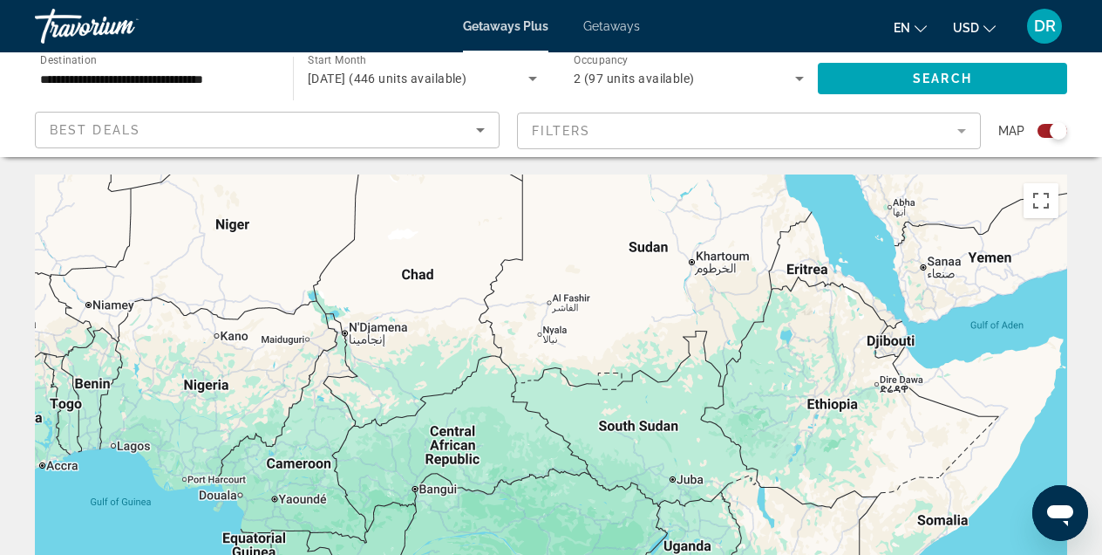
drag, startPoint x: 799, startPoint y: 501, endPoint x: 789, endPoint y: 475, distance: 27.0
click at [789, 475] on div "Main content" at bounding box center [551, 435] width 1033 height 523
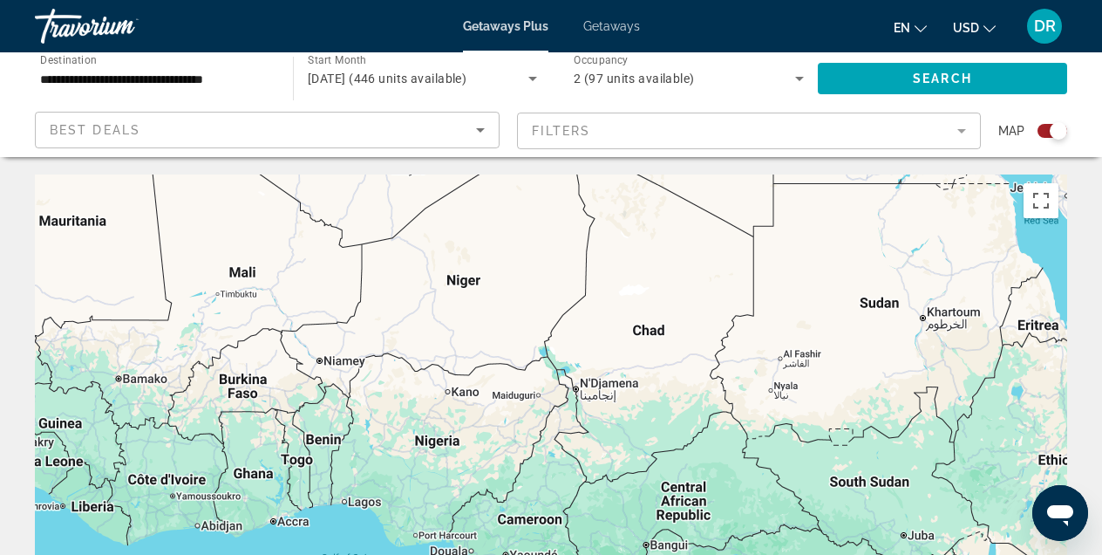
drag, startPoint x: 189, startPoint y: 363, endPoint x: 411, endPoint y: 412, distance: 227.0
click at [412, 412] on div "Main content" at bounding box center [551, 435] width 1033 height 523
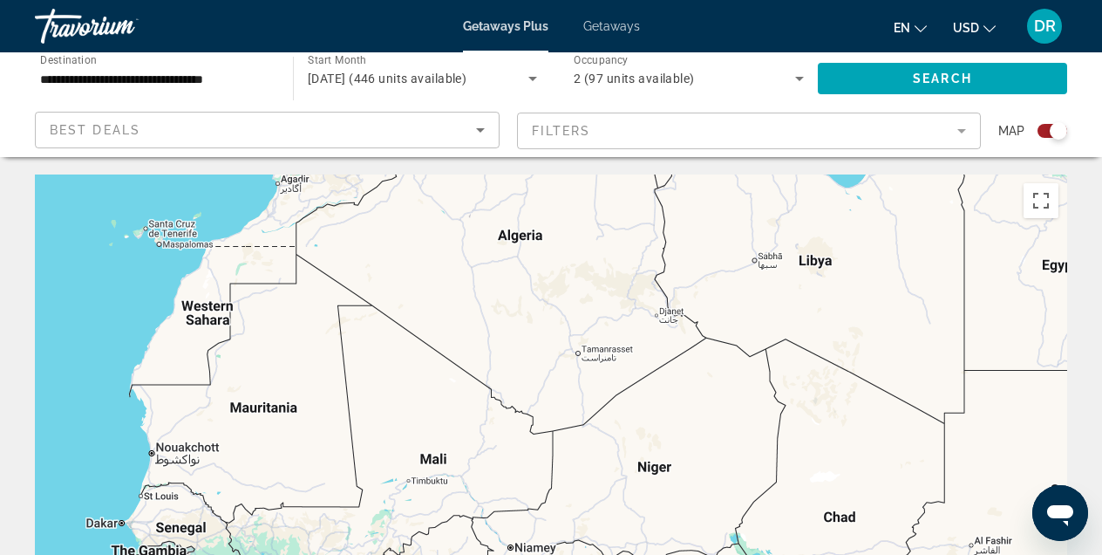
drag, startPoint x: 141, startPoint y: 369, endPoint x: 353, endPoint y: 546, distance: 276.1
click at [353, 549] on div "Main content" at bounding box center [551, 435] width 1033 height 523
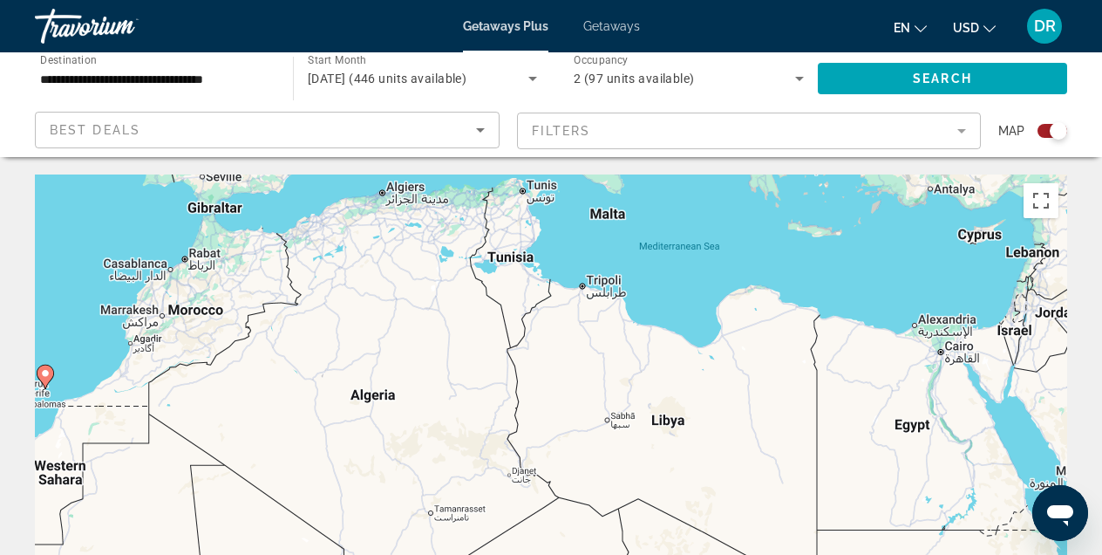
drag, startPoint x: 485, startPoint y: 423, endPoint x: 336, endPoint y: 580, distance: 216.5
click at [336, 554] on html "**********" at bounding box center [551, 277] width 1102 height 555
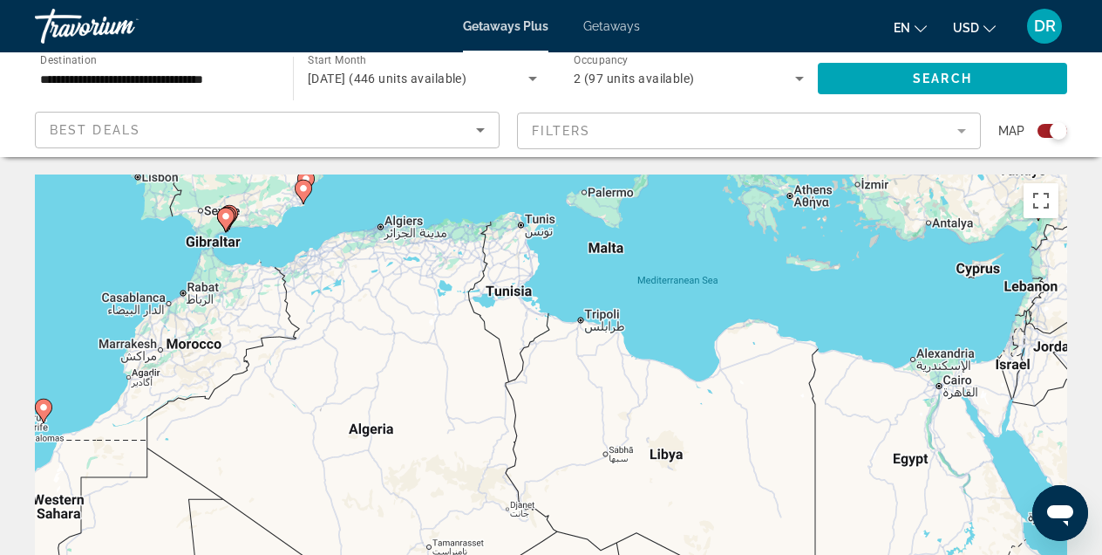
click at [340, 311] on div "To activate drag with keyboard, press Alt + Enter. Once in keyboard drag state,…" at bounding box center [551, 435] width 1033 height 523
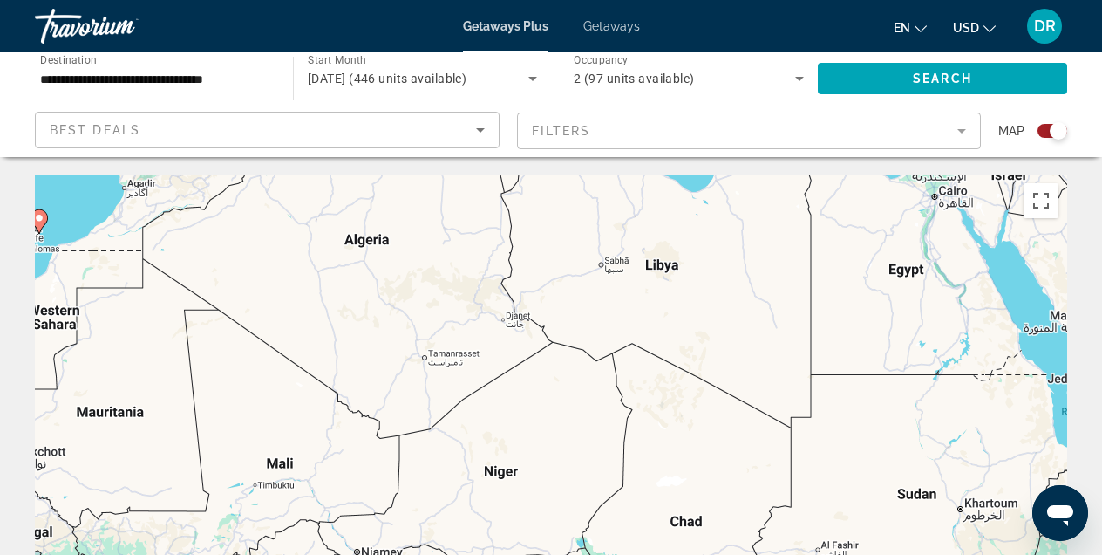
drag, startPoint x: 496, startPoint y: 524, endPoint x: 482, endPoint y: 412, distance: 113.4
click at [482, 409] on div "To activate drag with keyboard, press Alt + Enter. Once in keyboard drag state,…" at bounding box center [551, 435] width 1033 height 523
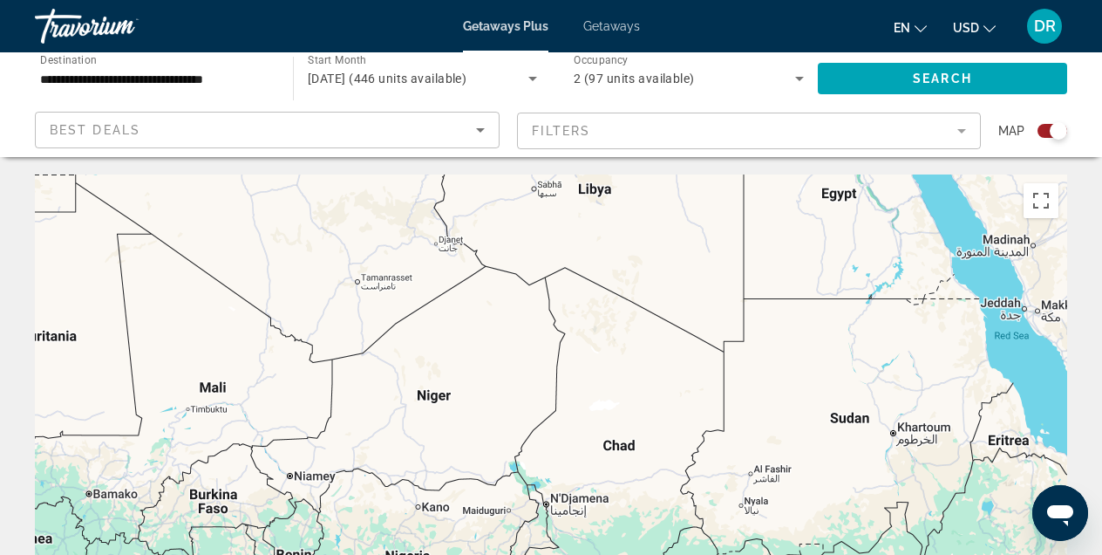
drag, startPoint x: 534, startPoint y: 495, endPoint x: 466, endPoint y: 416, distance: 104.5
click at [466, 416] on div "To activate drag with keyboard, press Alt + Enter. Once in keyboard drag state,…" at bounding box center [551, 435] width 1033 height 523
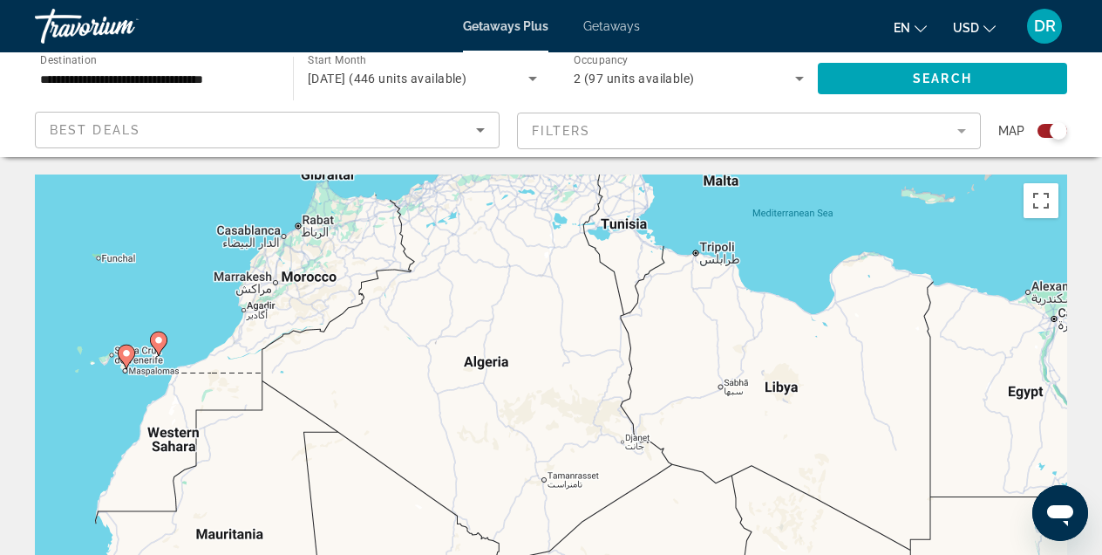
drag, startPoint x: 319, startPoint y: 258, endPoint x: 508, endPoint y: 458, distance: 274.5
click at [508, 458] on div "To activate drag with keyboard, press Alt + Enter. Once in keyboard drag state,…" at bounding box center [551, 435] width 1033 height 523
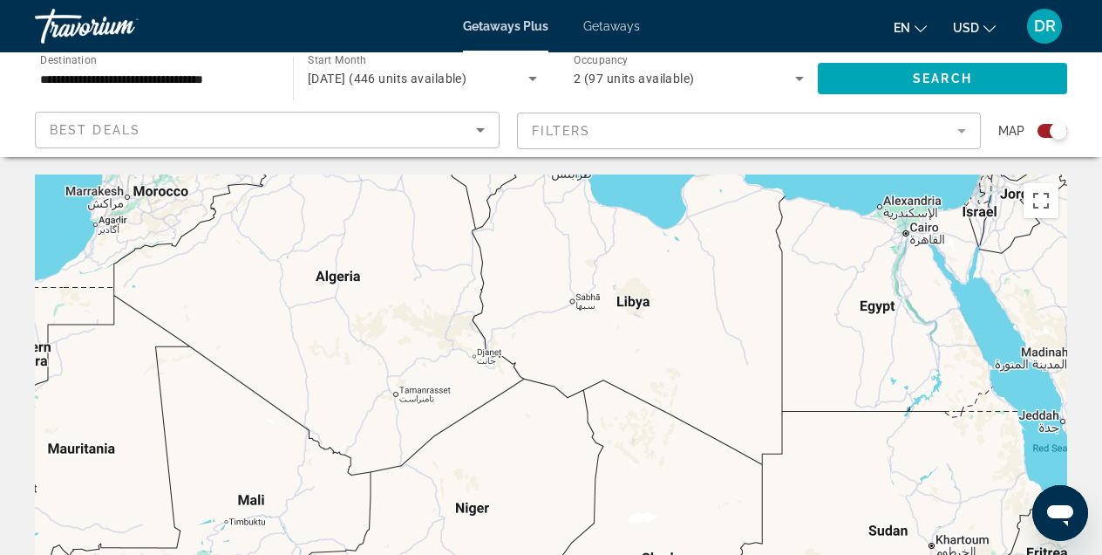
drag, startPoint x: 840, startPoint y: 499, endPoint x: 685, endPoint y: 408, distance: 179.0
click at [685, 408] on div "To activate drag with keyboard, press Alt + Enter. Once in keyboard drag state,…" at bounding box center [551, 435] width 1033 height 523
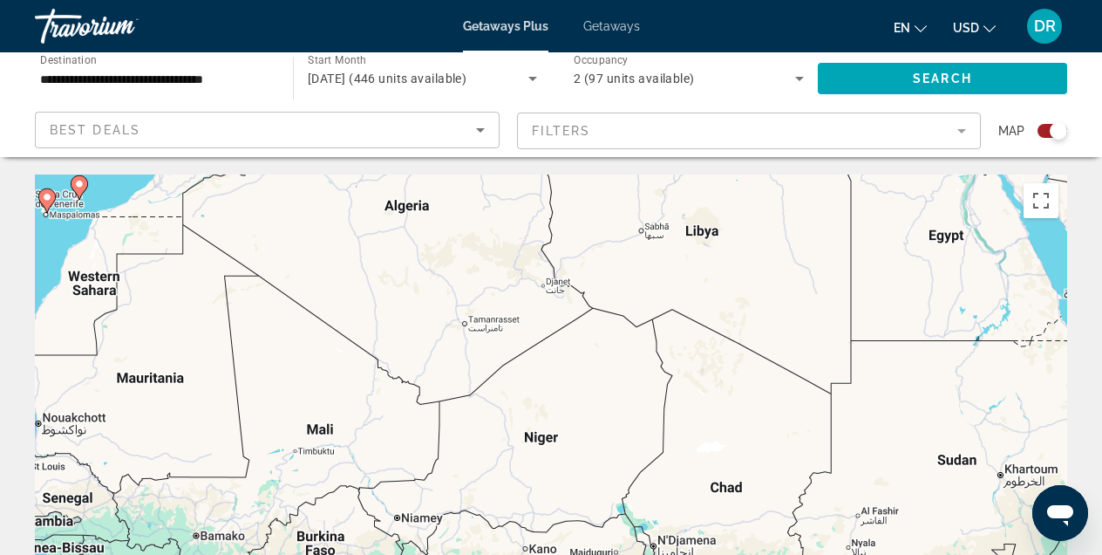
drag, startPoint x: 685, startPoint y: 408, endPoint x: 772, endPoint y: 337, distance: 112.1
click at [773, 337] on div "To activate drag with keyboard, press Alt + Enter. Once in keyboard drag state,…" at bounding box center [551, 435] width 1033 height 523
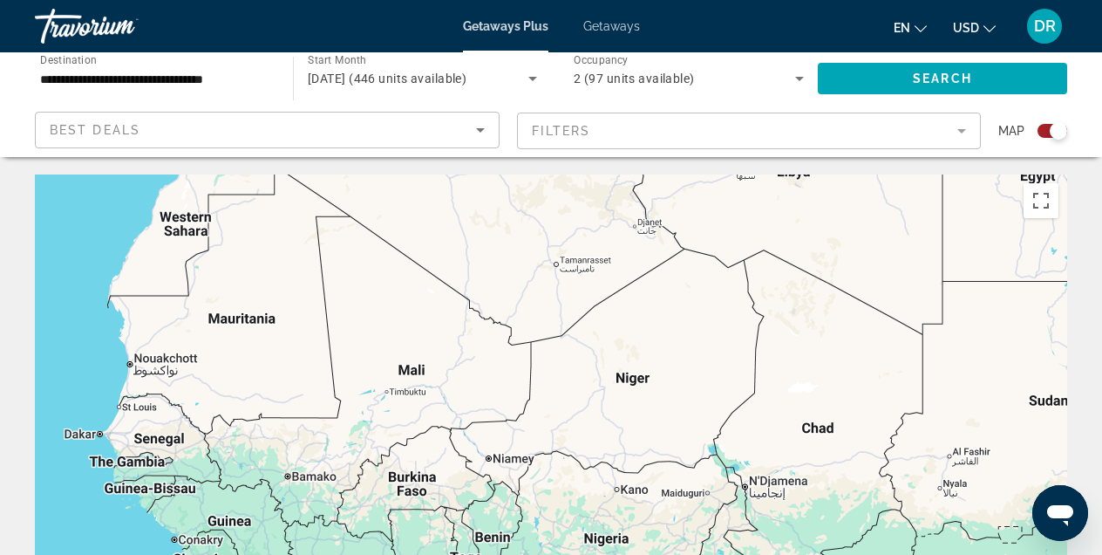
drag, startPoint x: 193, startPoint y: 299, endPoint x: 288, endPoint y: 242, distance: 111.1
click at [288, 239] on div "To activate drag with keyboard, press Alt + Enter. Once in keyboard drag state,…" at bounding box center [551, 435] width 1033 height 523
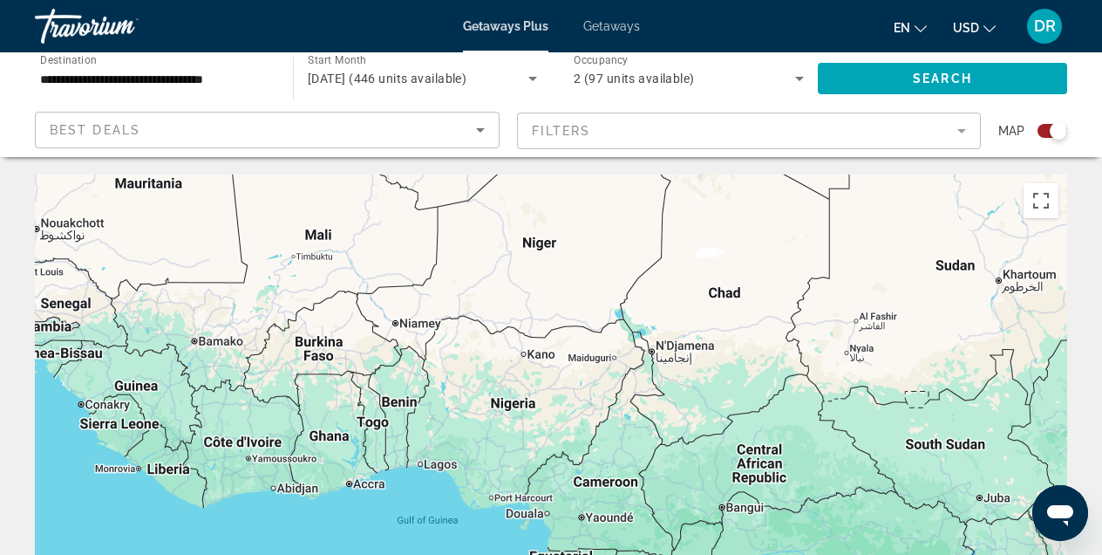
drag, startPoint x: 331, startPoint y: 422, endPoint x: 236, endPoint y: 289, distance: 163.8
click at [236, 289] on div "To activate drag with keyboard, press Alt + Enter. Once in keyboard drag state,…" at bounding box center [551, 435] width 1033 height 523
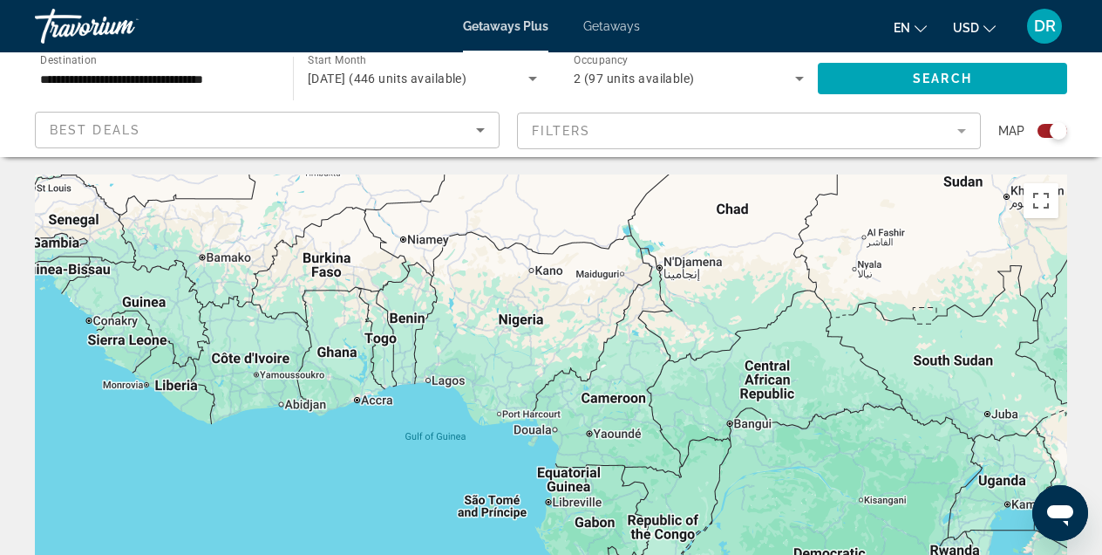
drag, startPoint x: 331, startPoint y: 469, endPoint x: 337, endPoint y: 381, distance: 88.3
click at [337, 380] on div "Main content" at bounding box center [551, 435] width 1033 height 523
click at [302, 408] on div "Main content" at bounding box center [551, 435] width 1033 height 523
